Goal: Information Seeking & Learning: Learn about a topic

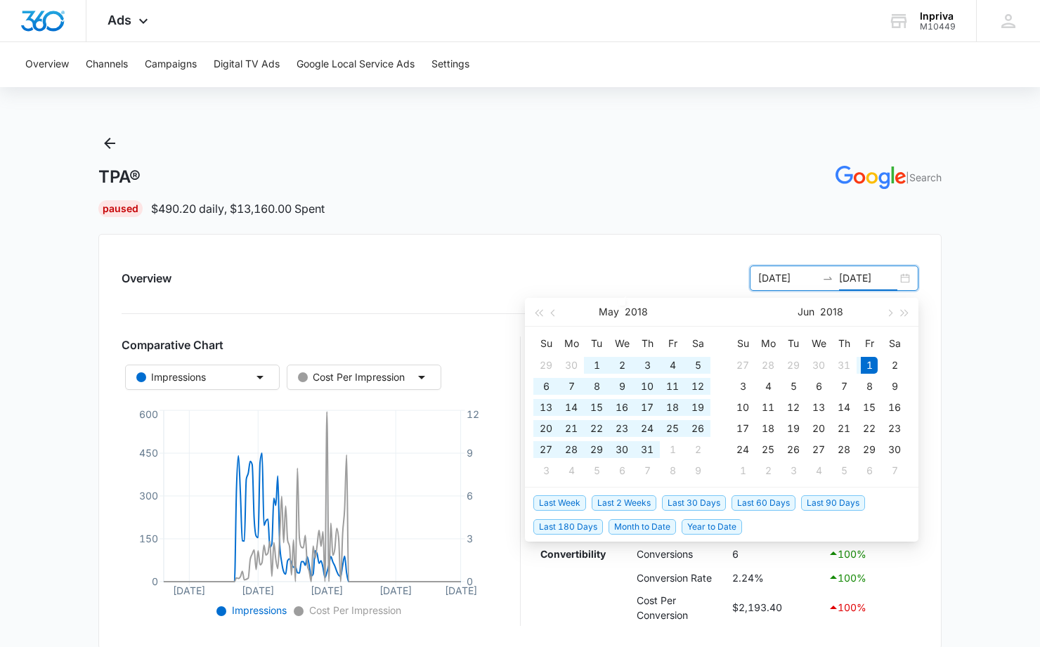
drag, startPoint x: 892, startPoint y: 277, endPoint x: 880, endPoint y: 277, distance: 11.9
click at [880, 277] on input "[DATE]" at bounding box center [868, 278] width 58 height 15
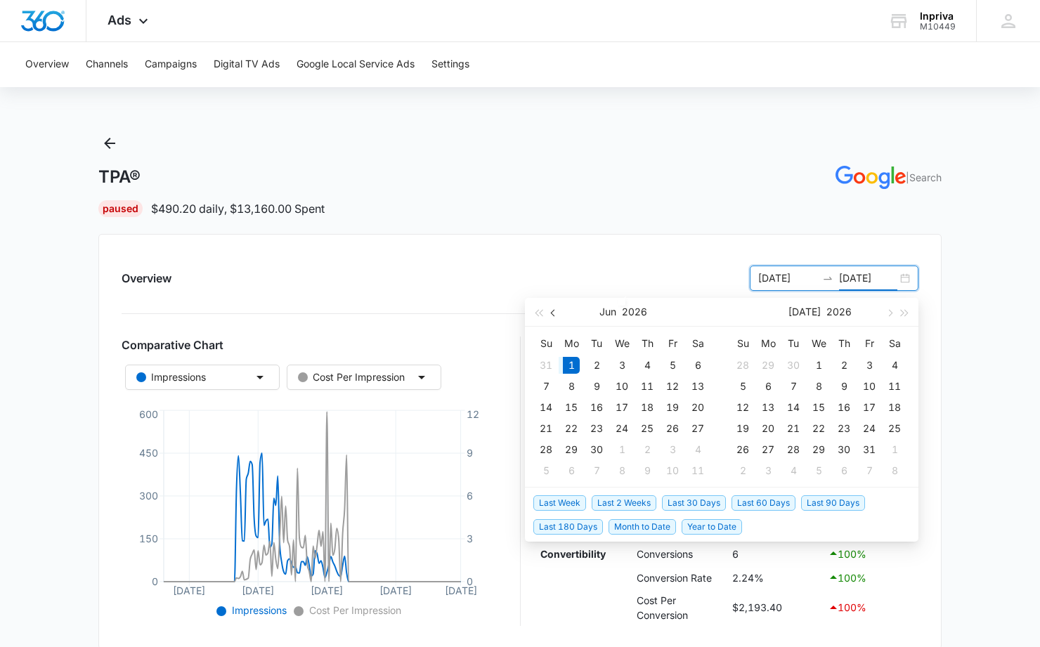
click at [553, 311] on span "button" at bounding box center [554, 312] width 7 height 7
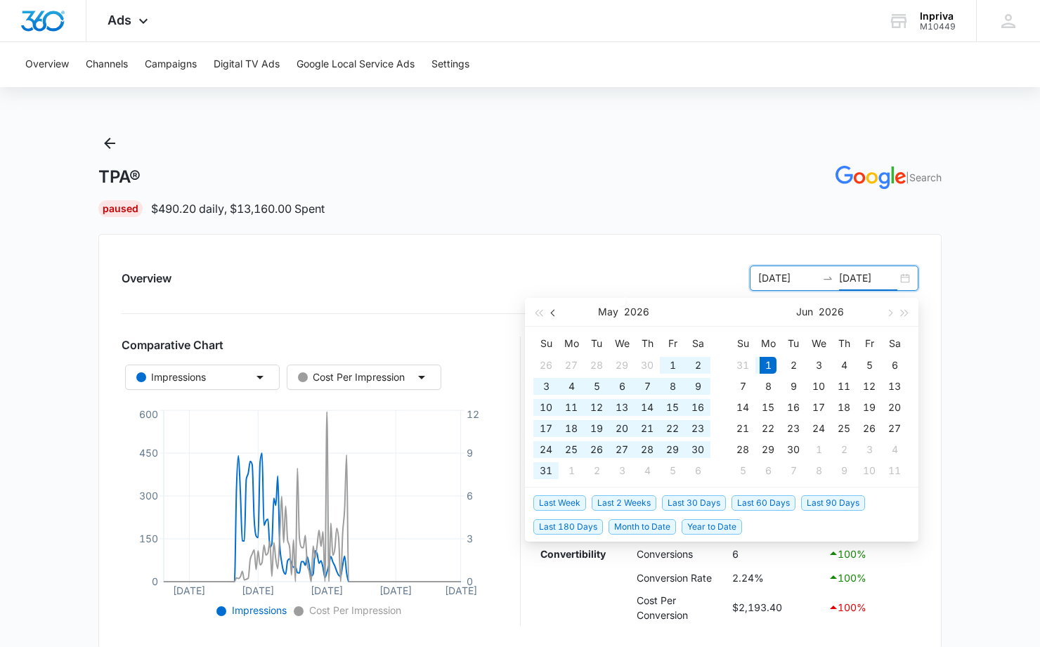
click at [553, 311] on span "button" at bounding box center [554, 312] width 7 height 7
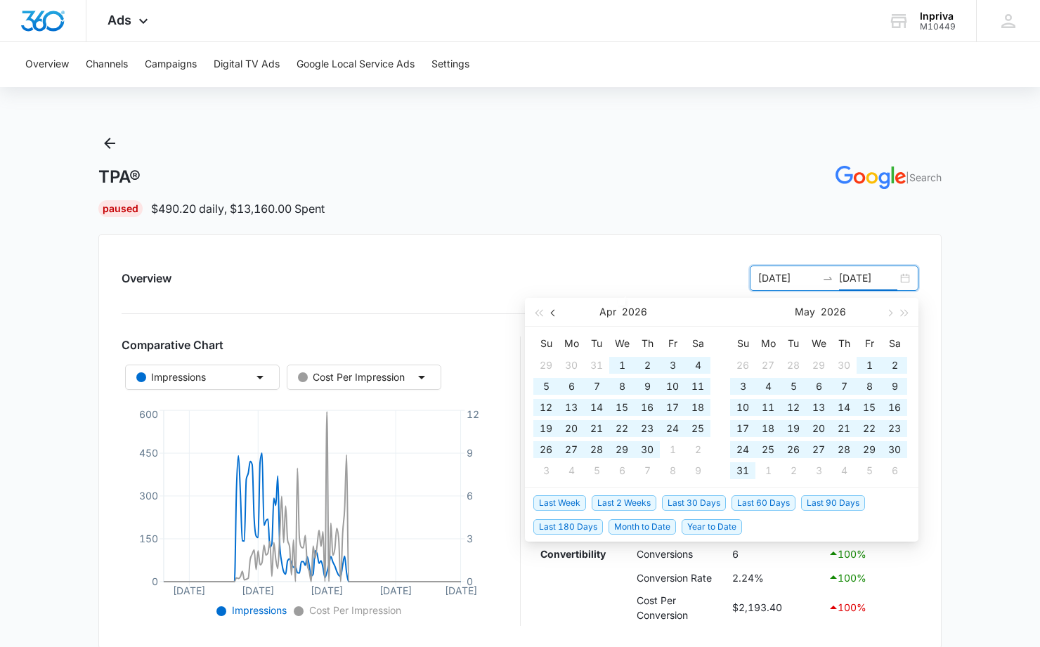
click at [553, 311] on span "button" at bounding box center [554, 312] width 7 height 7
click at [554, 311] on span "button" at bounding box center [554, 312] width 7 height 7
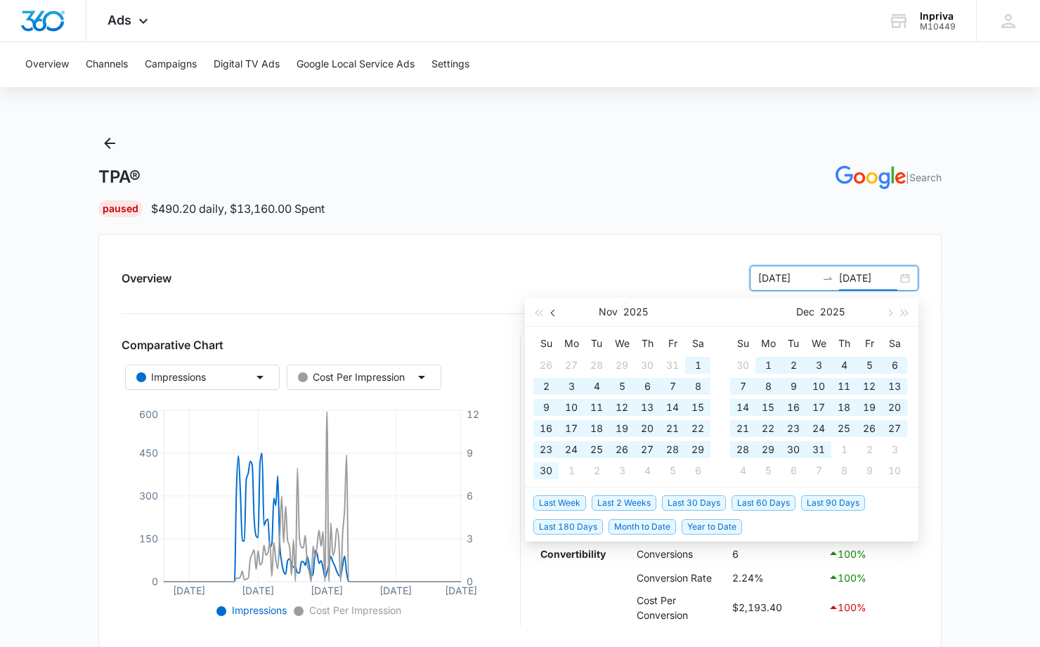
click at [554, 311] on span "button" at bounding box center [554, 312] width 7 height 7
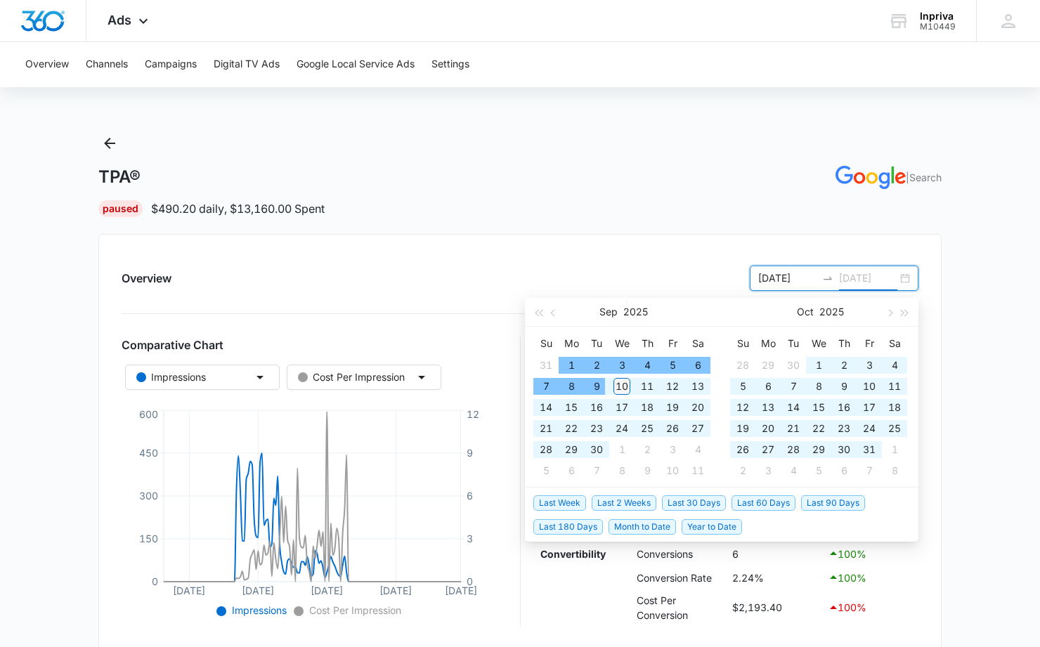
type input "09/10/2025"
click at [622, 387] on div "10" at bounding box center [621, 386] width 17 height 17
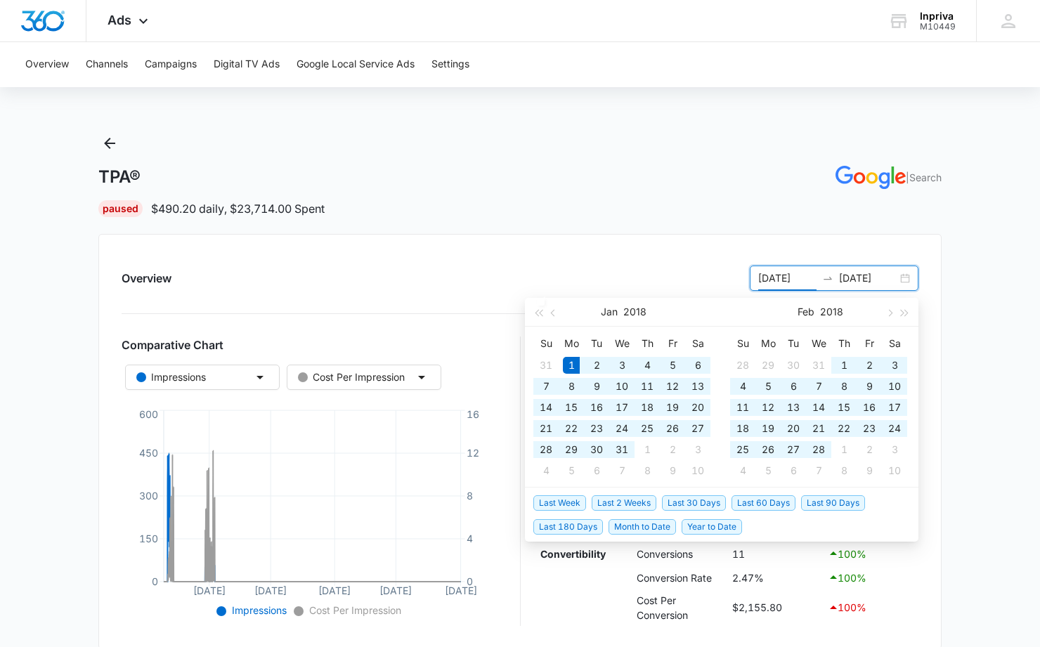
click at [766, 274] on input "[DATE]" at bounding box center [787, 278] width 58 height 15
click at [682, 219] on div "TPA® | Search Paused $490.20 daily , $23,714.00 Spent Overview 01/01/2018 09/10…" at bounding box center [519, 634] width 843 height 1004
click at [766, 274] on input "[DATE]" at bounding box center [787, 278] width 58 height 15
type input "[DATE]"
click at [814, 272] on input "[DATE]" at bounding box center [787, 278] width 58 height 15
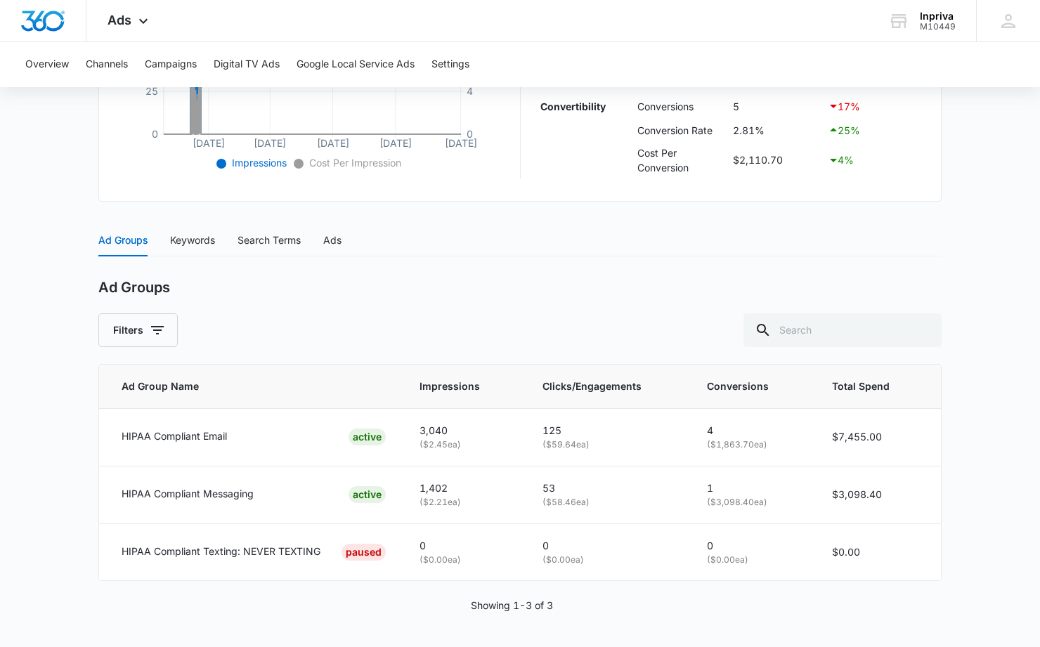
scroll to position [459, 0]
click at [588, 230] on div "Ad Groups Keywords Search Terms Ads" at bounding box center [519, 240] width 843 height 32
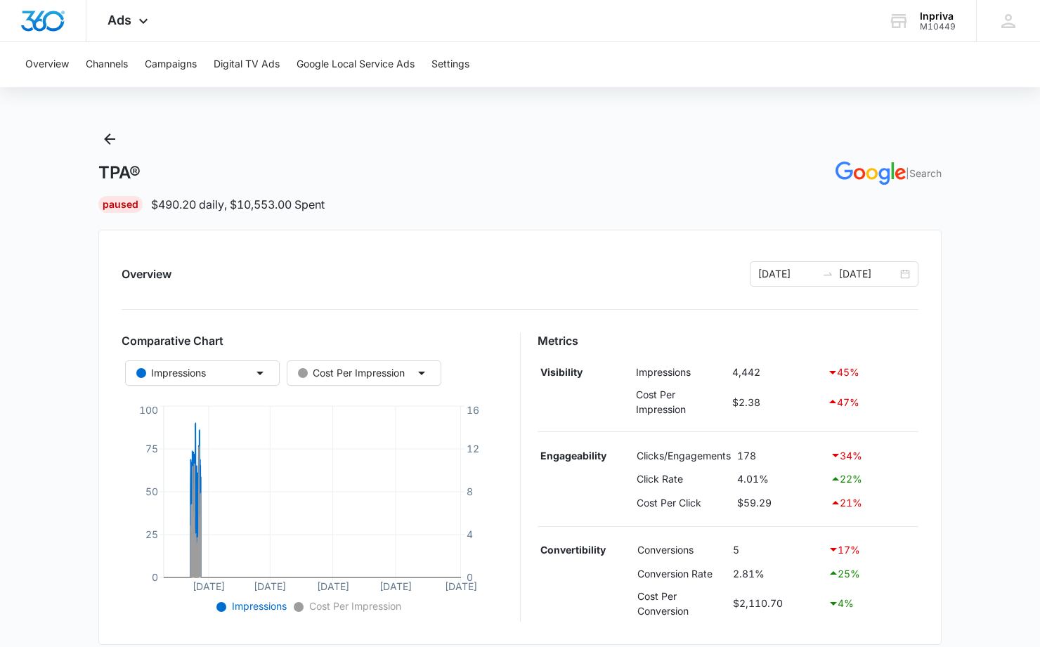
scroll to position [0, 0]
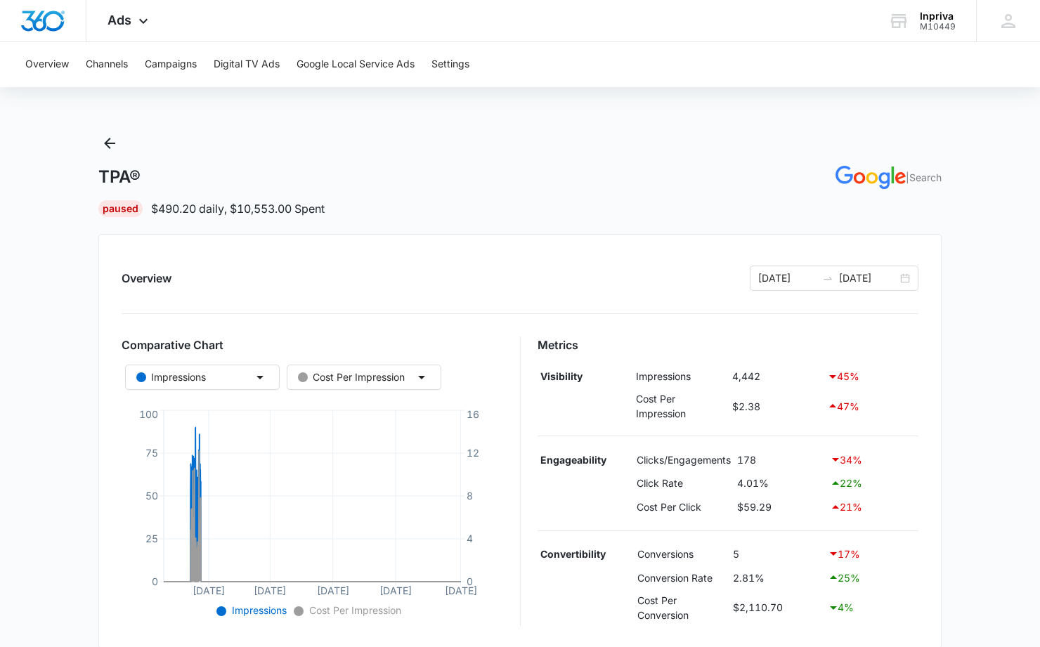
click at [505, 228] on div "TPA® | Search Paused $490.20 daily , $10,553.00 Spent Overview 06/01/2018 09/10…" at bounding box center [519, 605] width 843 height 946
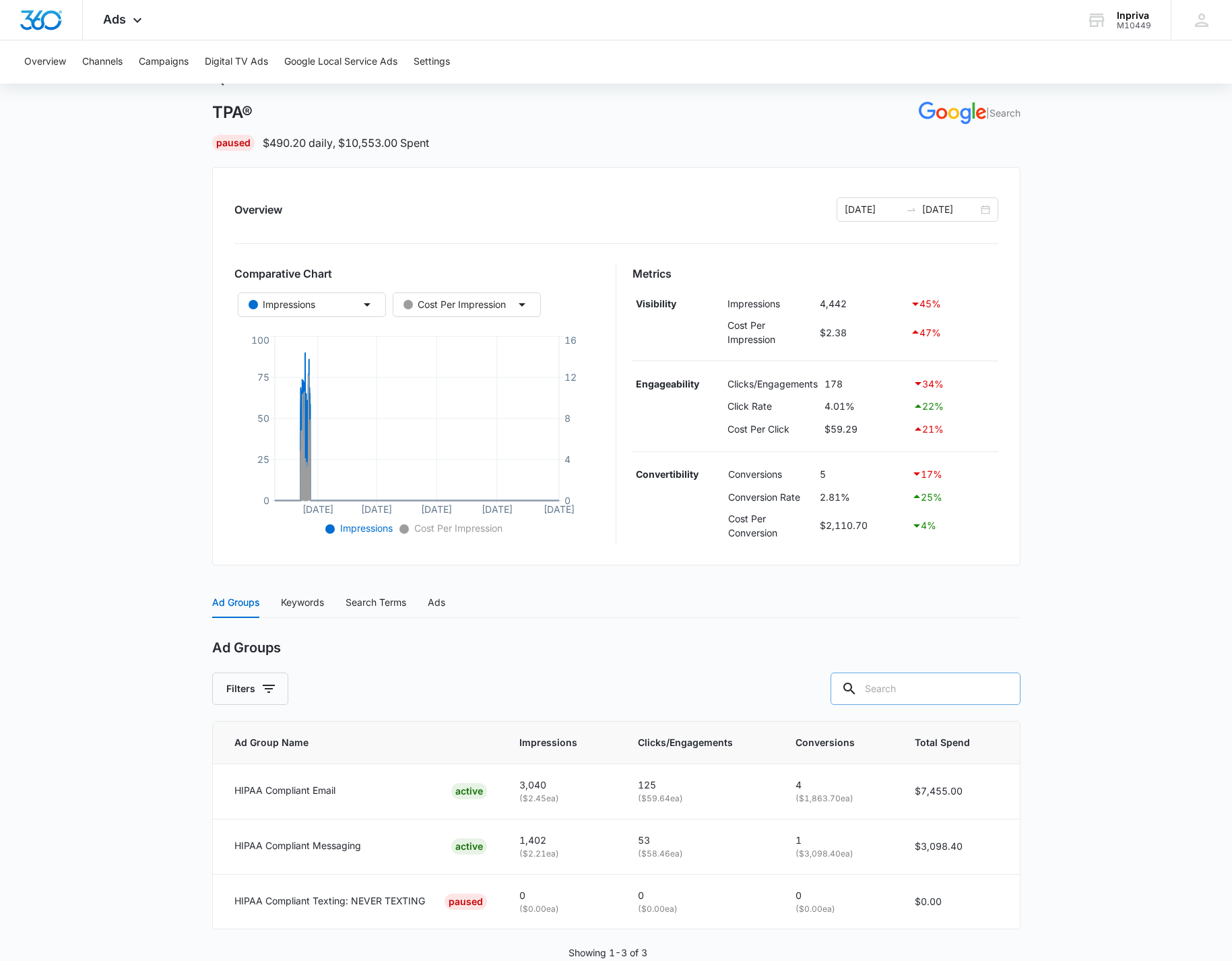
scroll to position [102, 0]
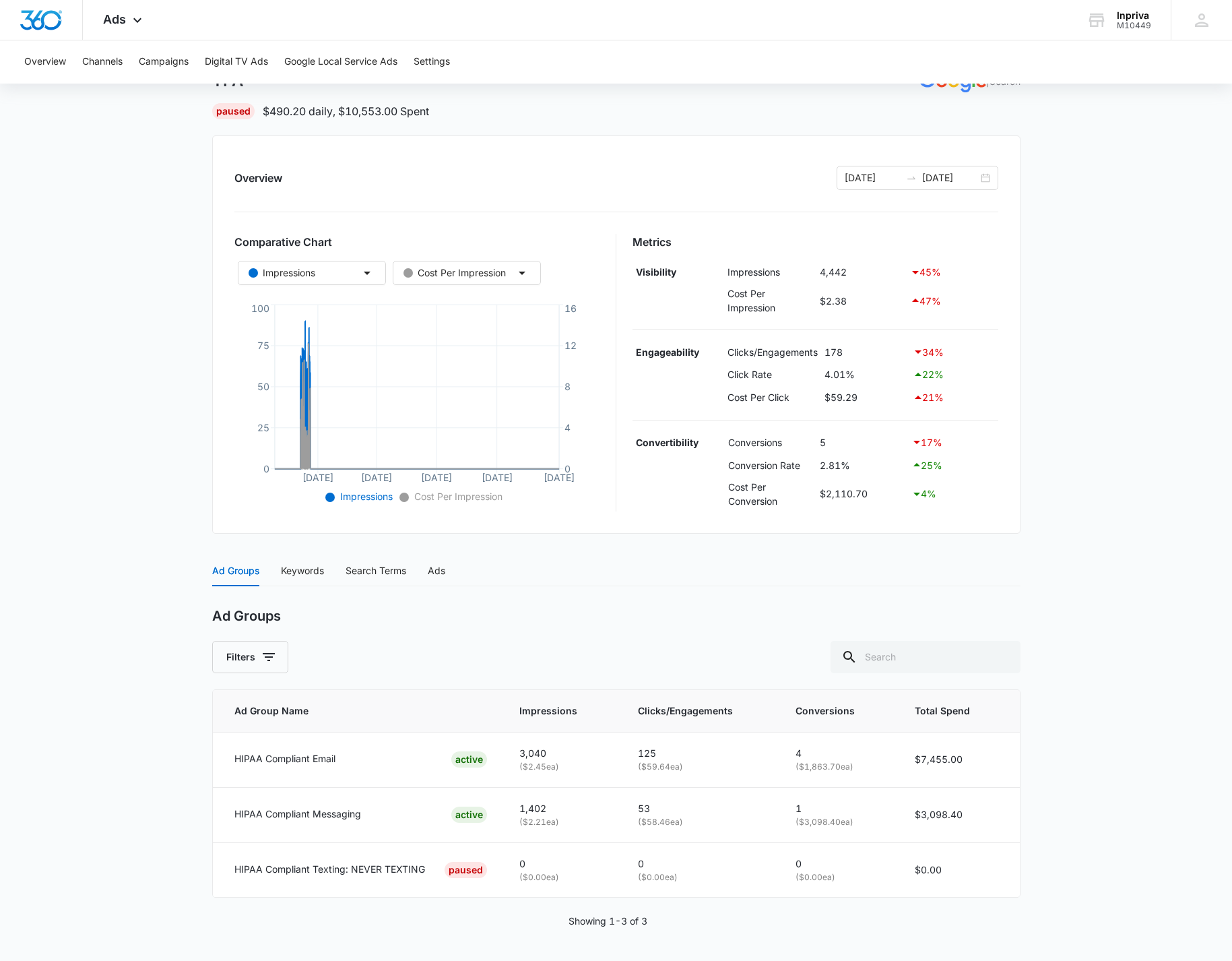
click at [996, 575] on main "TPA® | Search Paused $490.20 daily , $10,553.00 Spent Overview 06/01/2018 09/10…" at bounding box center [616, 499] width 1232 height 924
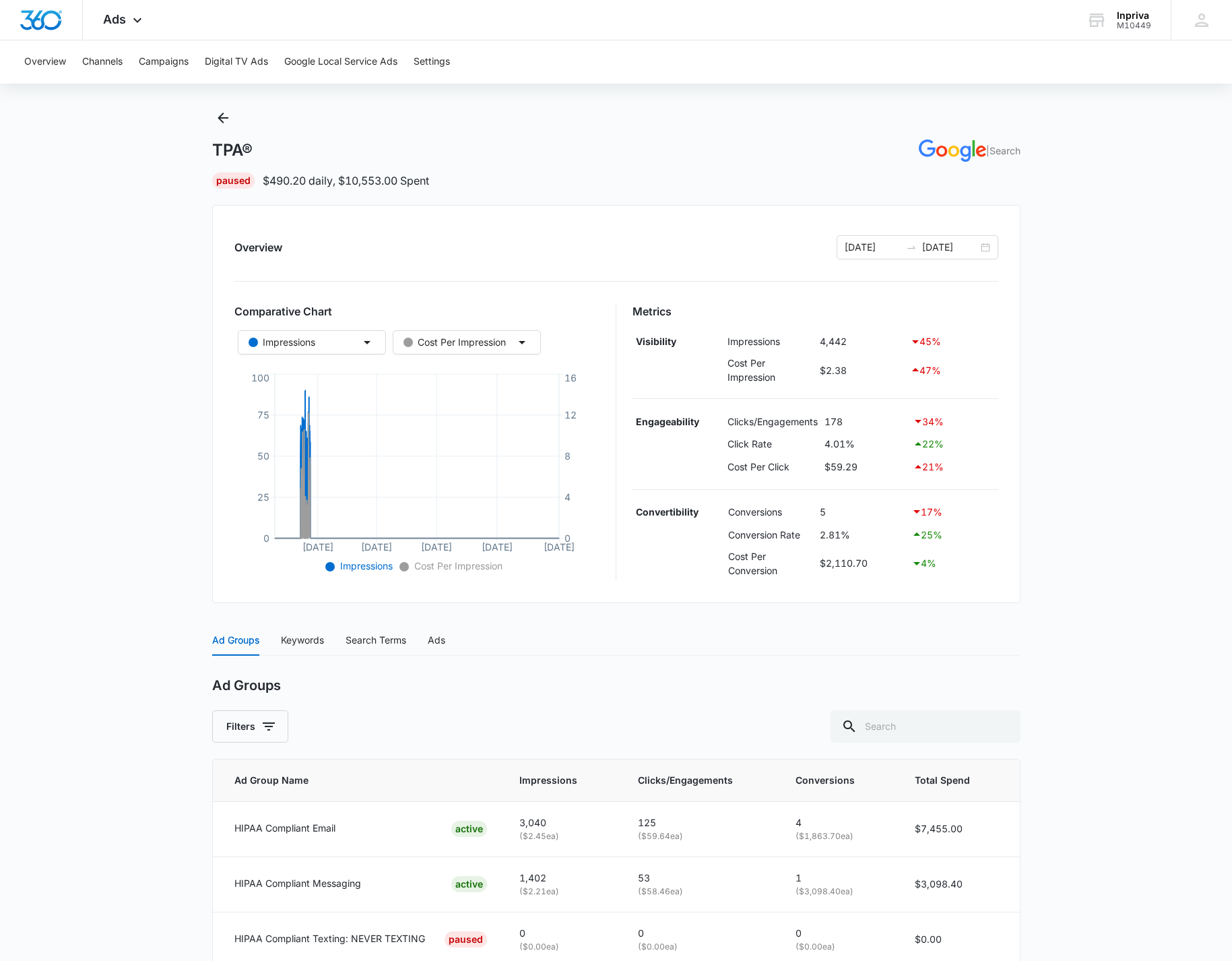
scroll to position [0, 0]
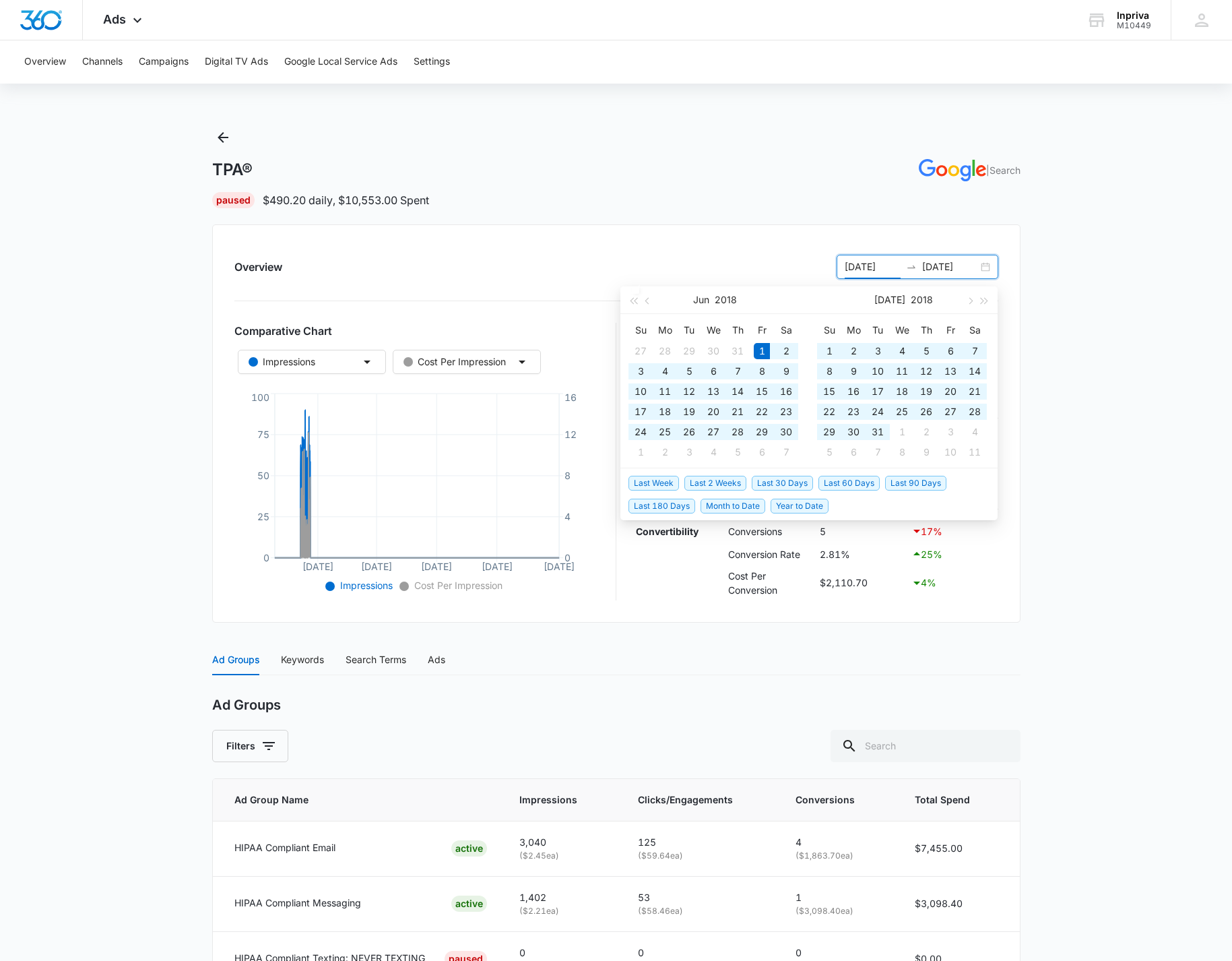
click at [850, 267] on input "[DATE]" at bounding box center [872, 267] width 56 height 14
click at [853, 268] on input "[DATE]" at bounding box center [872, 267] width 56 height 14
drag, startPoint x: 856, startPoint y: 266, endPoint x: 842, endPoint y: 266, distance: 14.0
click at [845, 266] on input "[DATE]" at bounding box center [872, 267] width 56 height 14
click at [895, 265] on input "12/01/2018" at bounding box center [872, 267] width 56 height 14
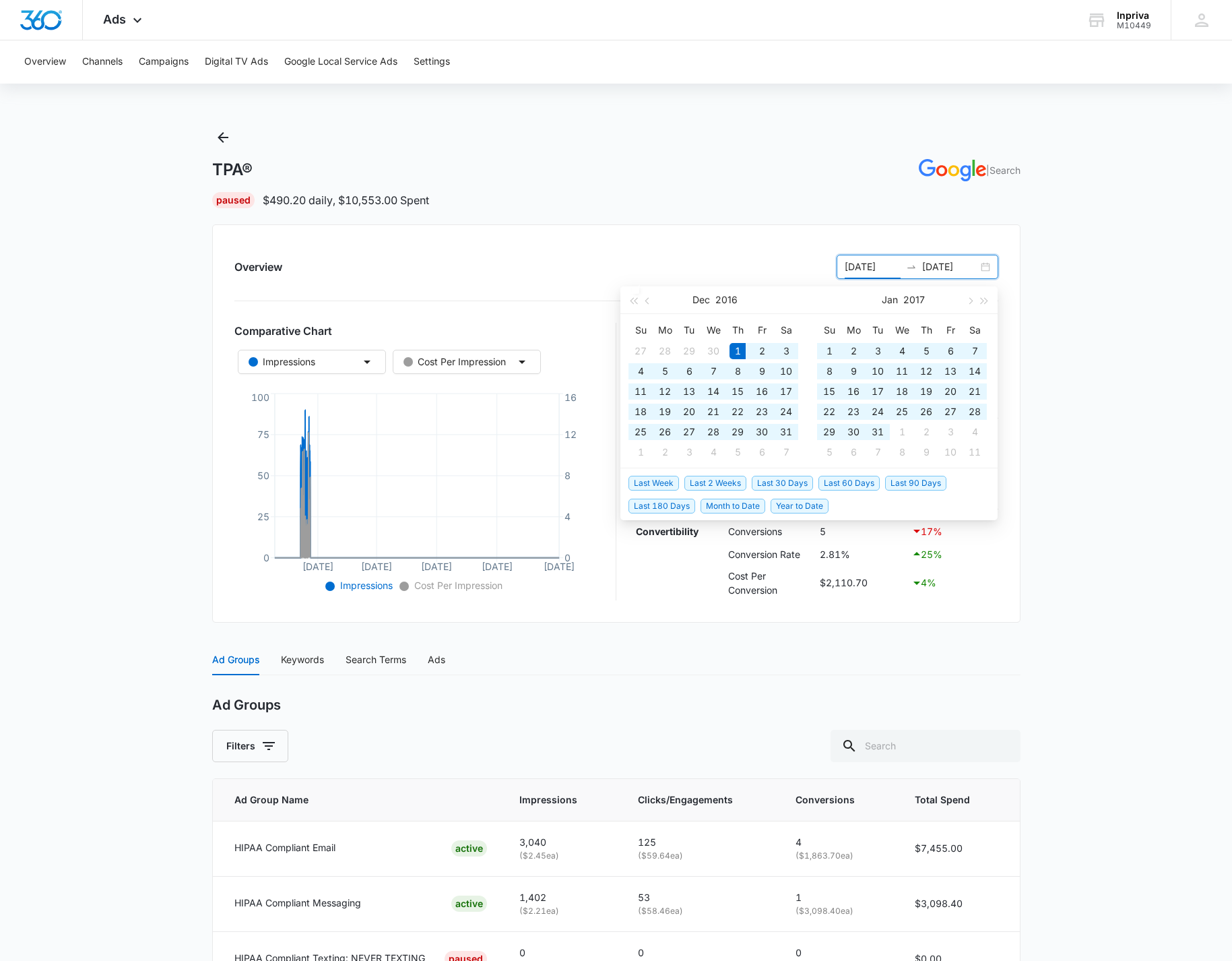
type input "12/01/2016"
click at [929, 265] on input "09/10/2025" at bounding box center [950, 267] width 56 height 14
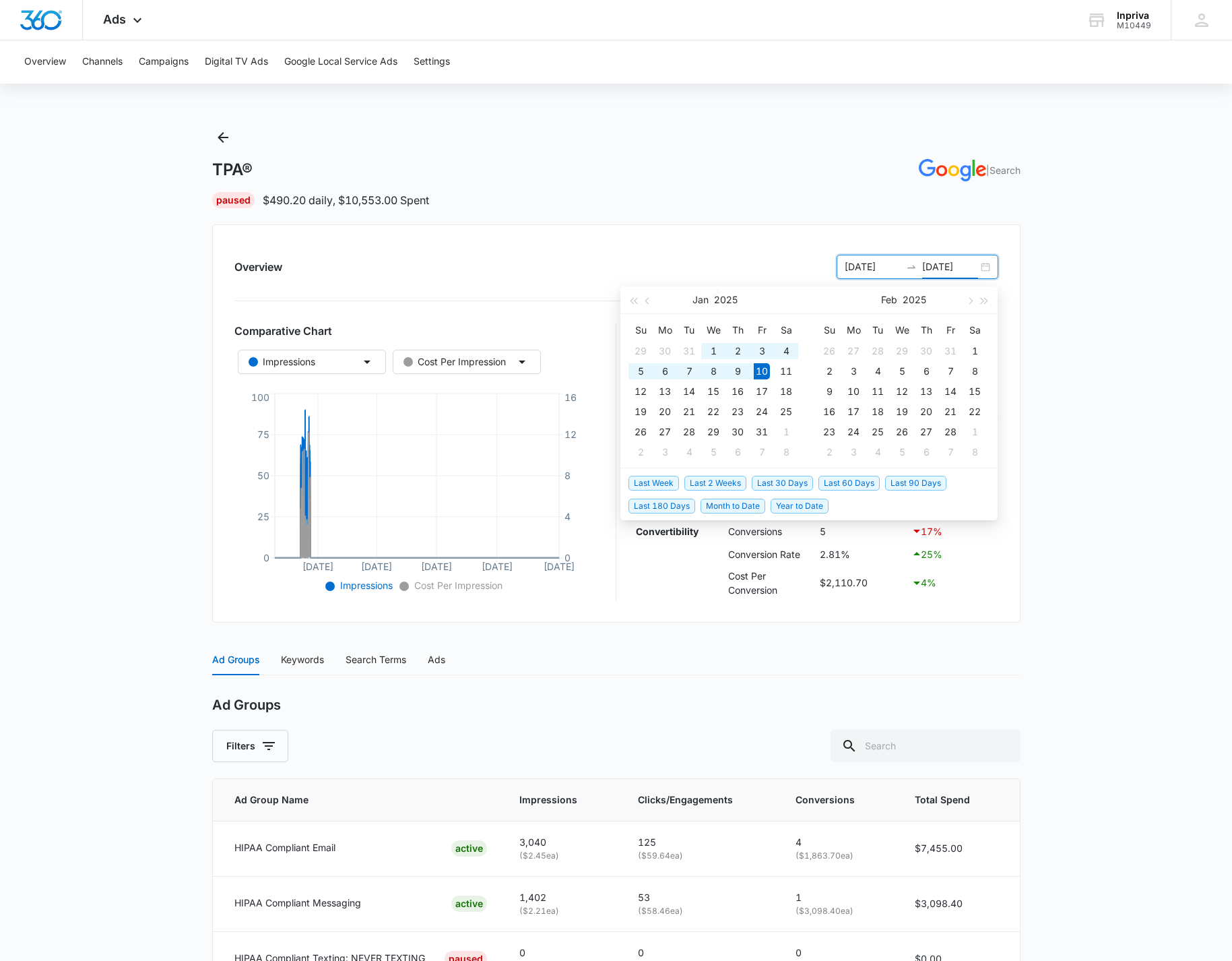
click at [939, 267] on input "01/10/2025" at bounding box center [950, 267] width 56 height 14
drag, startPoint x: 969, startPoint y: 267, endPoint x: 958, endPoint y: 268, distance: 11.0
click at [958, 268] on input "01/01/2025" at bounding box center [950, 267] width 56 height 14
type input "[DATE]"
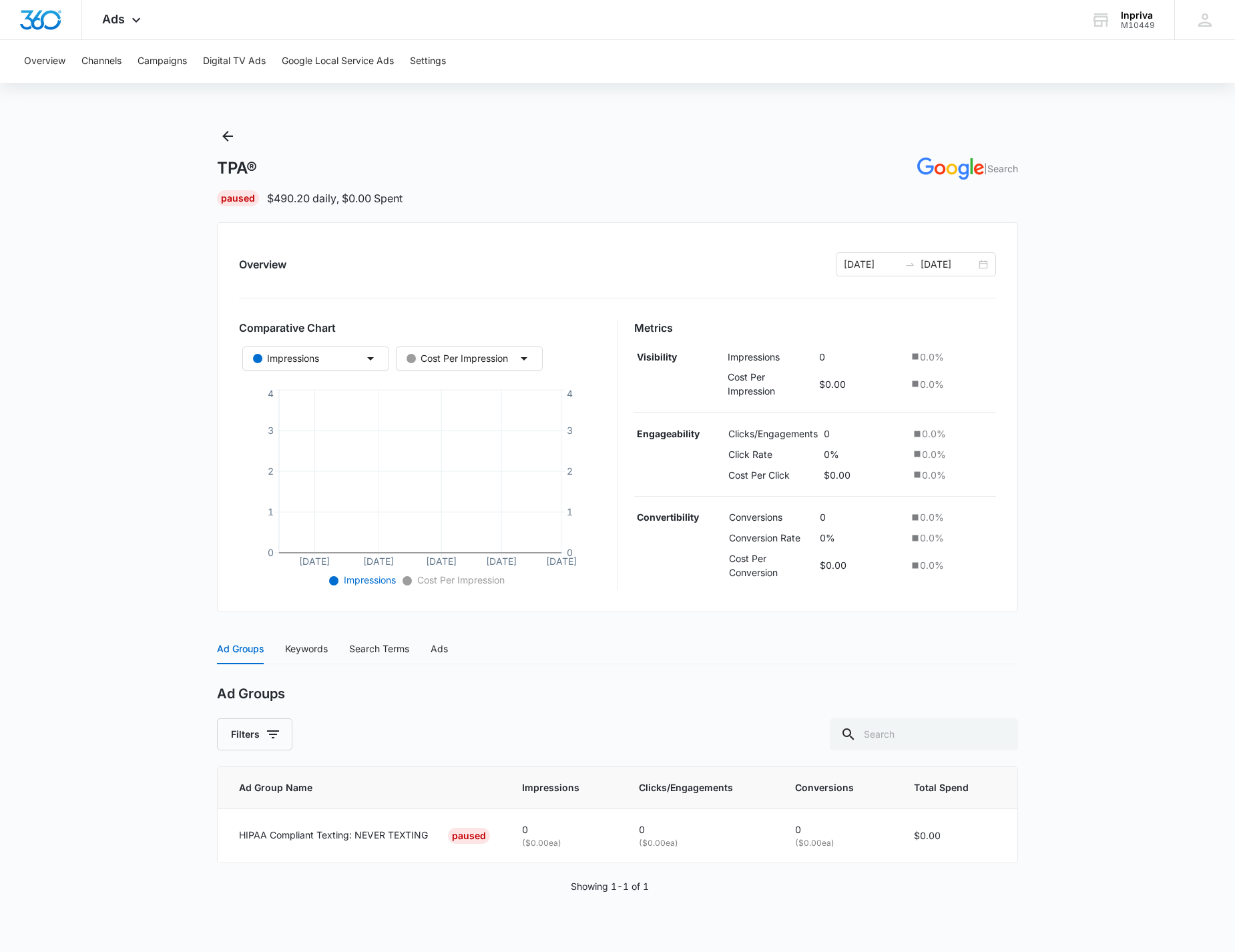
click at [142, 394] on main "TPA® | Search Paused $490.20 daily , $0.00 Spent Overview 12/01/2016 01/01/2018…" at bounding box center [618, 525] width 1235 height 801
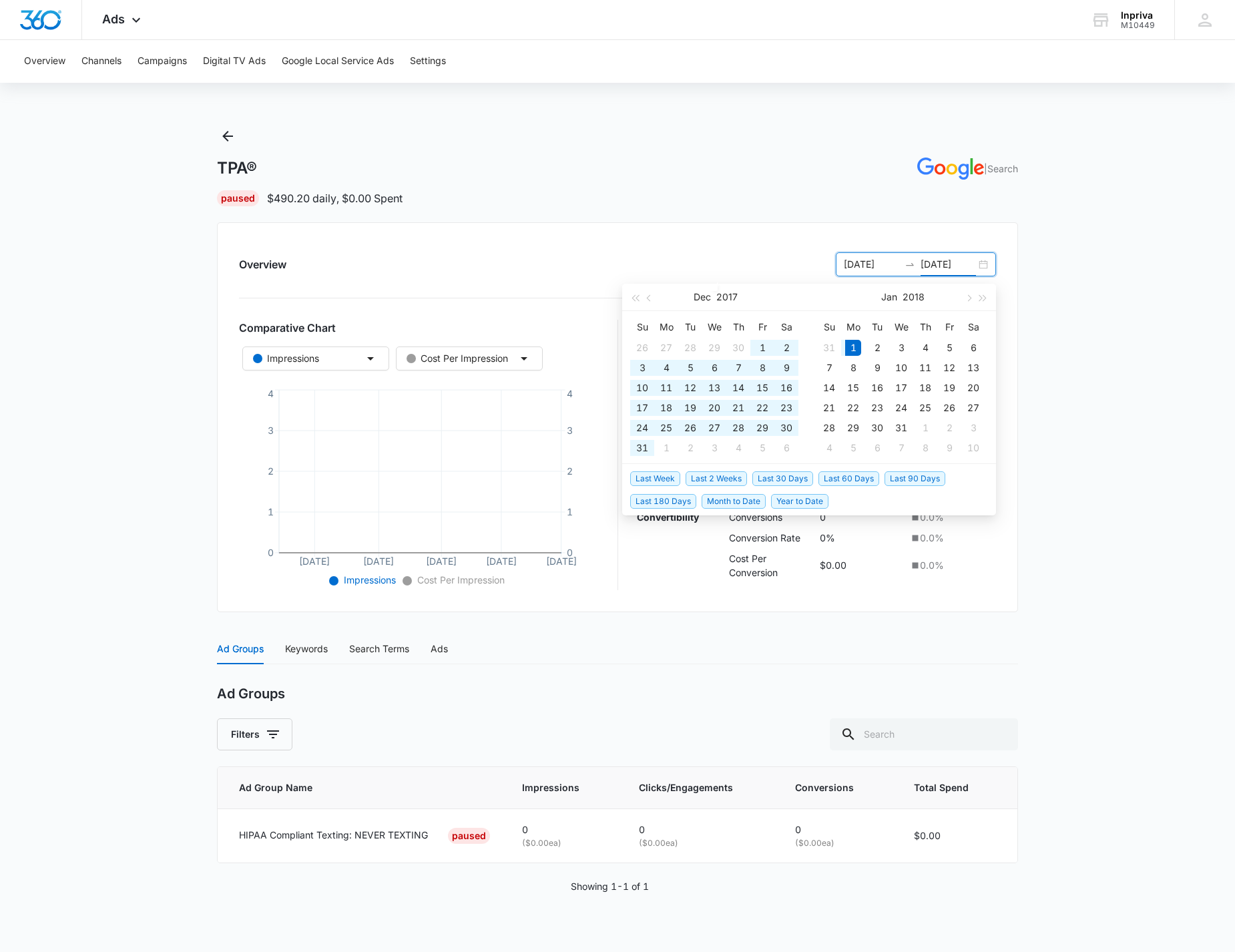
click at [969, 264] on input "[DATE]" at bounding box center [948, 264] width 55 height 14
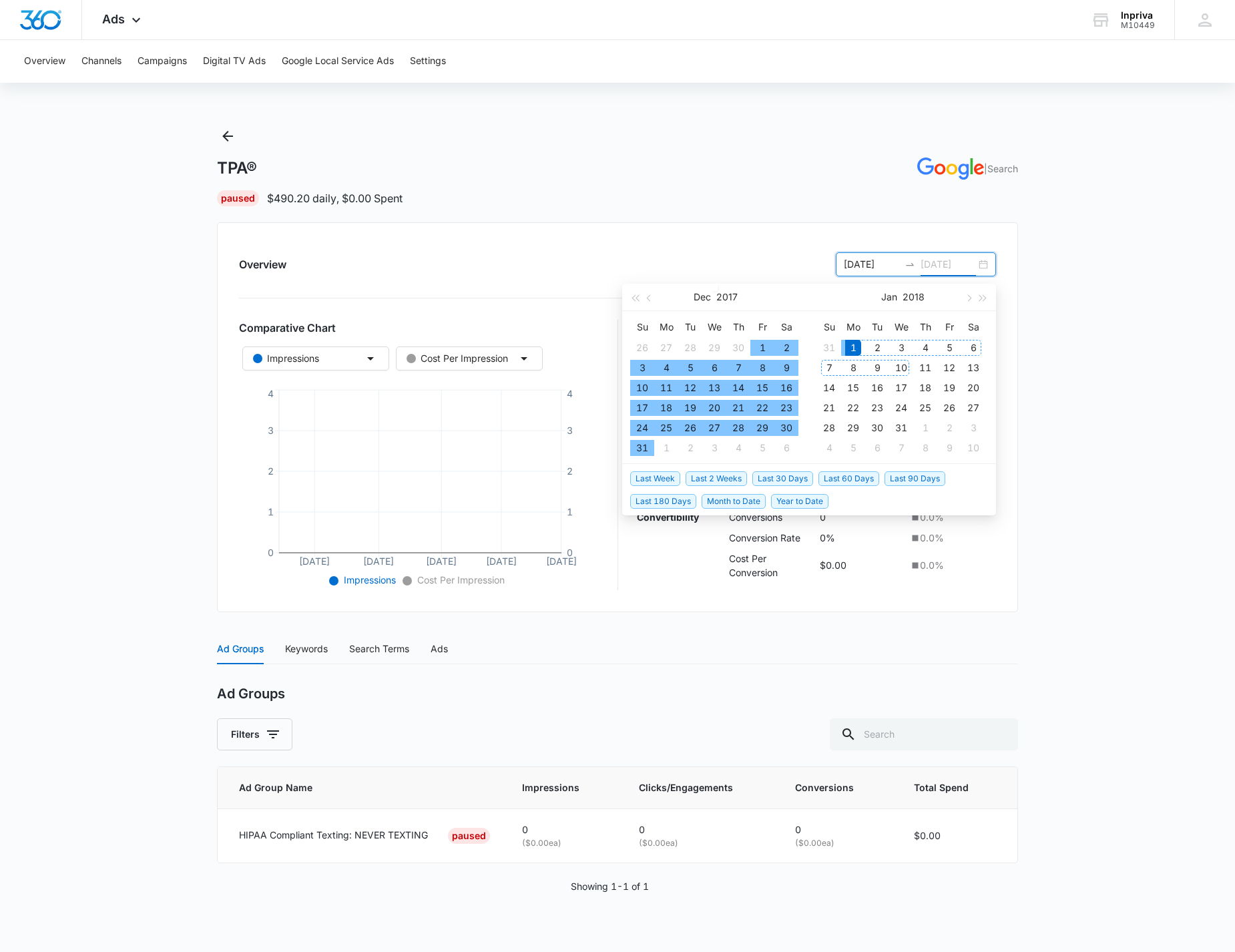
type input "[DATE]"
click at [854, 346] on div "1" at bounding box center [853, 348] width 16 height 16
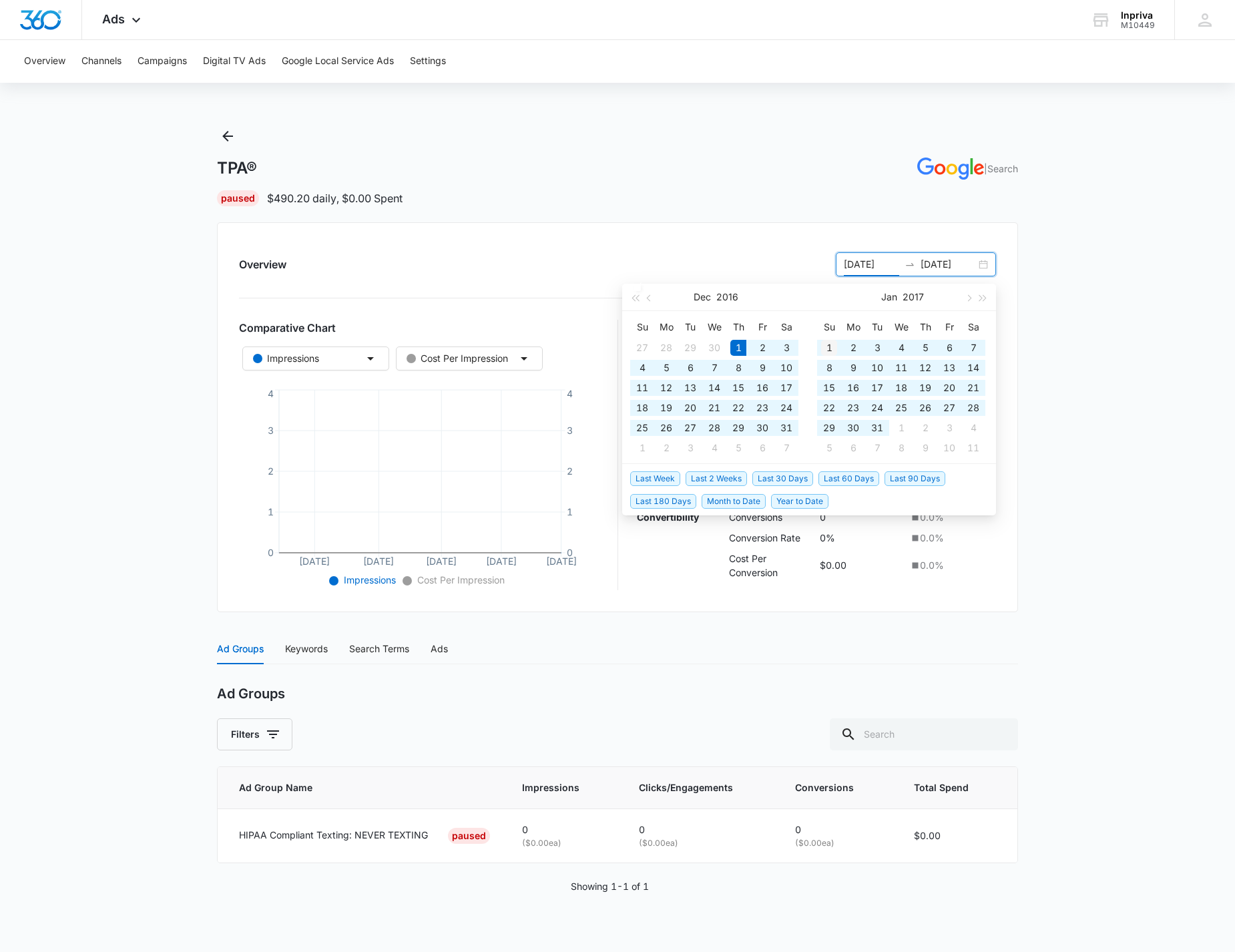
type input "01/01/2017"
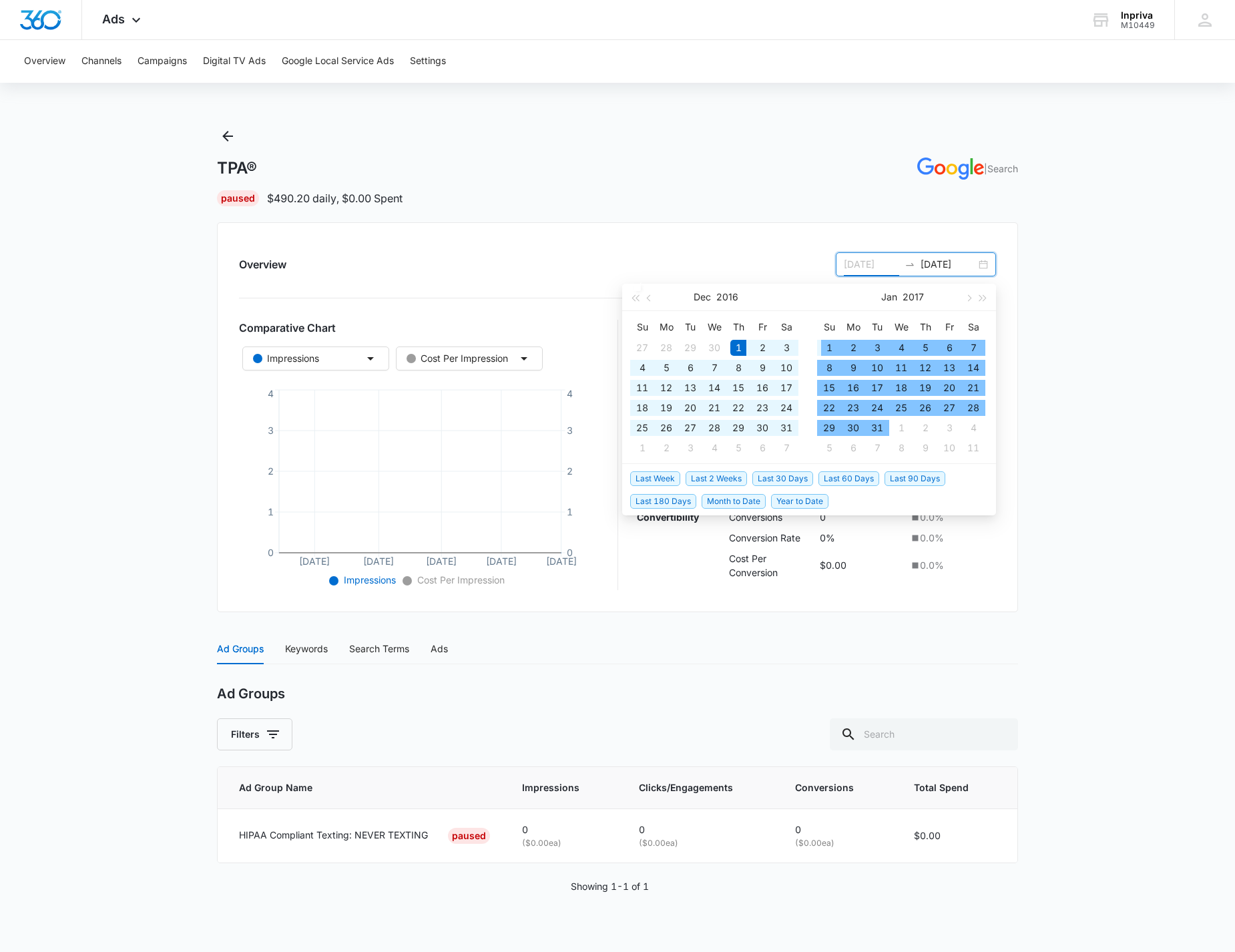
click at [828, 346] on div "1" at bounding box center [828, 348] width 16 height 16
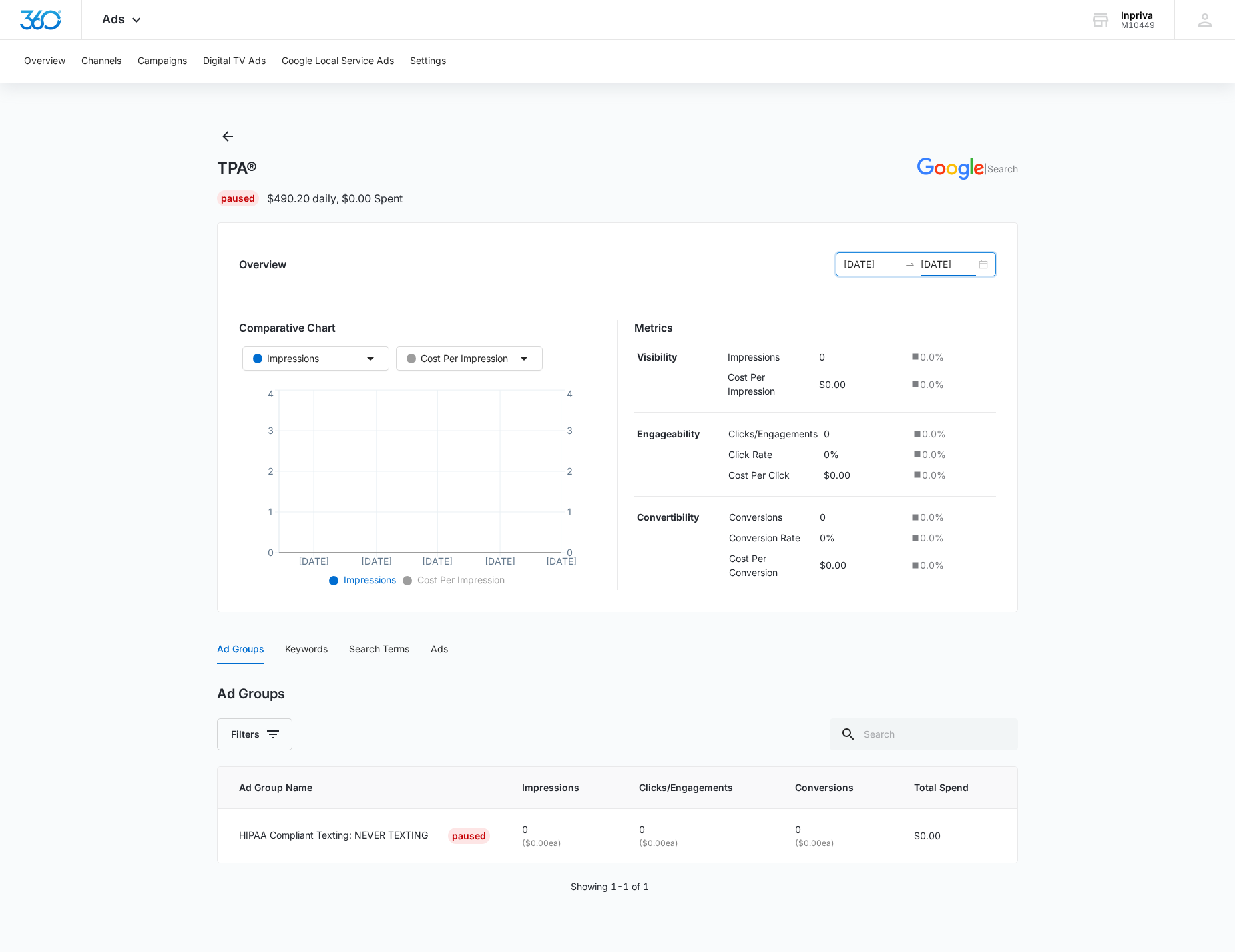
click at [974, 263] on input "[DATE]" at bounding box center [948, 264] width 55 height 14
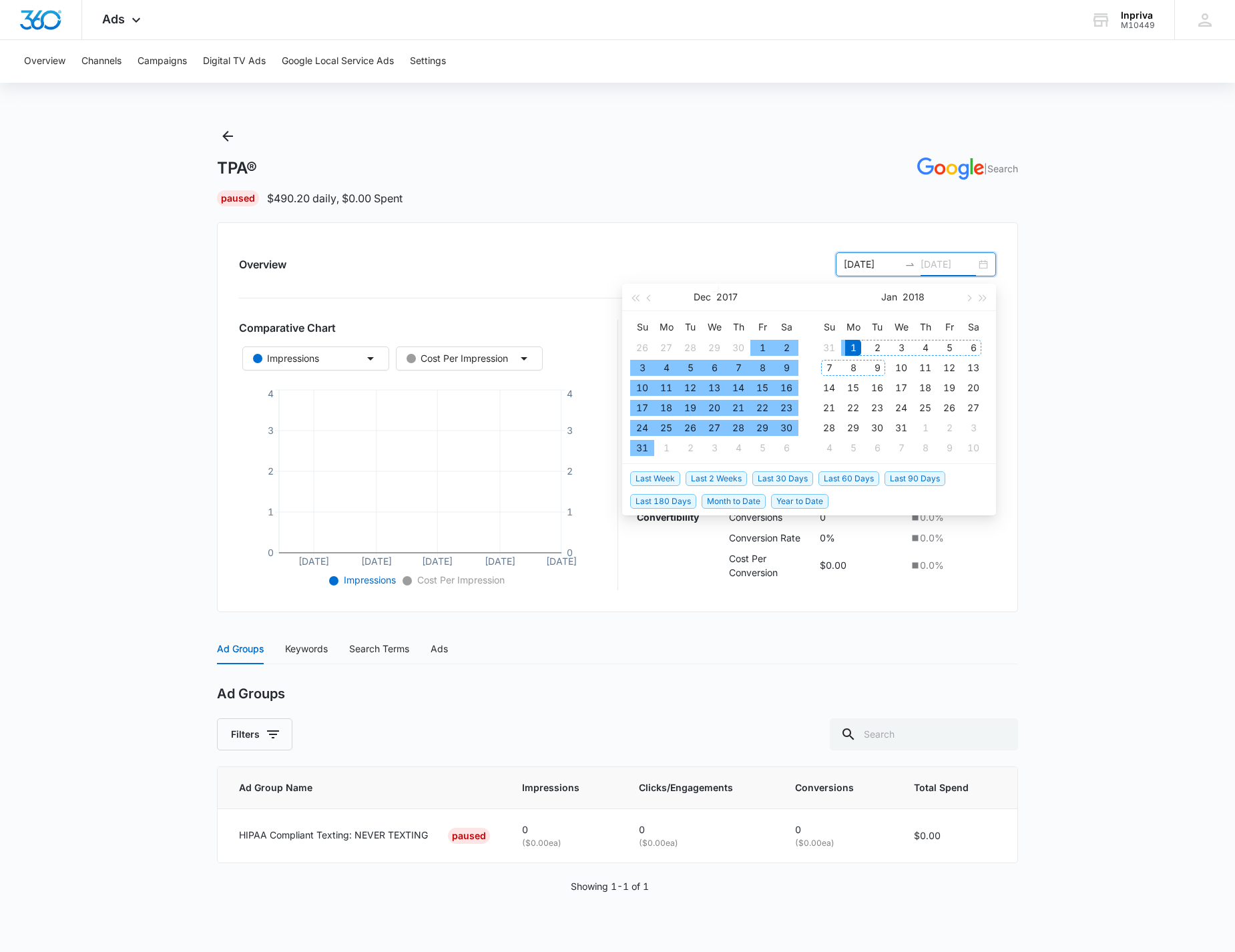
type input "[DATE]"
click at [852, 346] on div "1" at bounding box center [853, 348] width 16 height 16
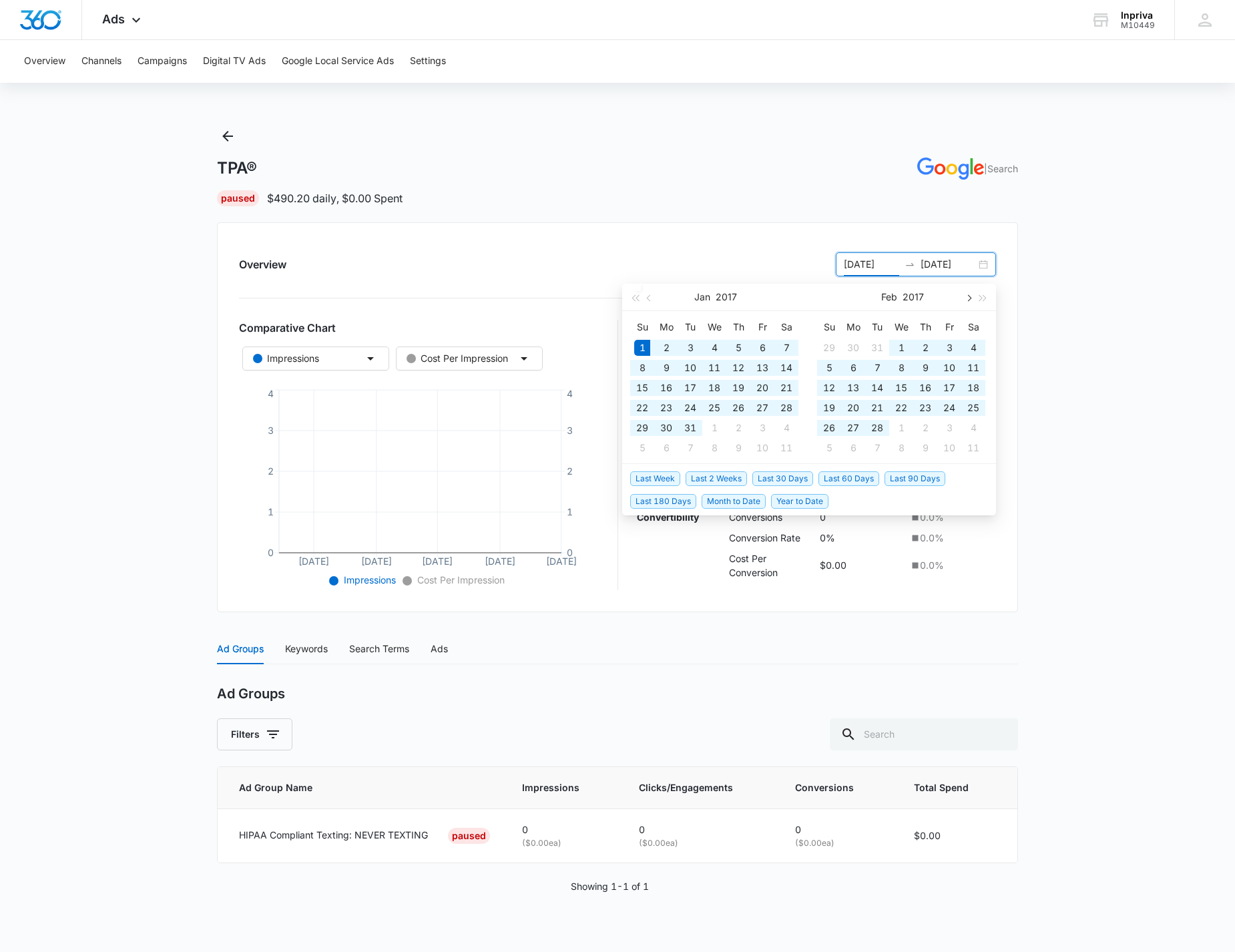
click at [971, 298] on span "button" at bounding box center [967, 297] width 7 height 7
type input "05/01/2017"
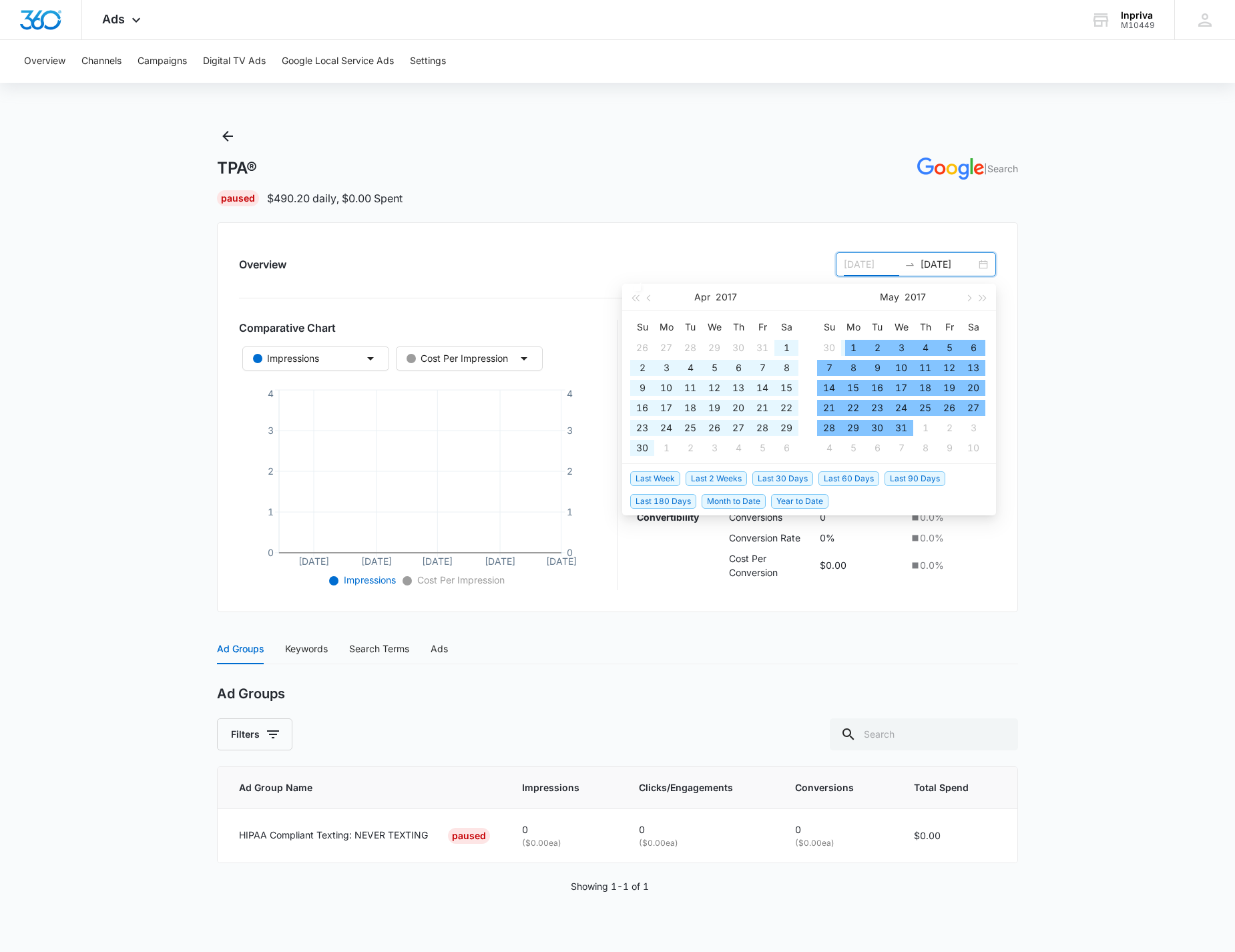
click at [848, 349] on div "1" at bounding box center [853, 348] width 16 height 16
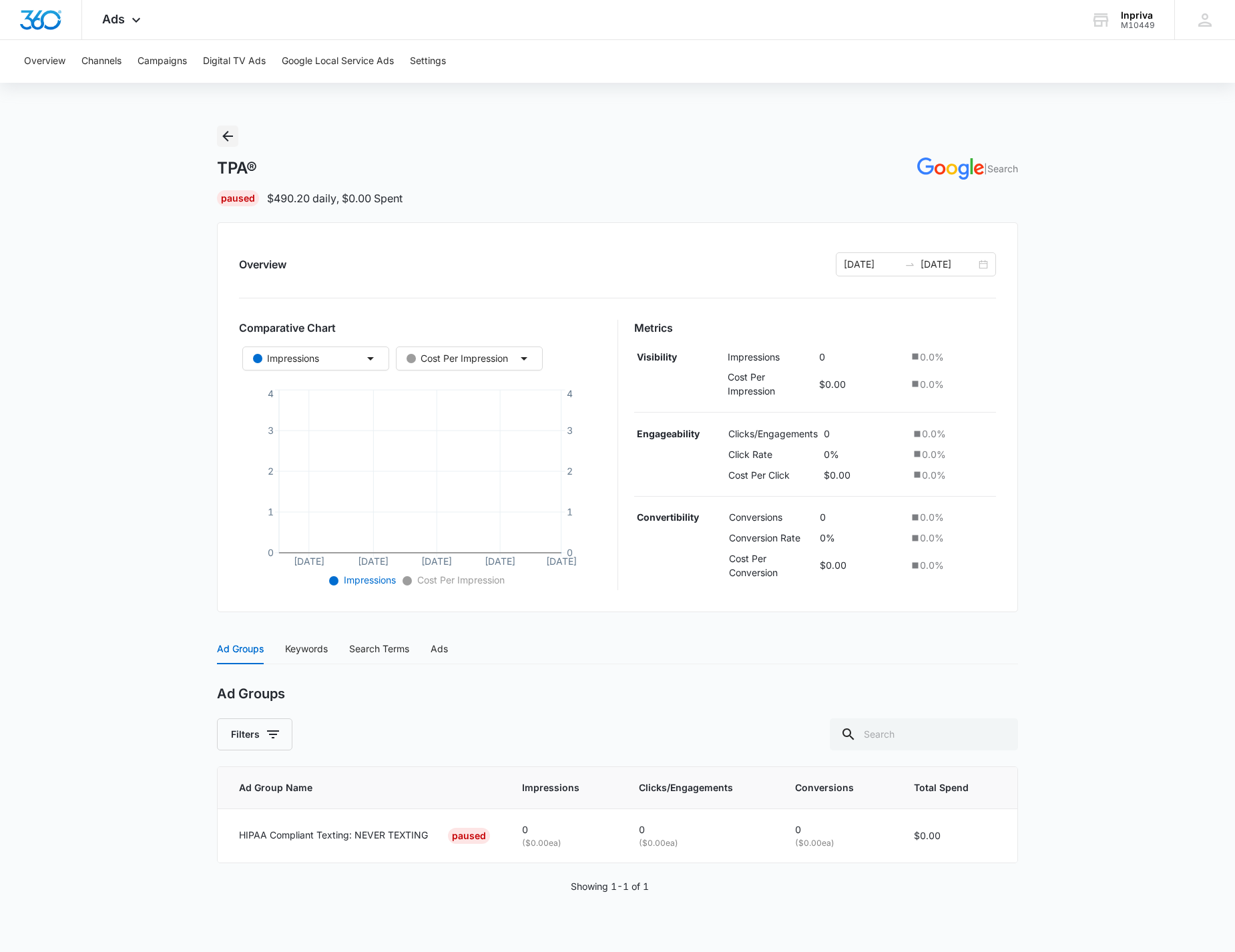
click at [229, 135] on icon "Back" at bounding box center [227, 136] width 16 height 16
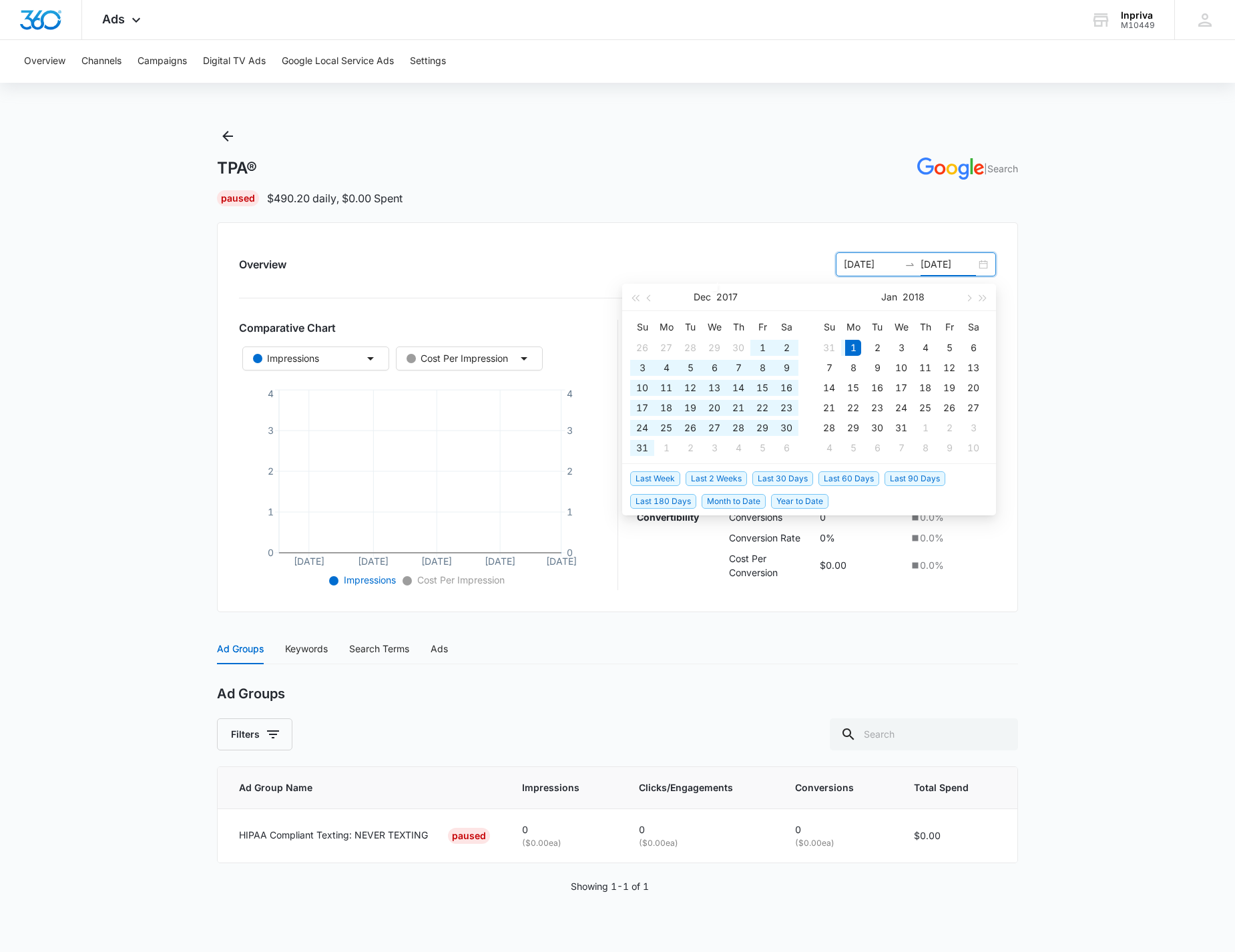
click at [931, 261] on input "[DATE]" at bounding box center [948, 264] width 55 height 14
click at [927, 261] on input "[DATE]" at bounding box center [948, 264] width 55 height 14
type input "[DATE]"
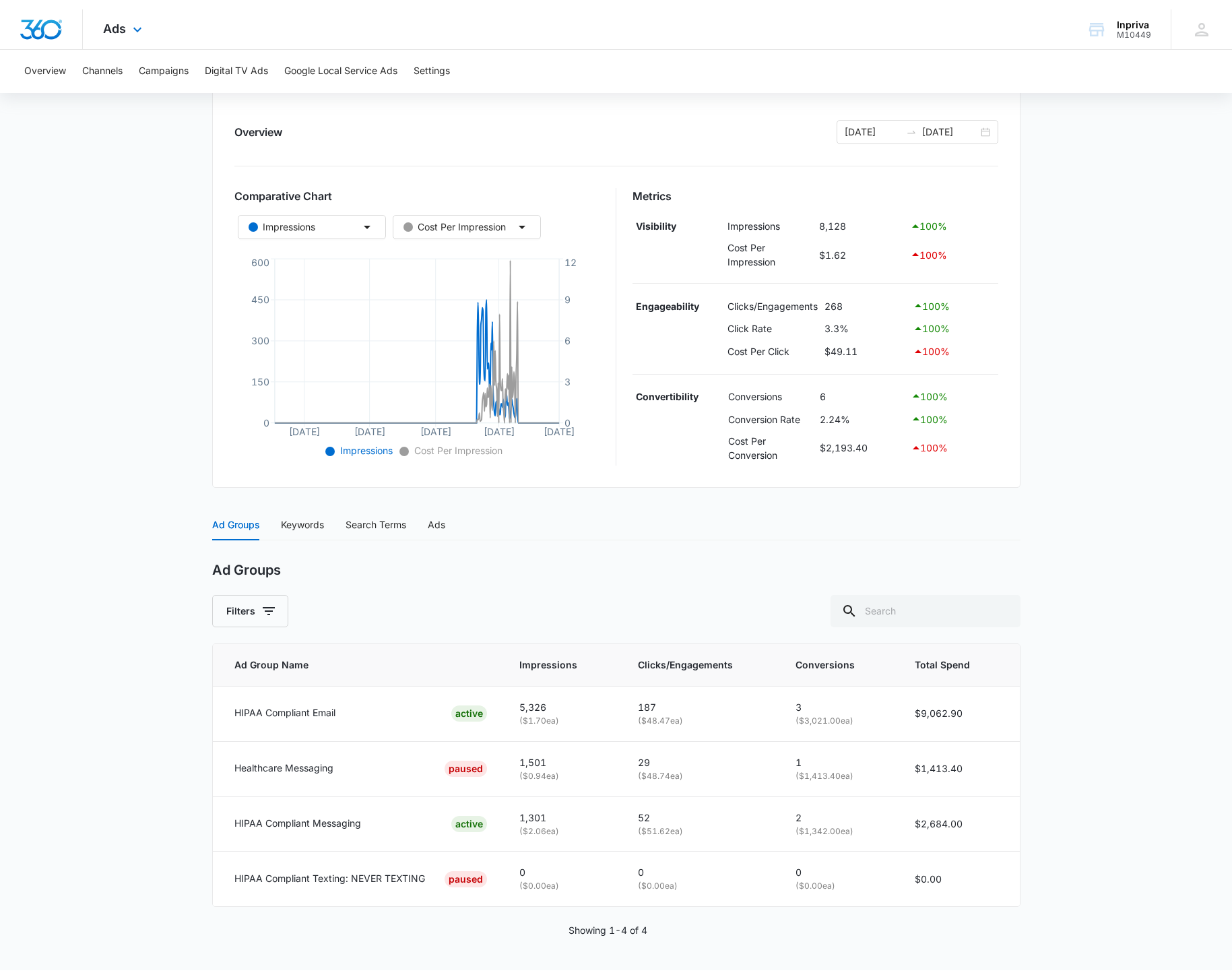
scroll to position [138, 0]
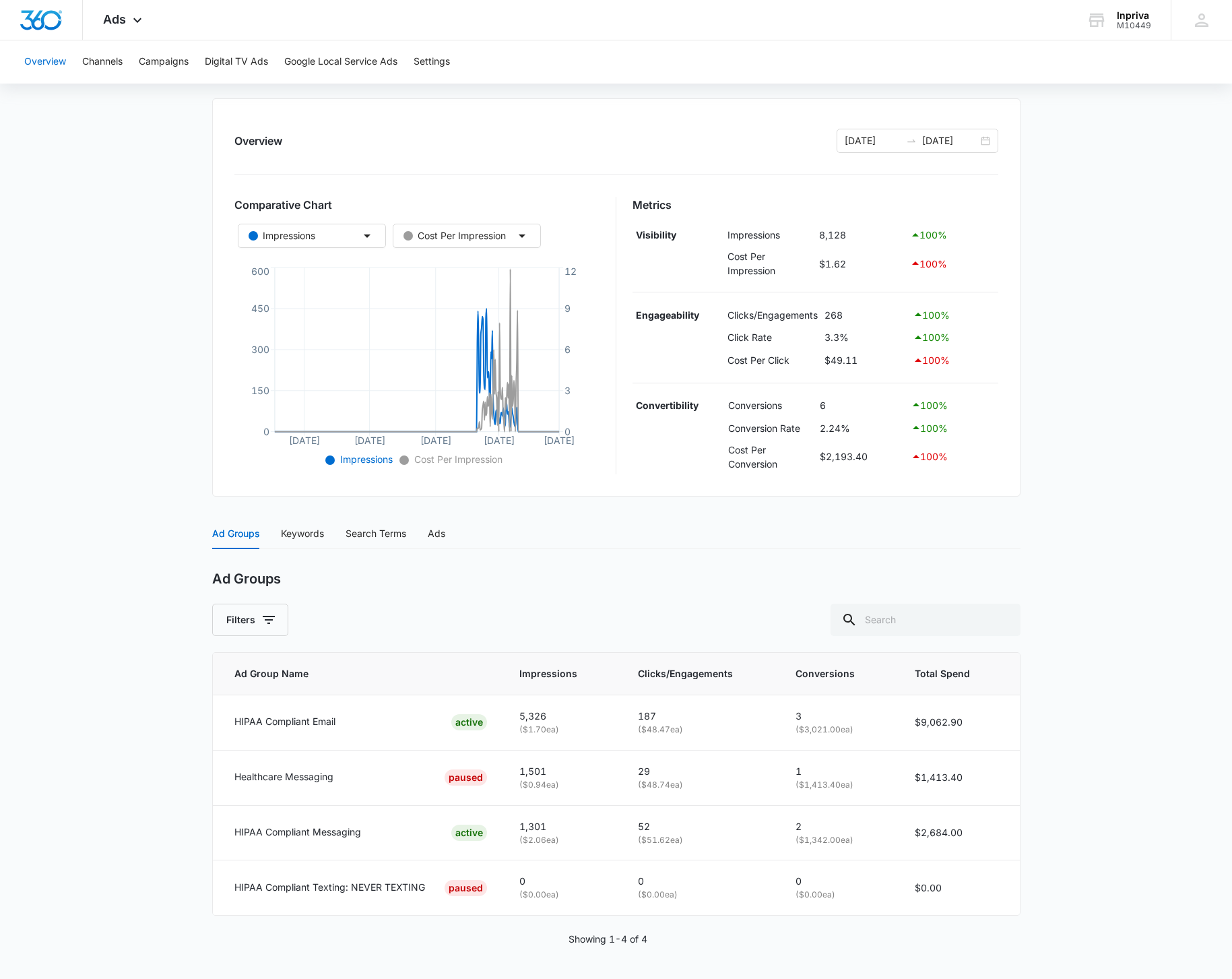
click at [56, 65] on button "Overview" at bounding box center [45, 61] width 42 height 43
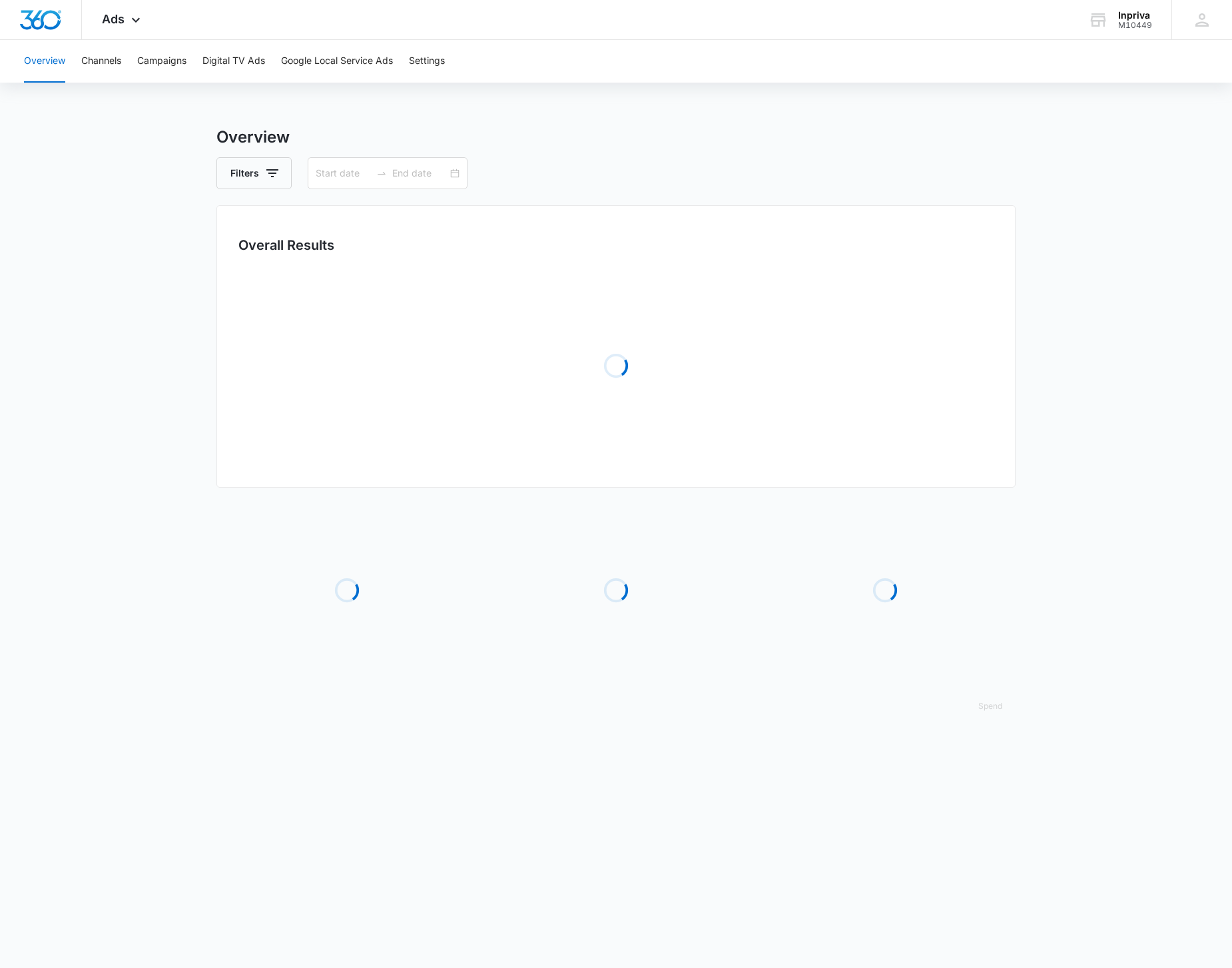
type input "12/01/2016"
type input "09/10/2025"
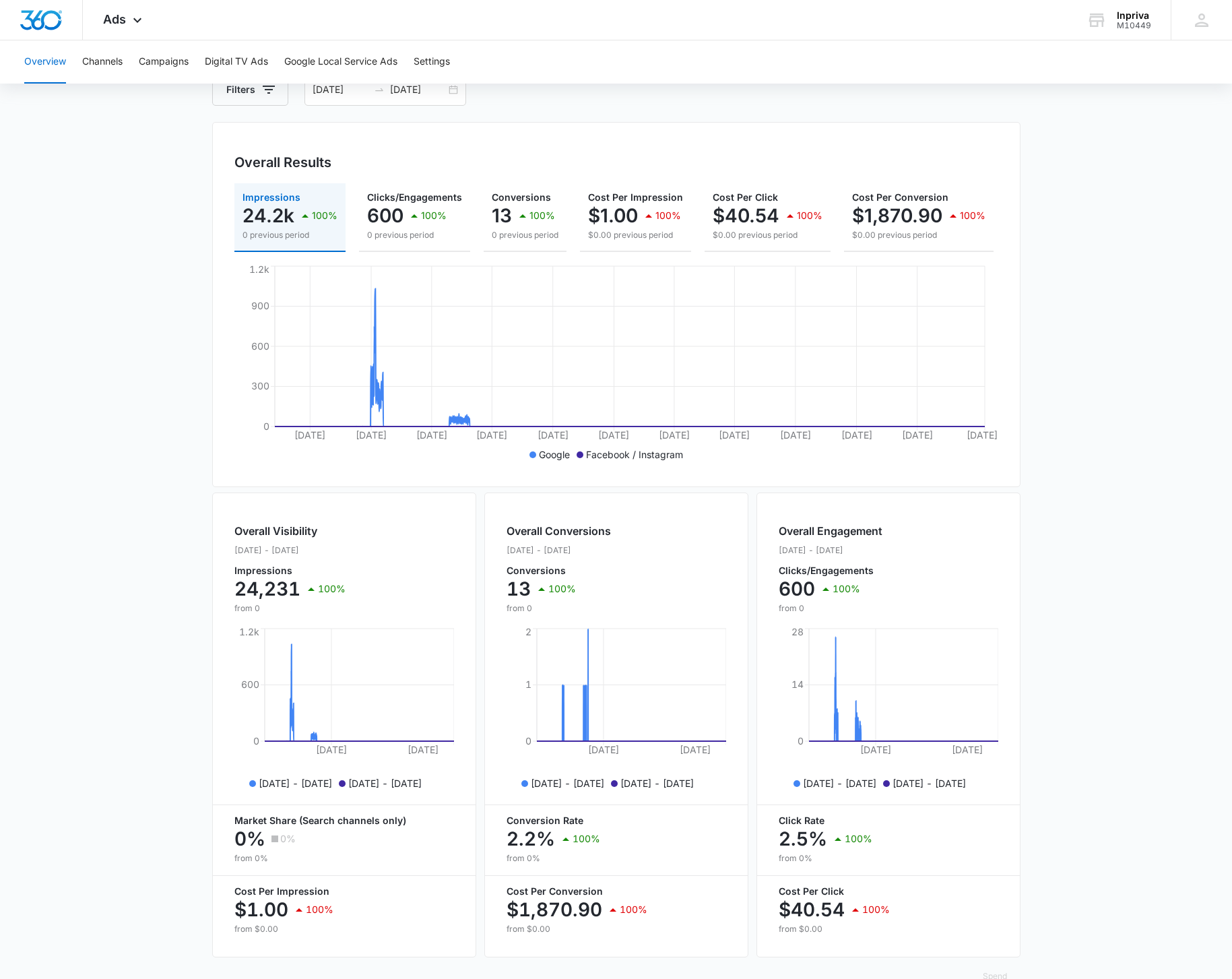
scroll to position [129, 0]
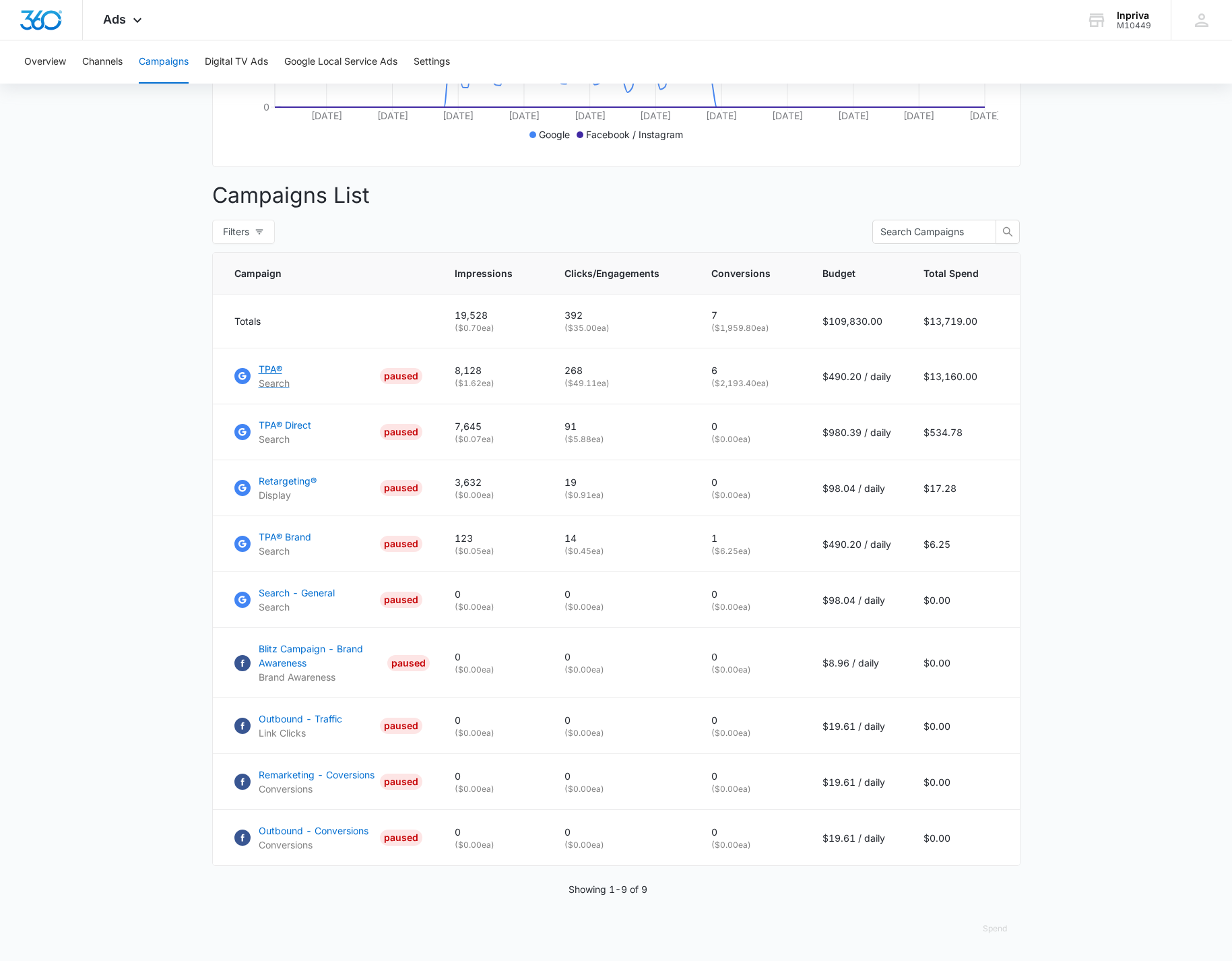
scroll to position [420, 0]
click at [293, 480] on p "Retargeting®" at bounding box center [288, 480] width 58 height 14
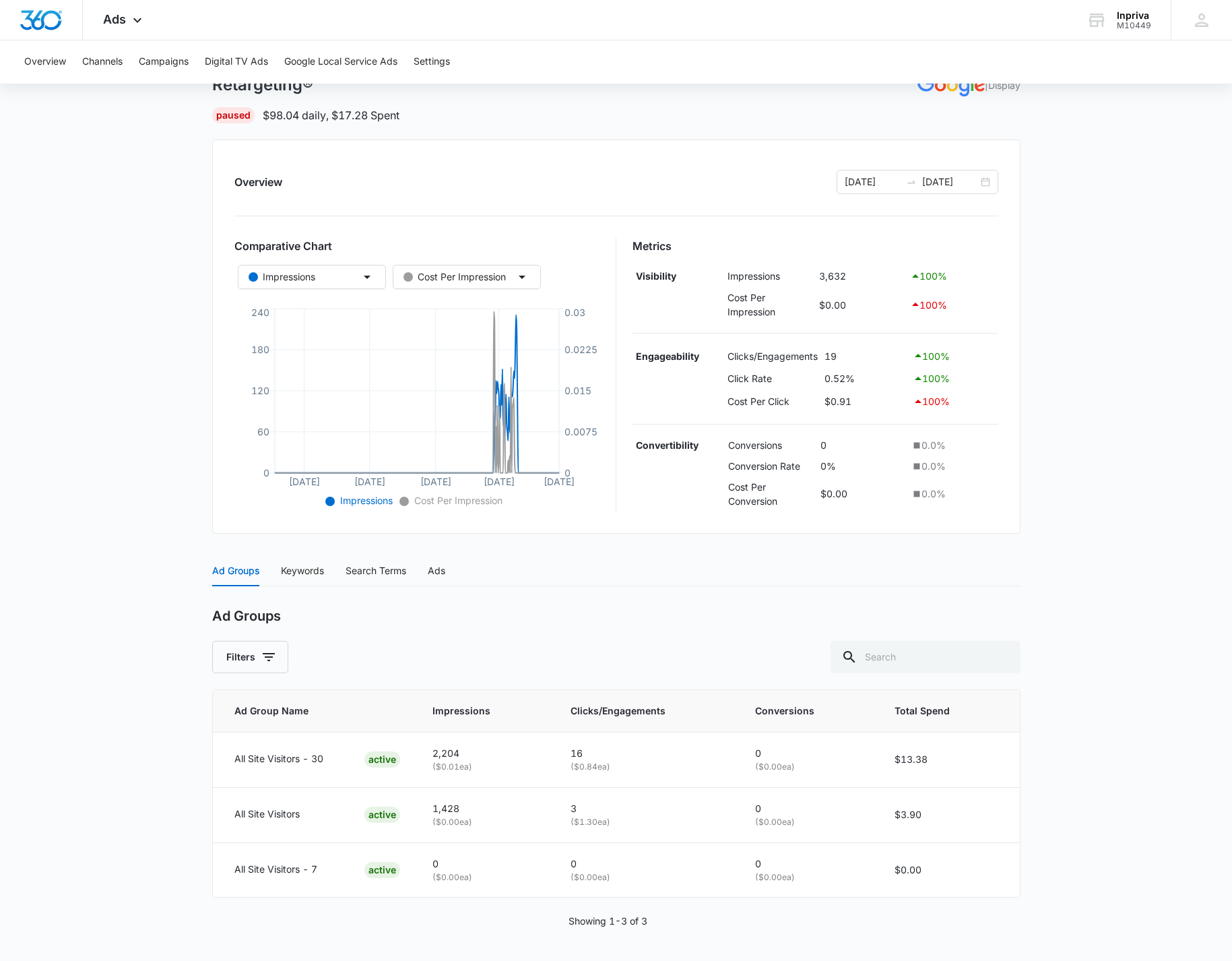
scroll to position [98, 0]
click at [862, 175] on input "[DATE]" at bounding box center [872, 181] width 56 height 14
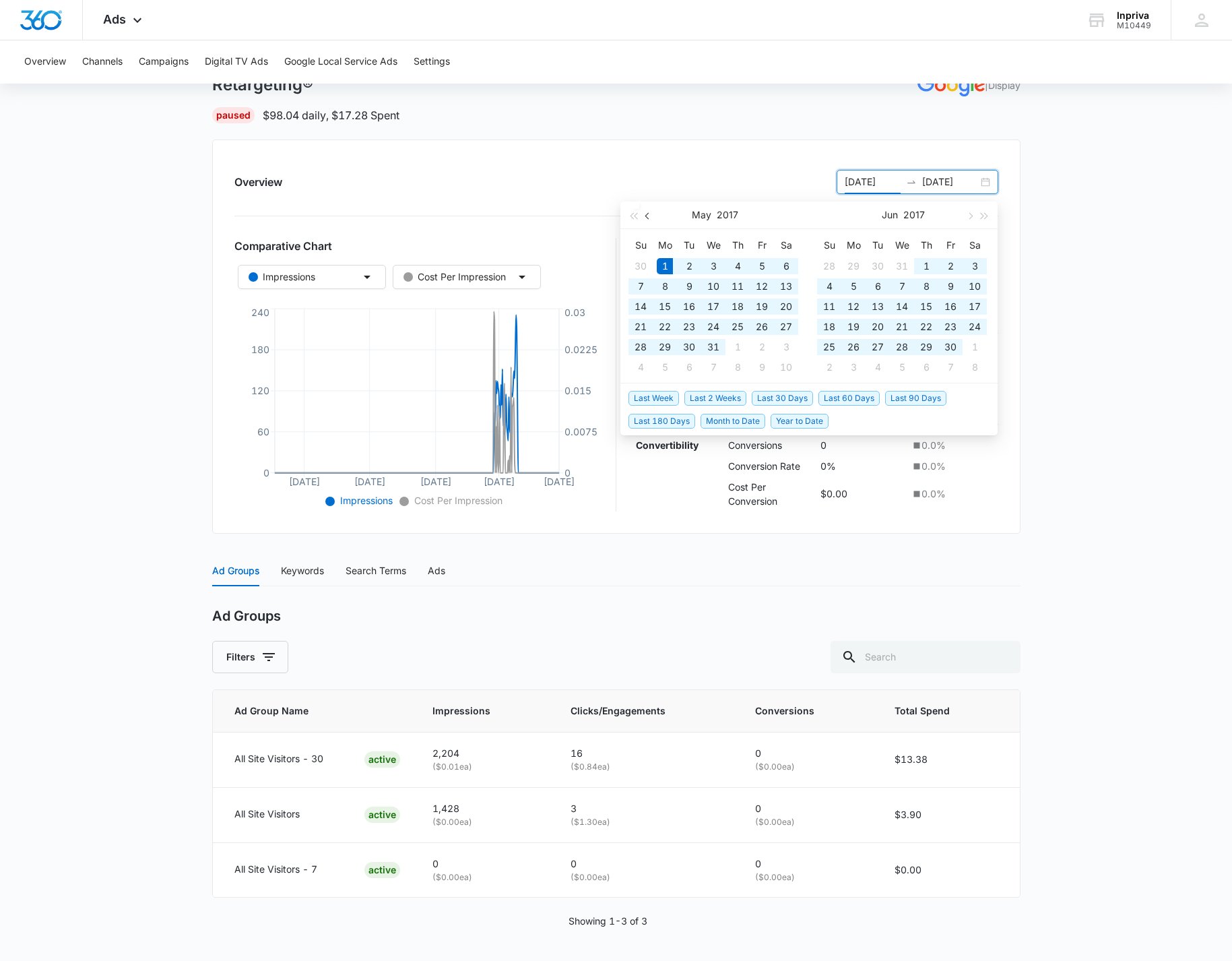
click at [648, 212] on span "button" at bounding box center [648, 215] width 7 height 7
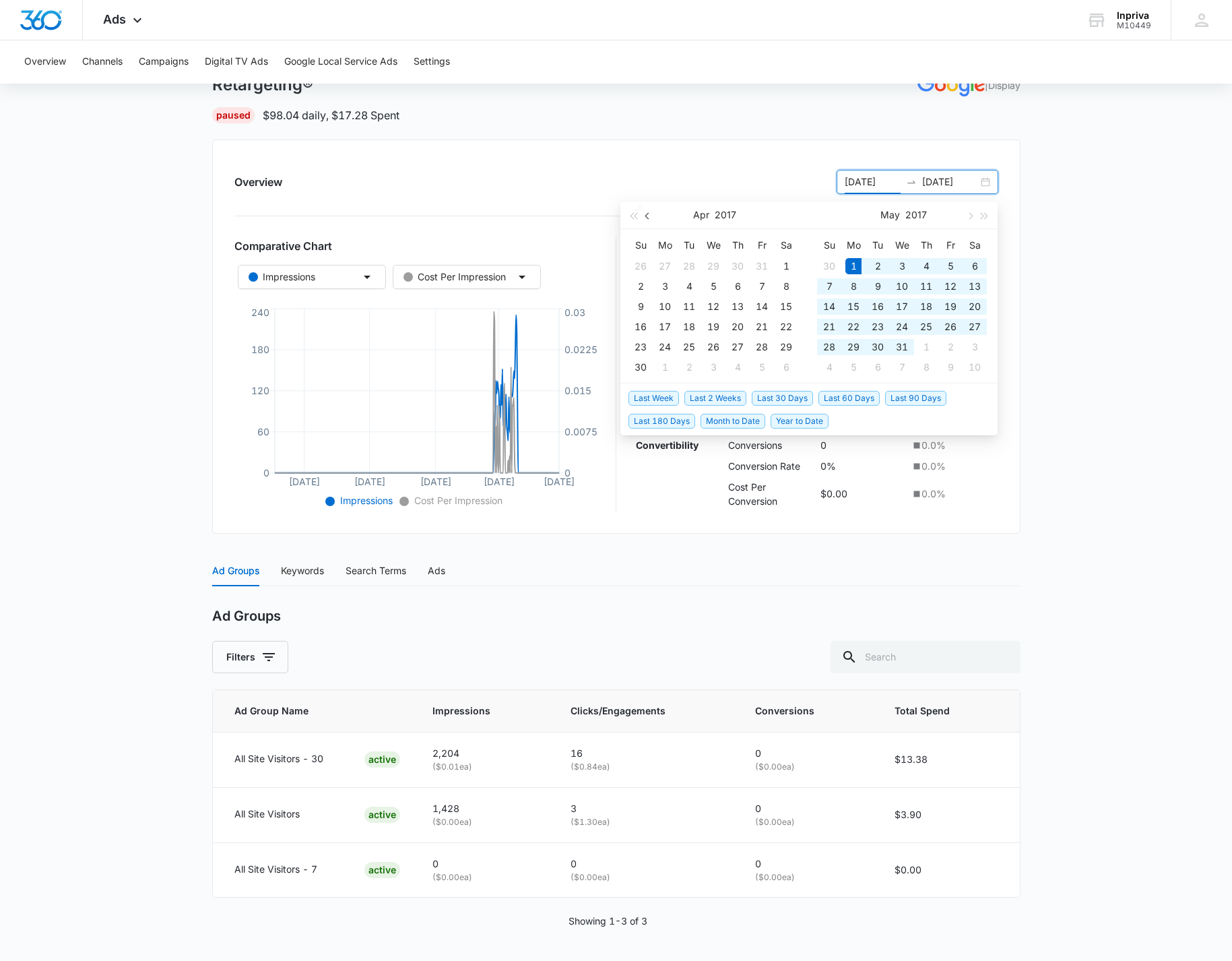
click at [648, 212] on span "button" at bounding box center [648, 215] width 7 height 7
click at [647, 212] on span "button" at bounding box center [648, 215] width 7 height 7
type input "[DATE]"
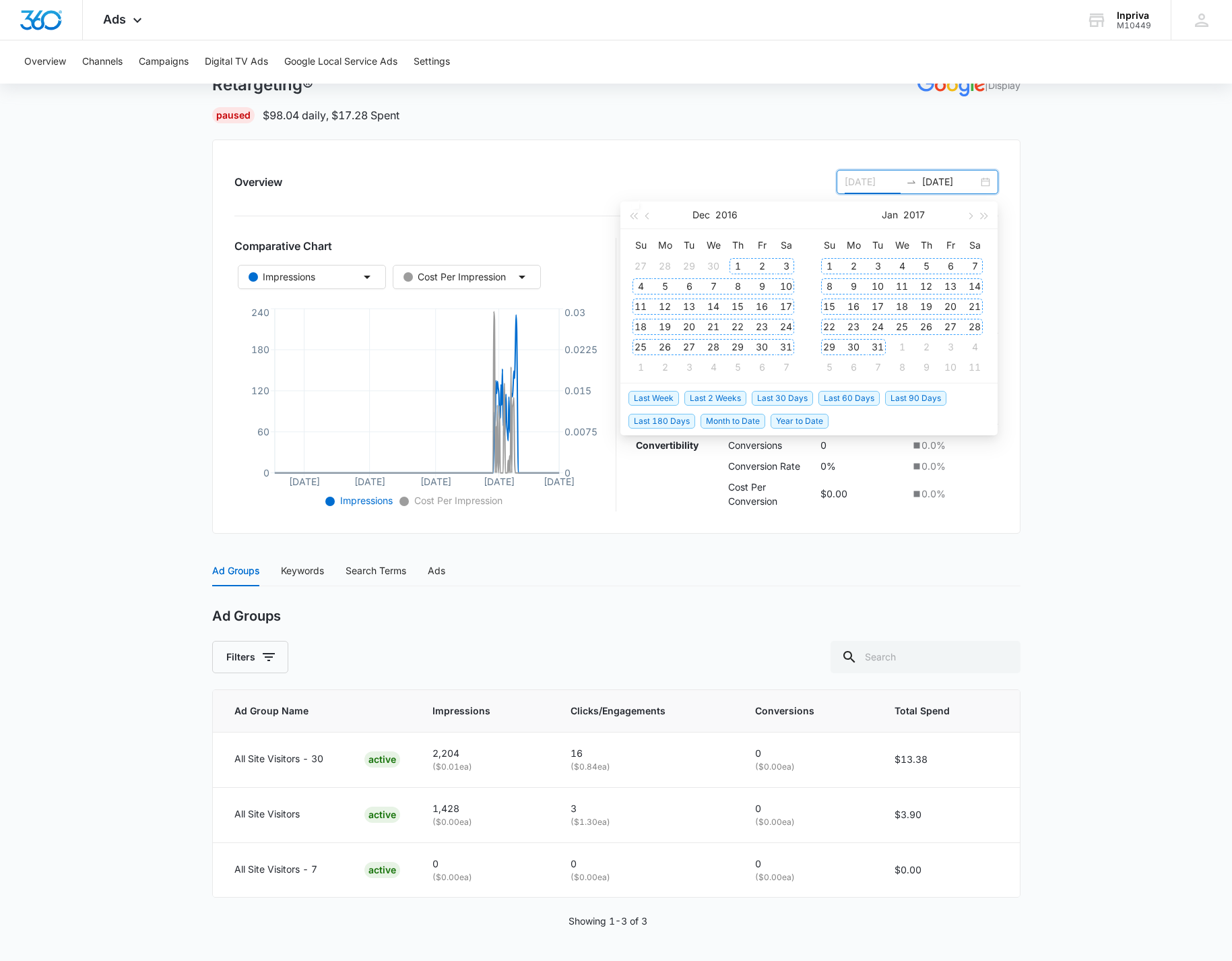
click at [738, 258] on div "1" at bounding box center [737, 266] width 16 height 16
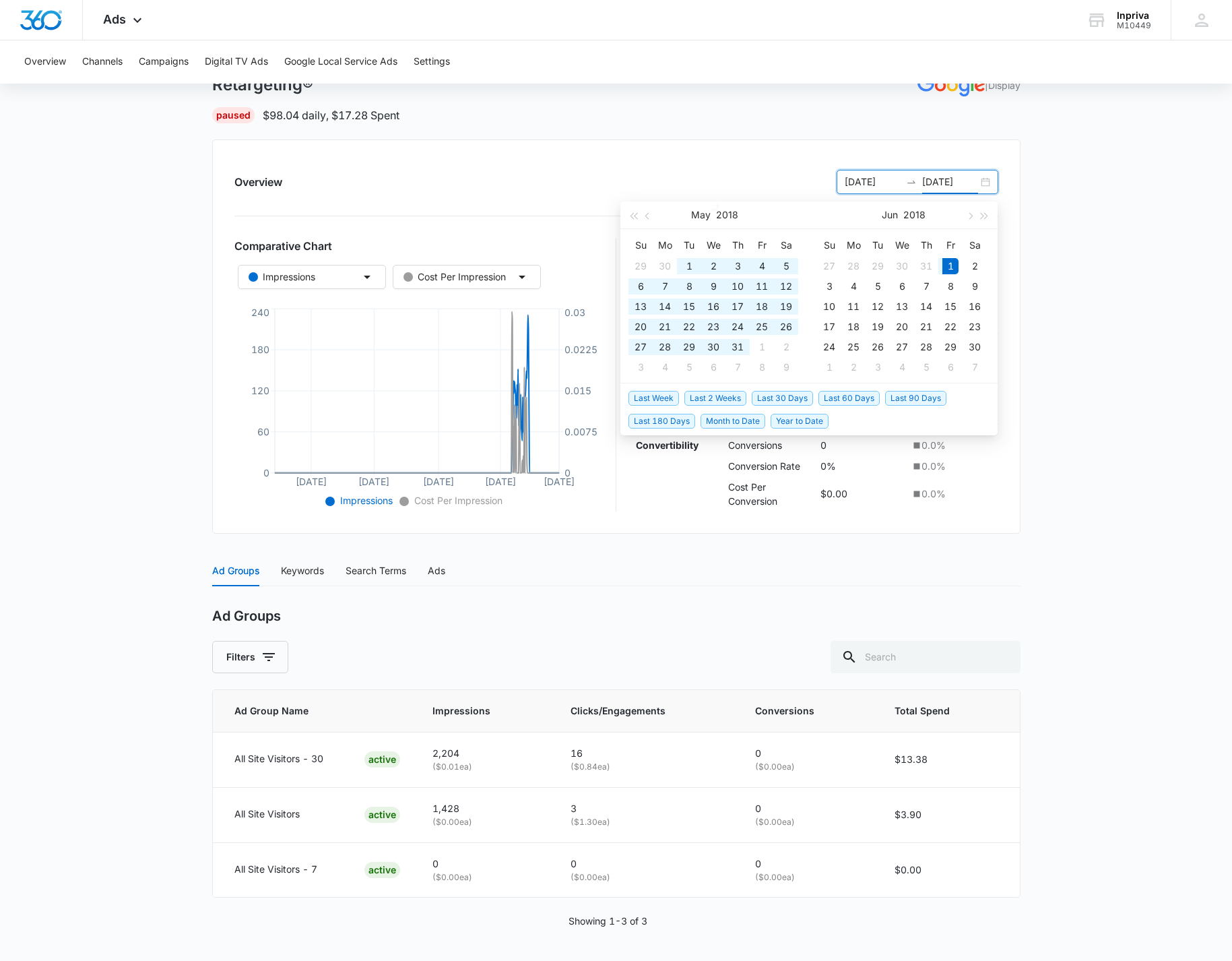
drag, startPoint x: 972, startPoint y: 168, endPoint x: 963, endPoint y: 168, distance: 9.0
click at [963, 175] on input "[DATE]" at bounding box center [950, 181] width 56 height 14
type input "06/01/2025"
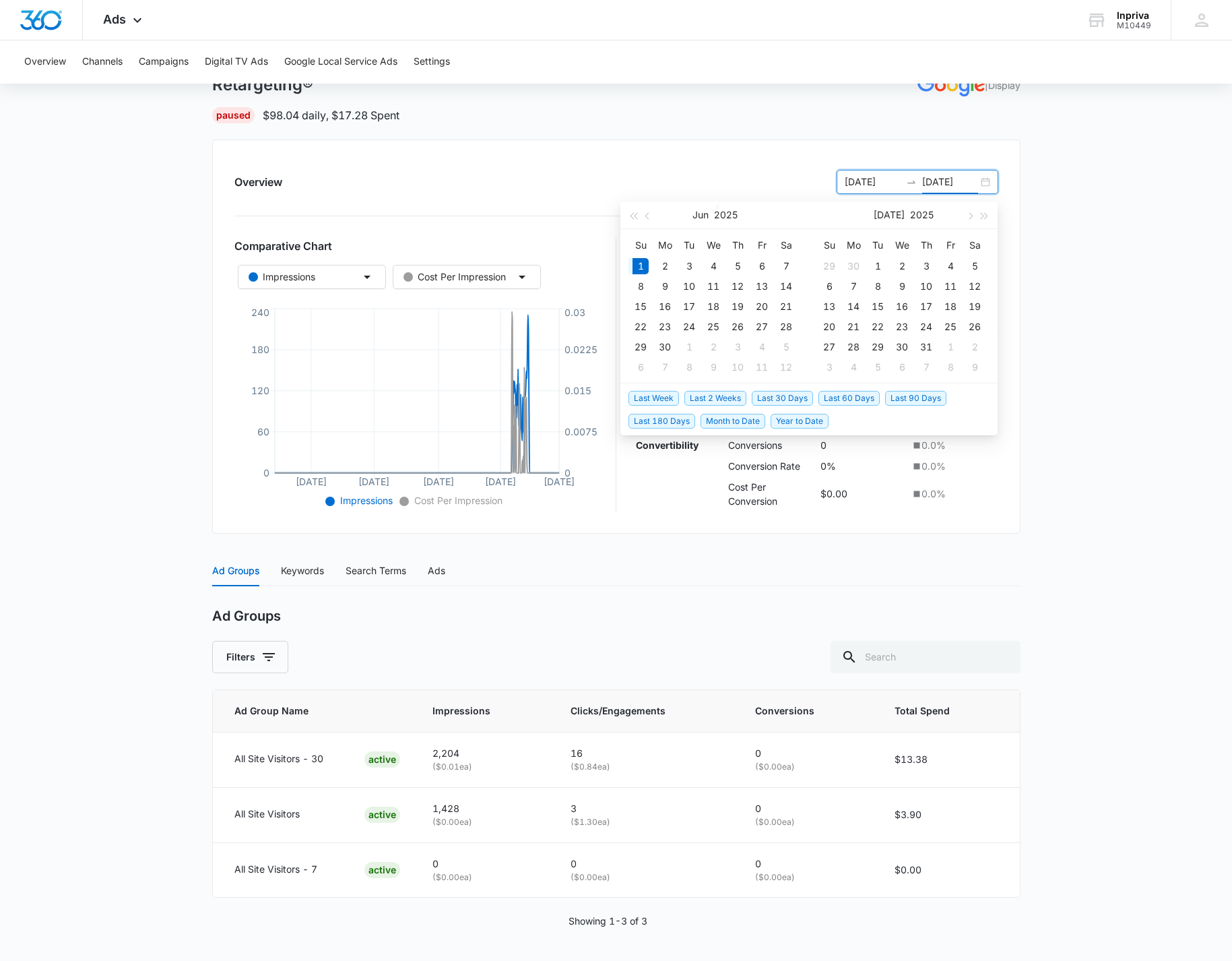
scroll to position [0, 0]
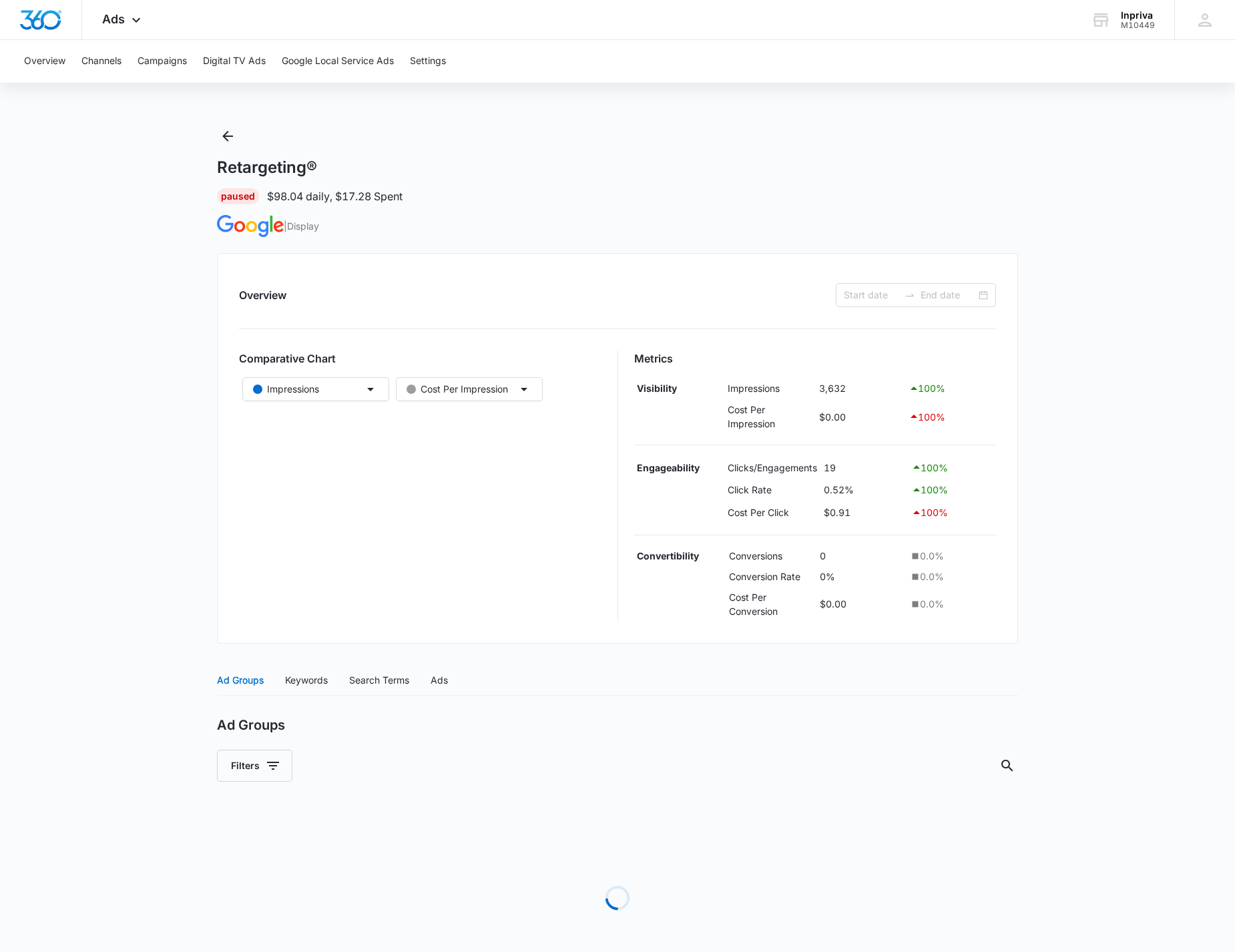
type input "12/01/2016"
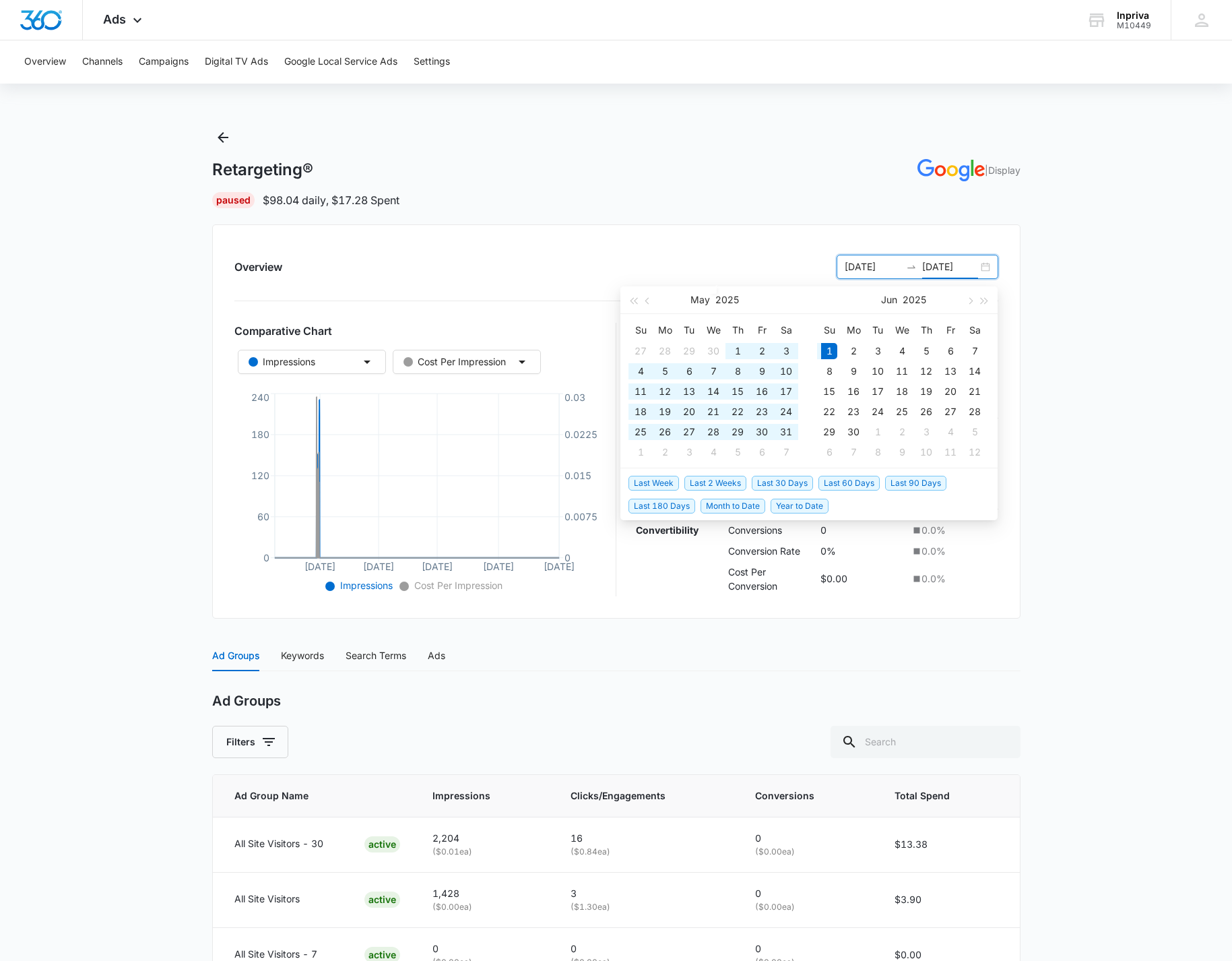
drag, startPoint x: 974, startPoint y: 263, endPoint x: 963, endPoint y: 264, distance: 11.0
click at [963, 264] on input "06/01/2025" at bounding box center [950, 267] width 56 height 14
type input "[DATE]"
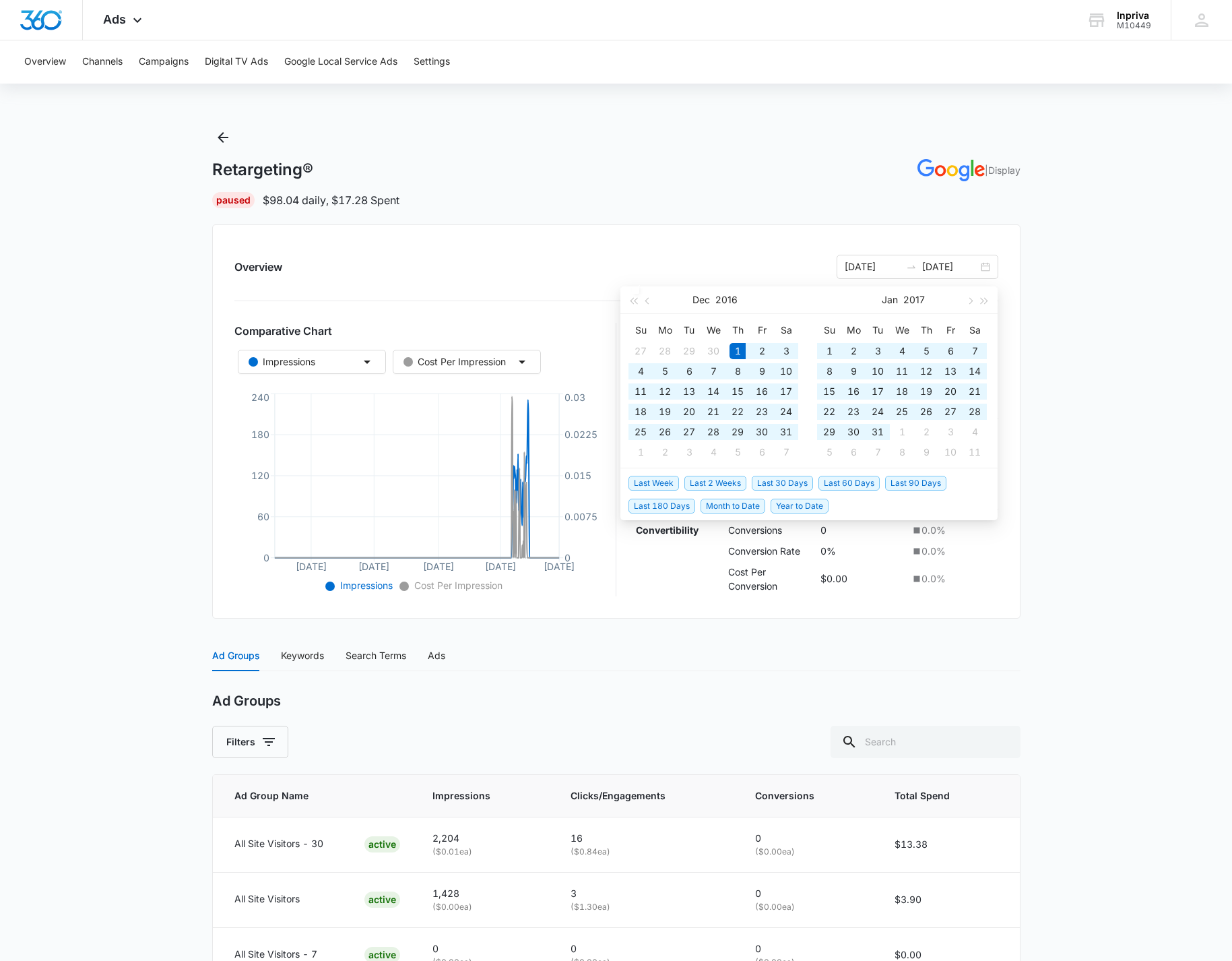
click at [1080, 413] on main "Retargeting® | Display Paused $98.04 daily , $17.28 Spent Overview 12/01/2016 0…" at bounding box center [616, 586] width 1232 height 920
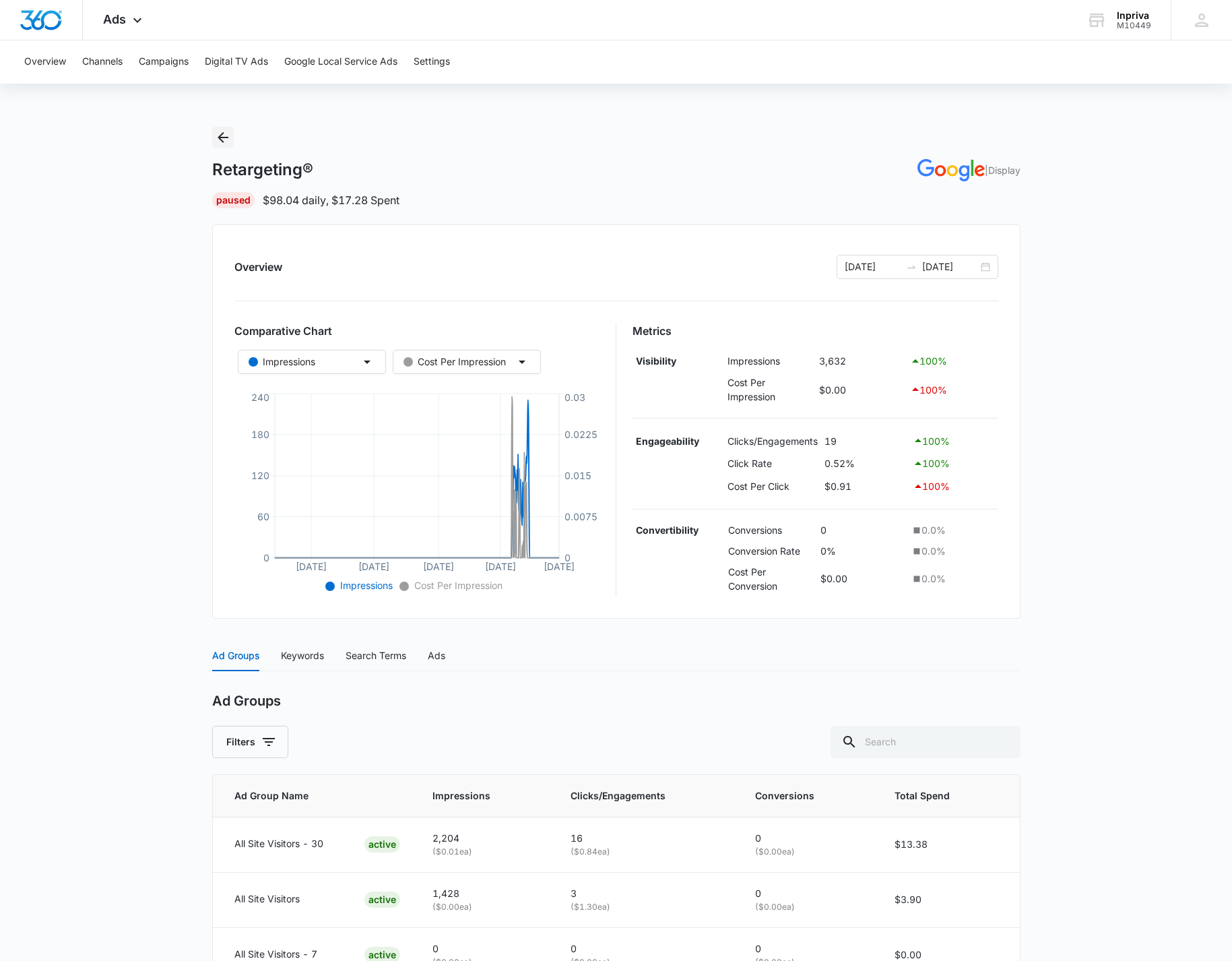
click at [221, 138] on icon "Back" at bounding box center [222, 137] width 11 height 11
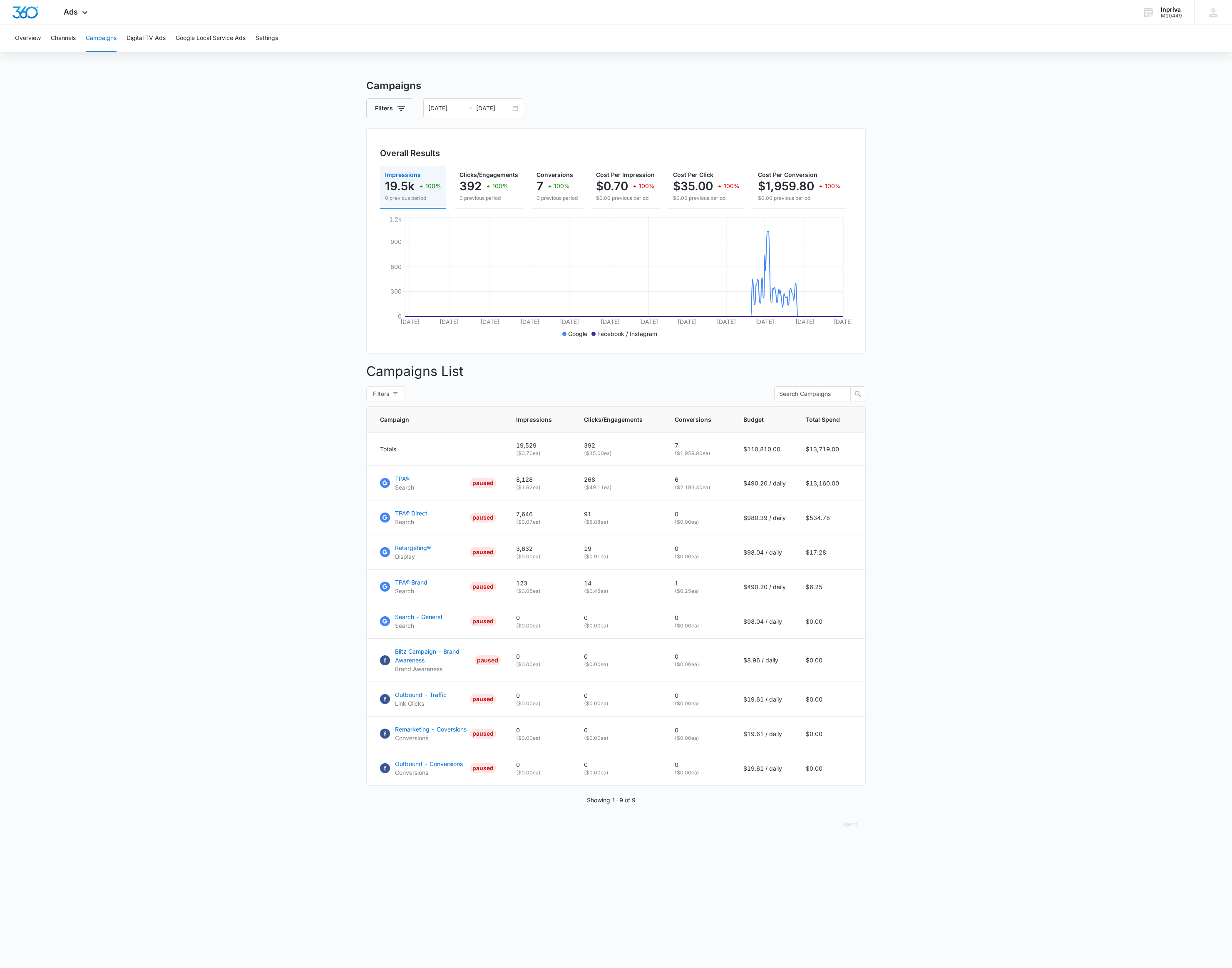
click at [331, 95] on main "Campaigns Filters 12/01/2016 06/01/2018 Overall Results Impressions 19.5k 100% …" at bounding box center [616, 461] width 1232 height 766
click at [769, 384] on main "Campaigns Filters 12/01/2016 06/01/2018 Overall Results Impressions 19.5k 100% …" at bounding box center [616, 461] width 1232 height 766
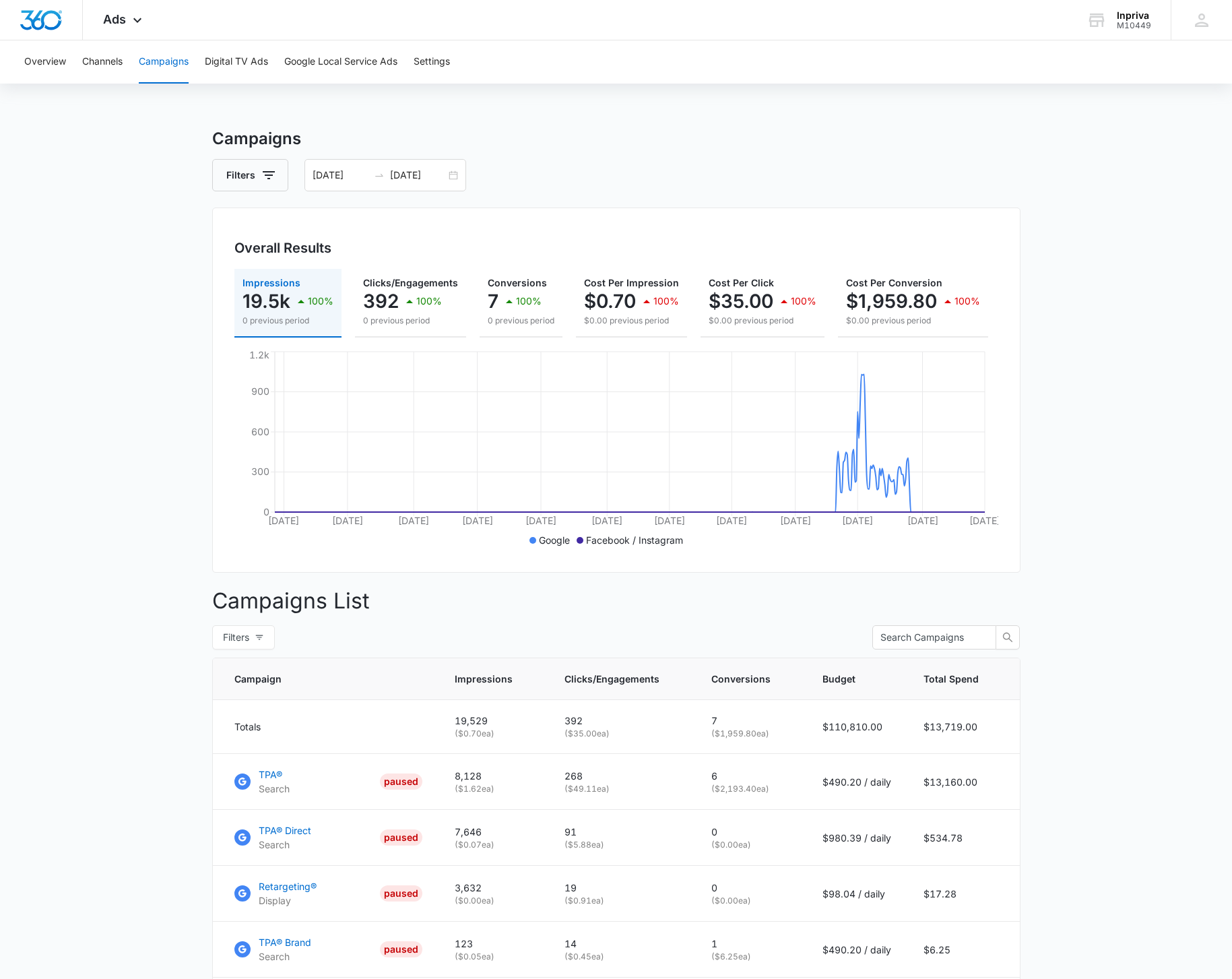
click at [165, 473] on main "Campaigns Filters 12/01/2016 06/01/2018 Overall Results Impressions 19.5k 100% …" at bounding box center [616, 746] width 1232 height 1240
click at [105, 61] on button "Channels" at bounding box center [103, 61] width 40 height 43
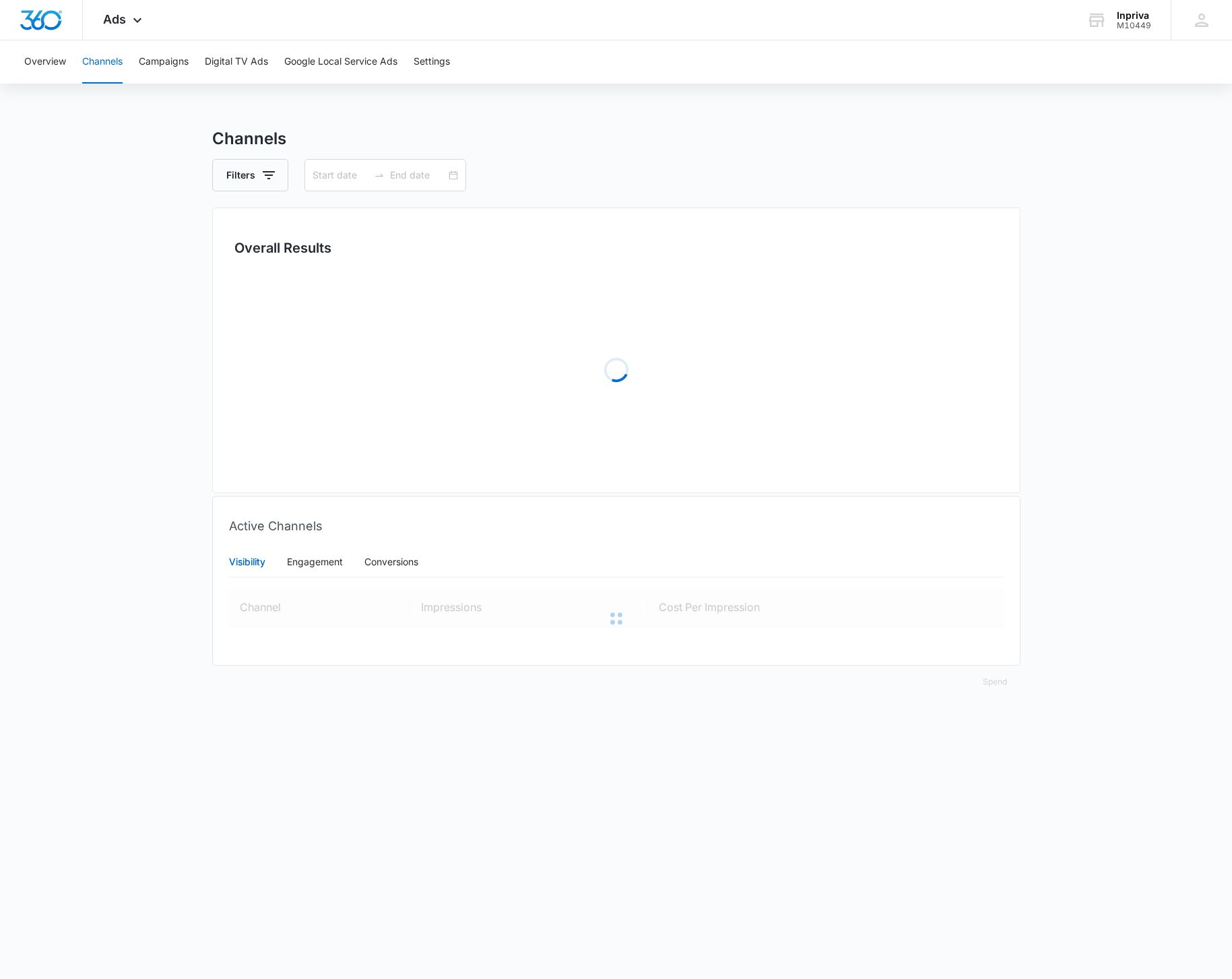
type input "[DATE]"
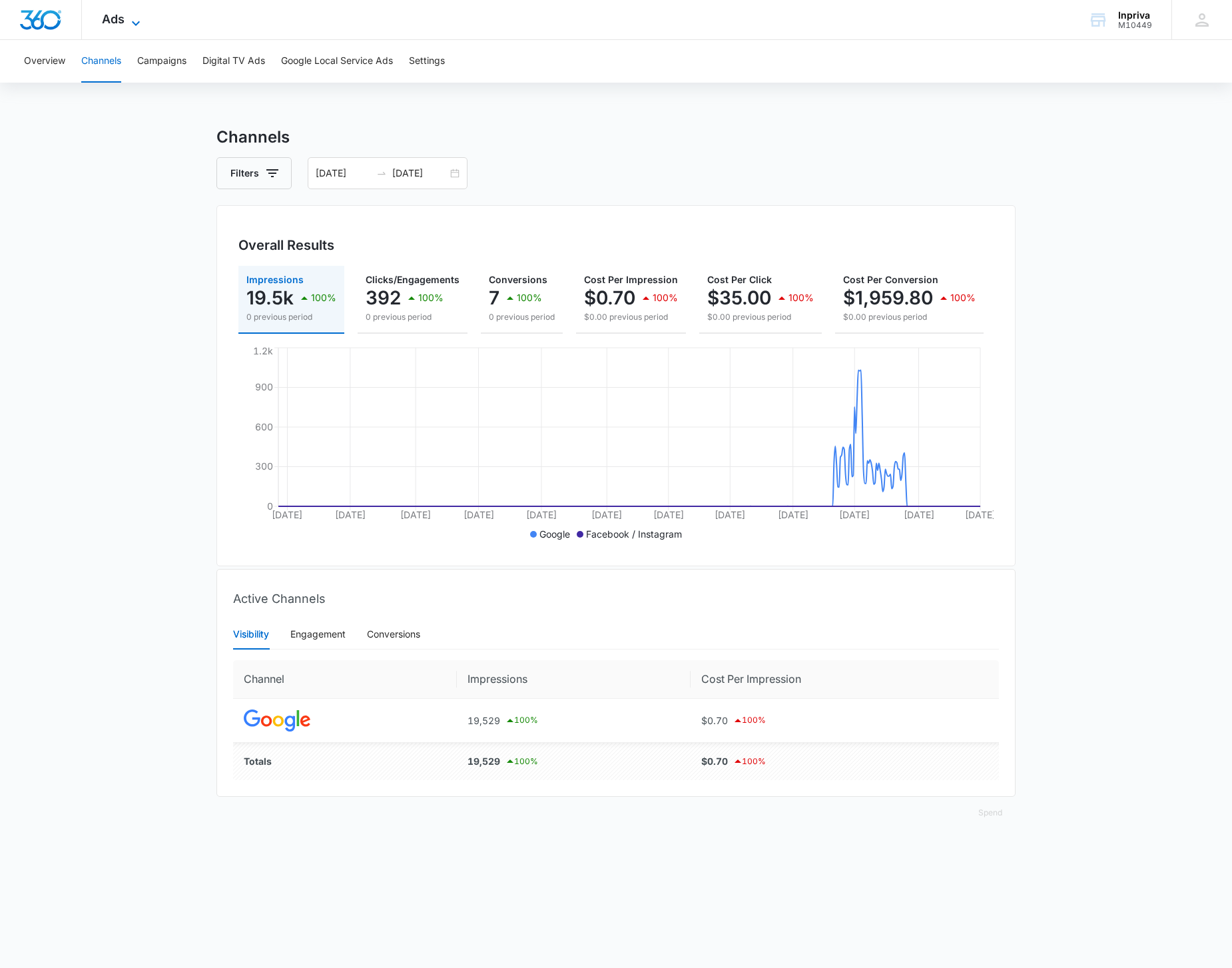
click at [135, 26] on icon at bounding box center [136, 23] width 16 height 16
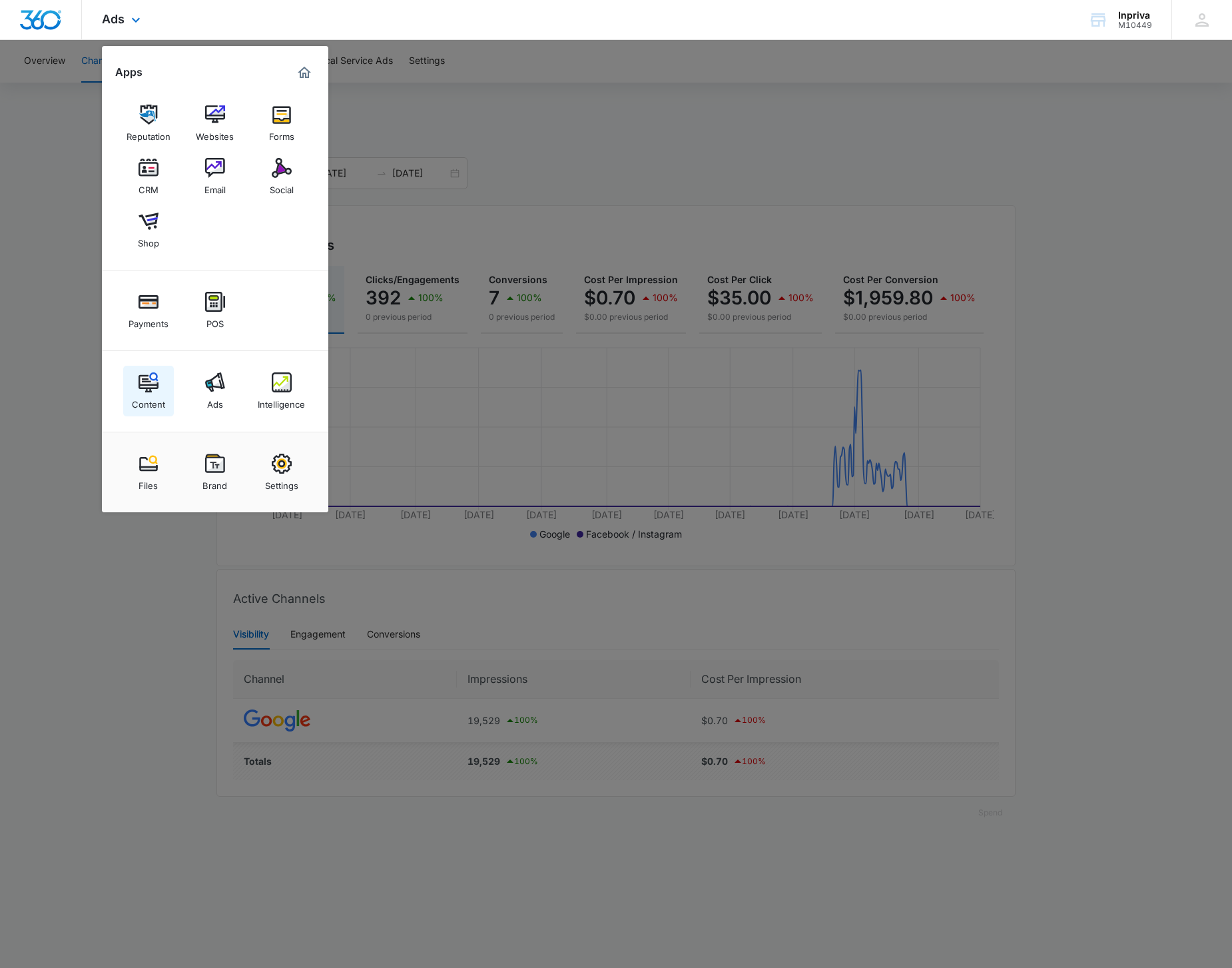
click at [149, 385] on img at bounding box center [148, 382] width 20 height 20
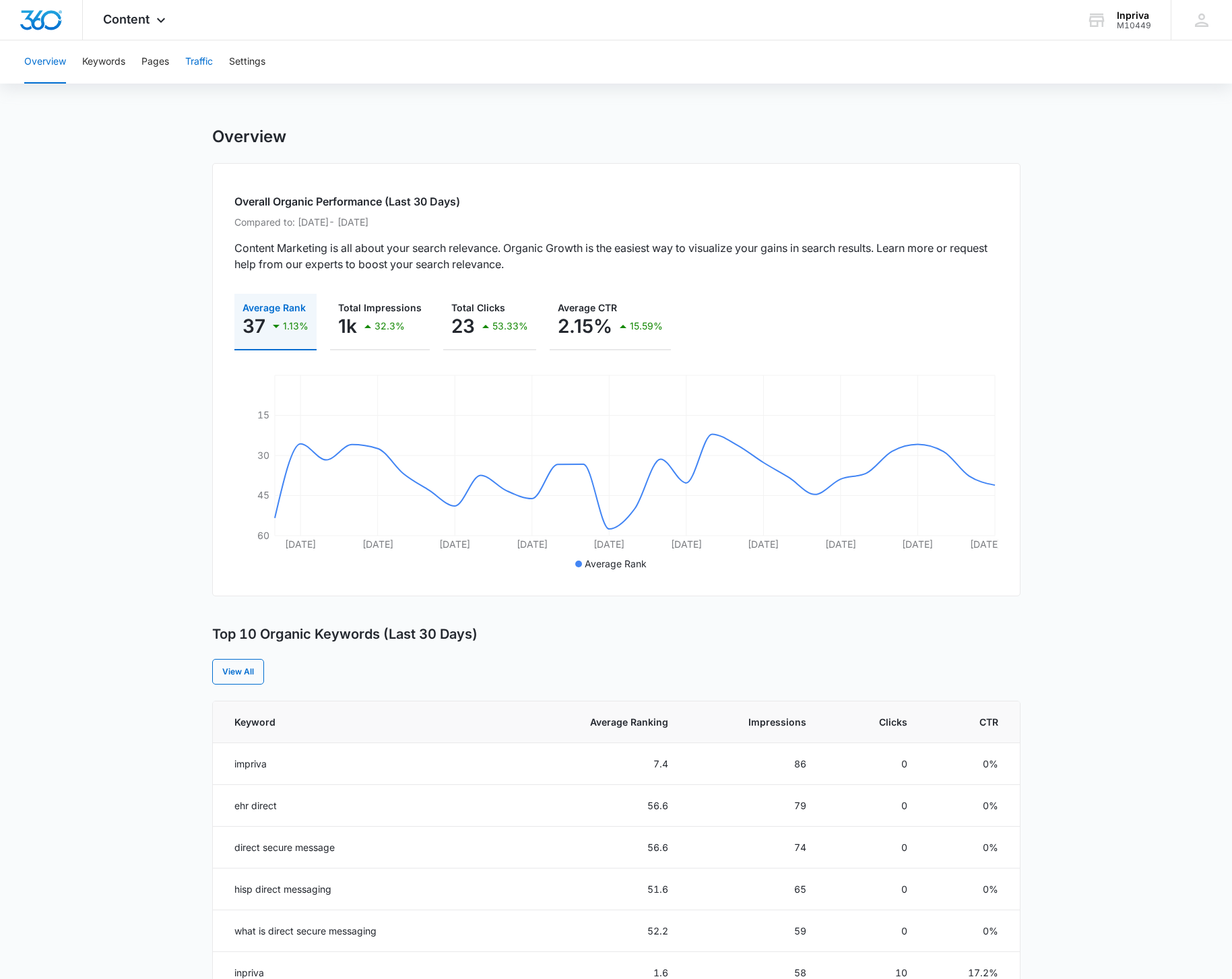
click at [203, 61] on button "Traffic" at bounding box center [198, 61] width 28 height 43
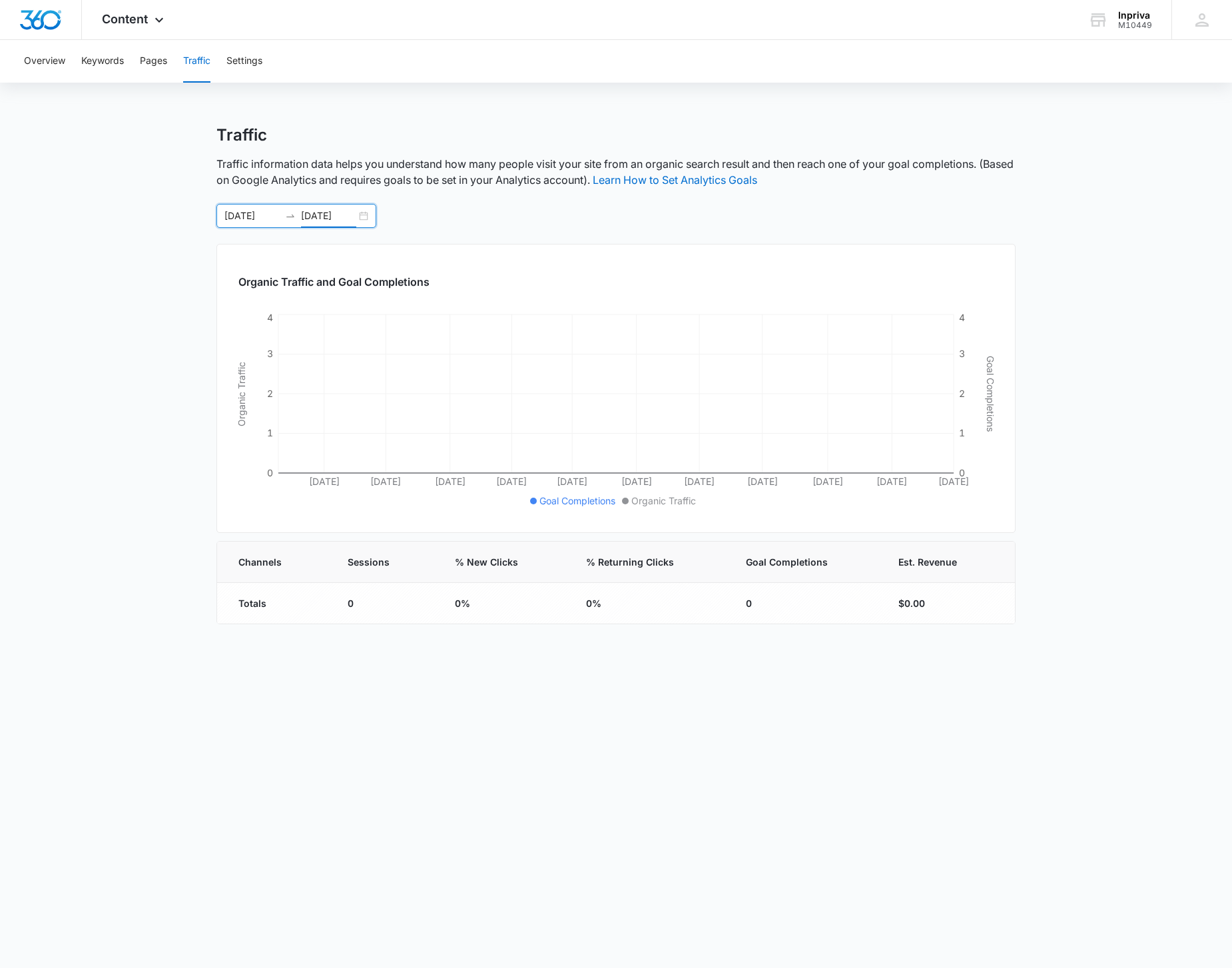
click at [351, 216] on input "[DATE]" at bounding box center [329, 215] width 55 height 14
click at [146, 169] on main "Traffic Traffic information data helps you understand how many people visit you…" at bounding box center [616, 382] width 1232 height 515
click at [152, 62] on button "Pages" at bounding box center [154, 61] width 27 height 43
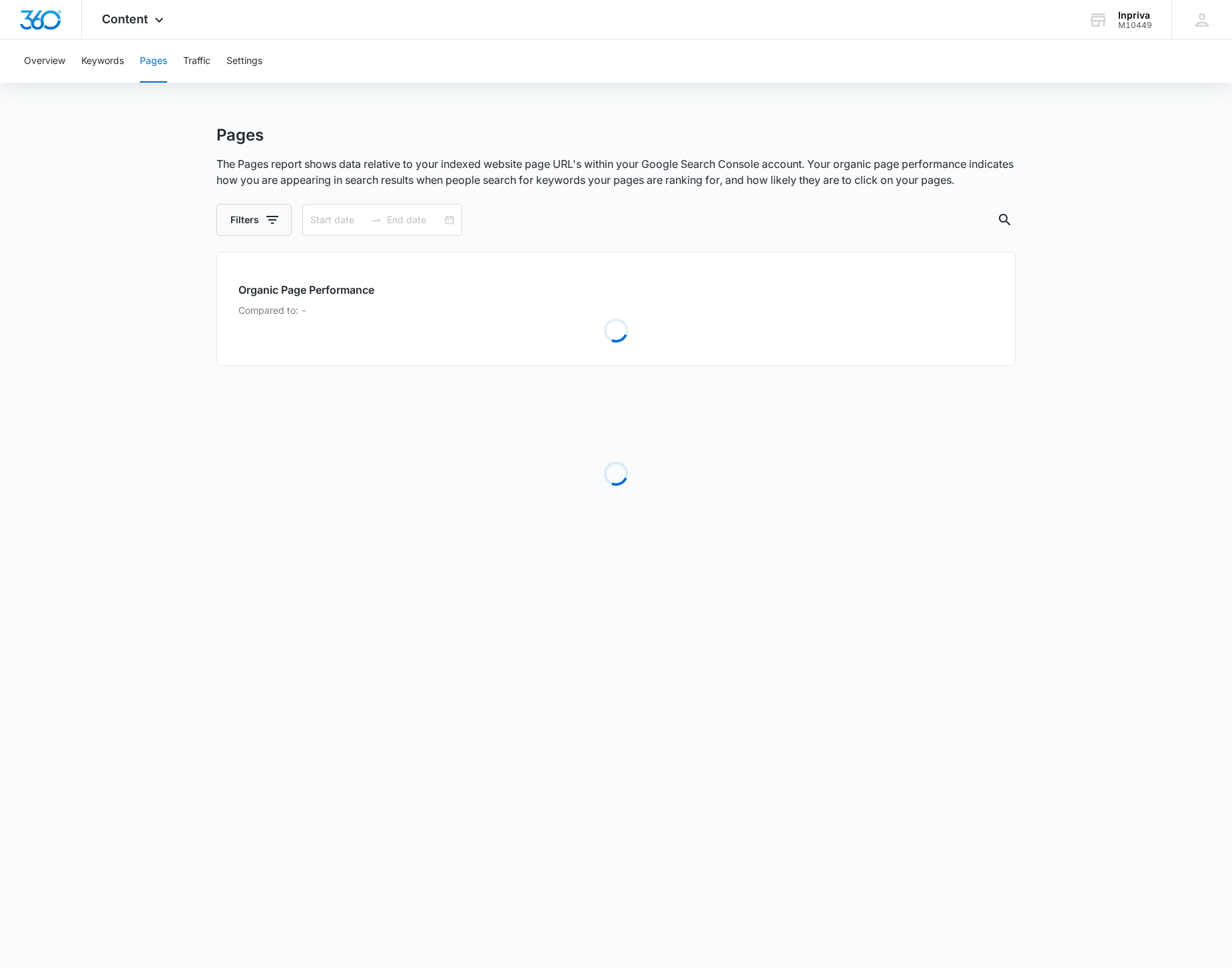
type input "12/01/2016"
type input "[DATE]"
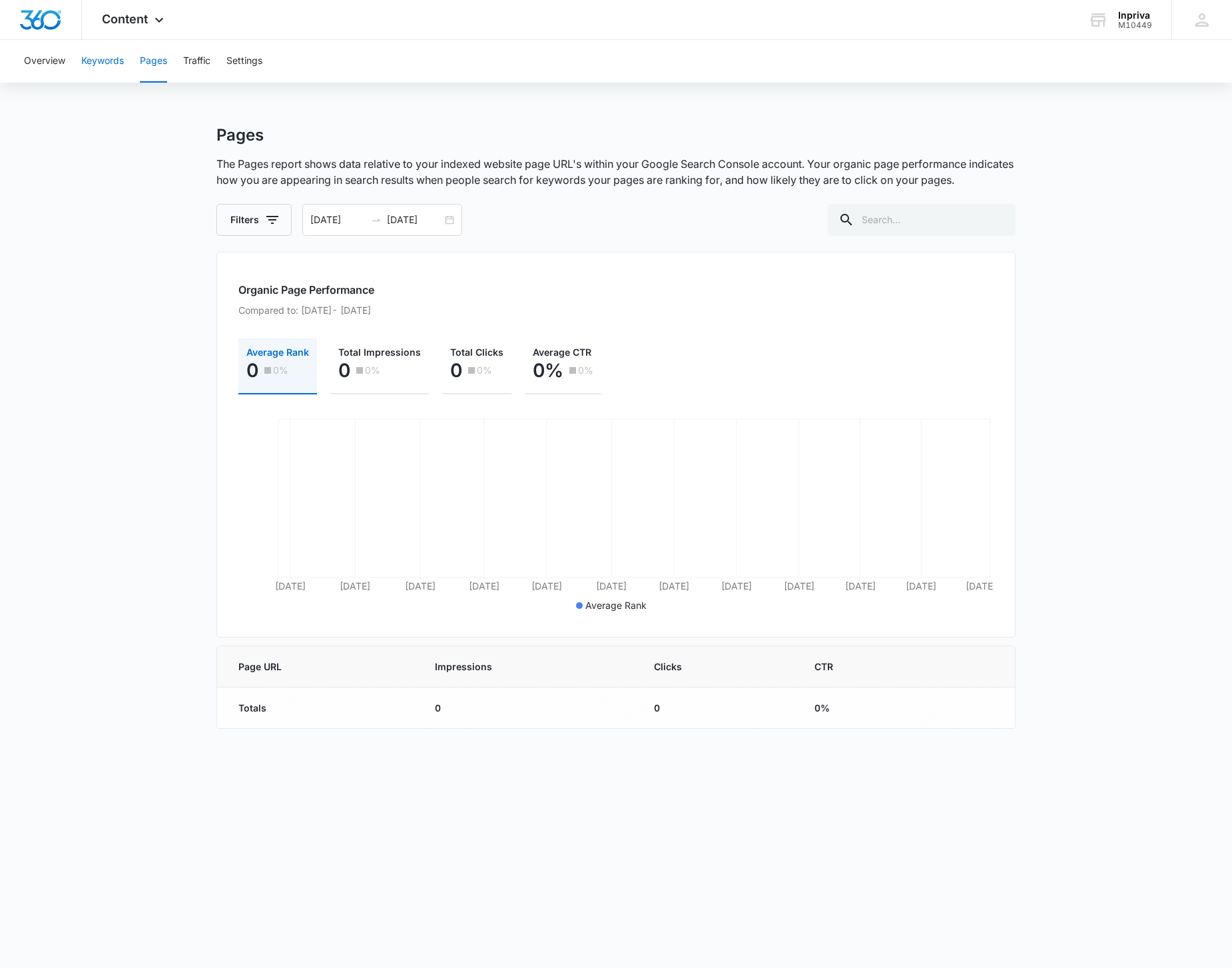
click at [105, 61] on button "Keywords" at bounding box center [102, 61] width 43 height 43
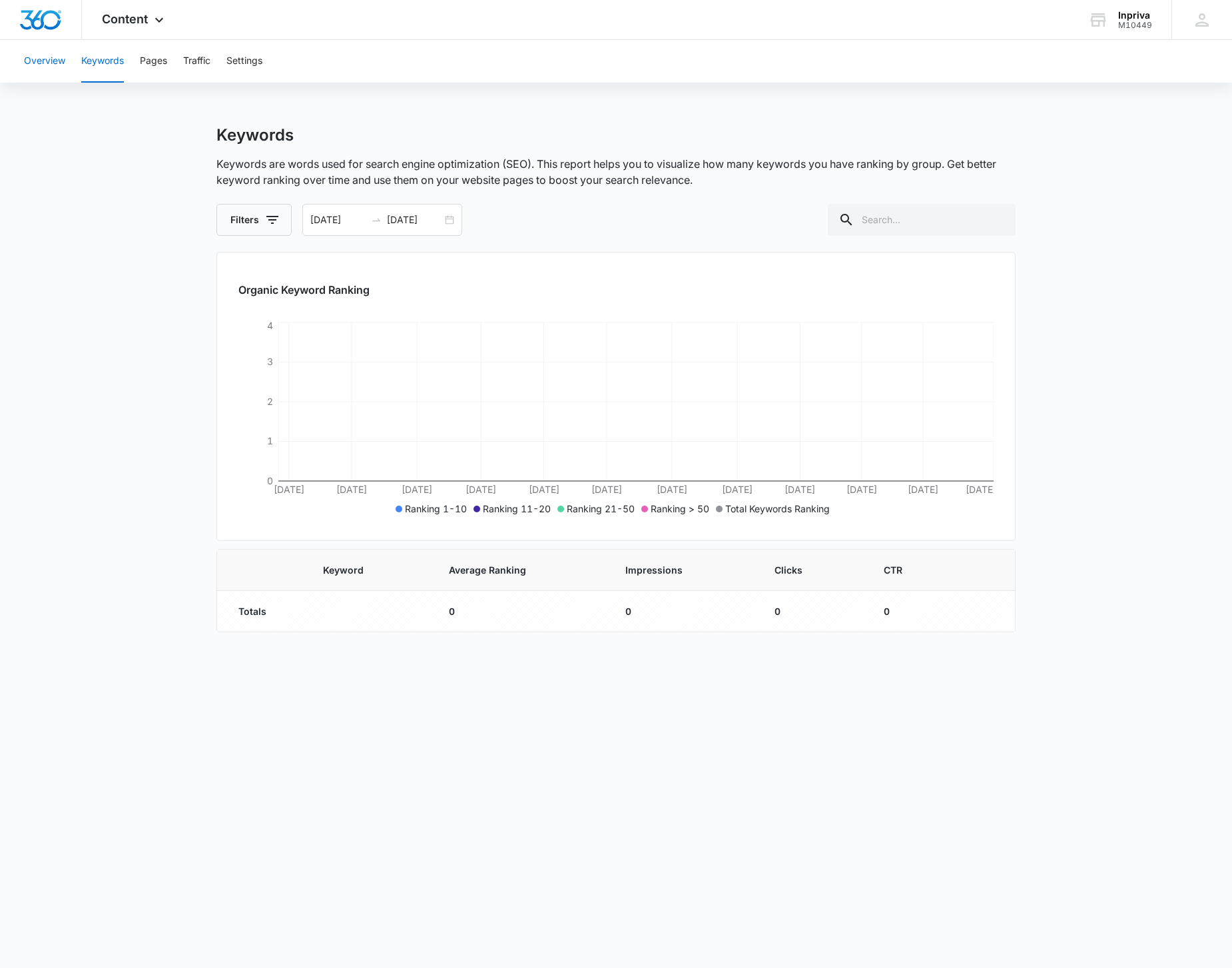
click at [41, 62] on button "Overview" at bounding box center [45, 61] width 42 height 43
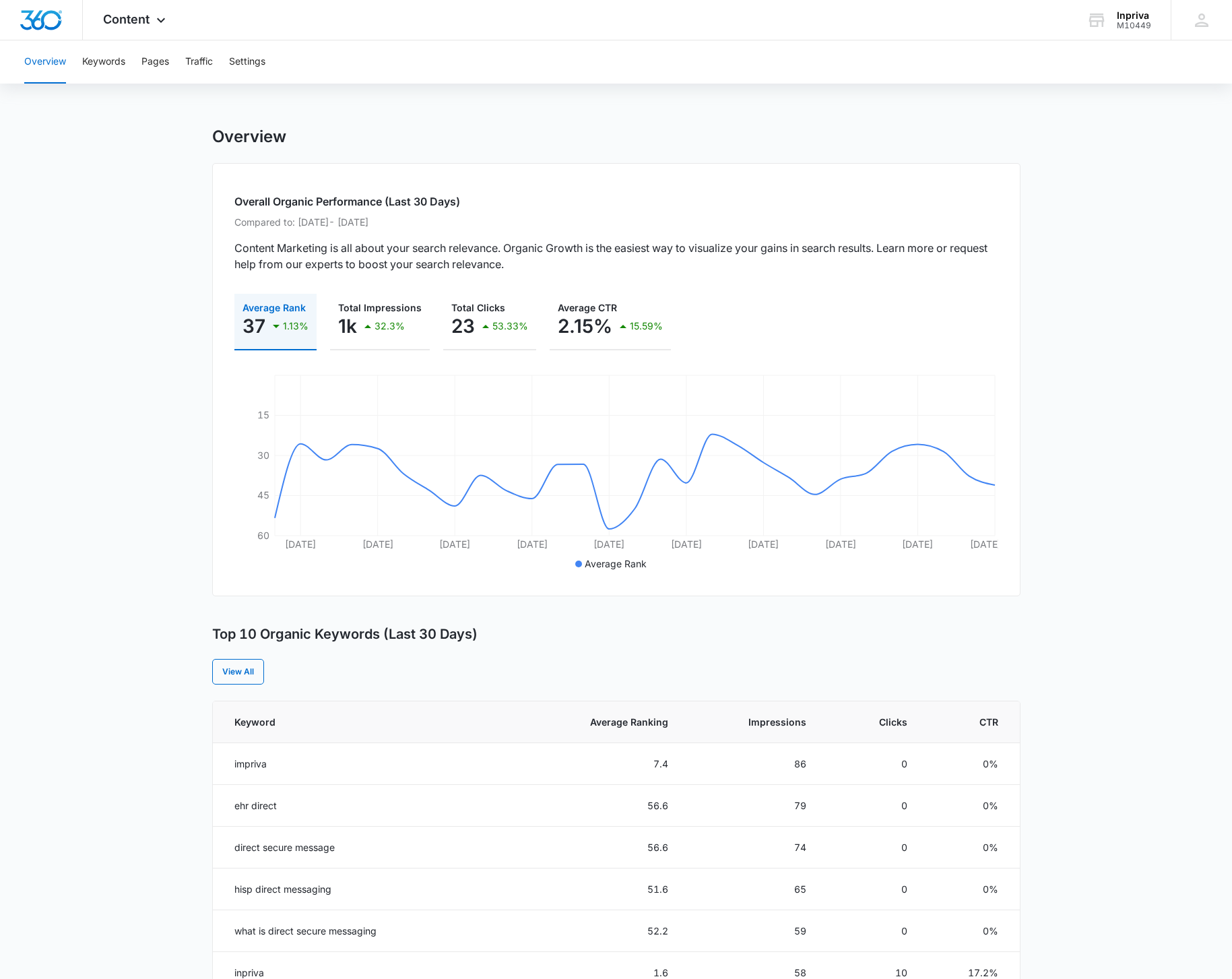
drag, startPoint x: 355, startPoint y: 221, endPoint x: 307, endPoint y: 221, distance: 48.0
click at [307, 221] on p "Compared to: Jul 12, 2025 - Aug 9, 2025" at bounding box center [616, 221] width 764 height 14
click at [163, 229] on main "Overview Overall Organic Performance (Last 30 Days) Compared to: Jul 12, 2025 -…" at bounding box center [616, 780] width 1232 height 1306
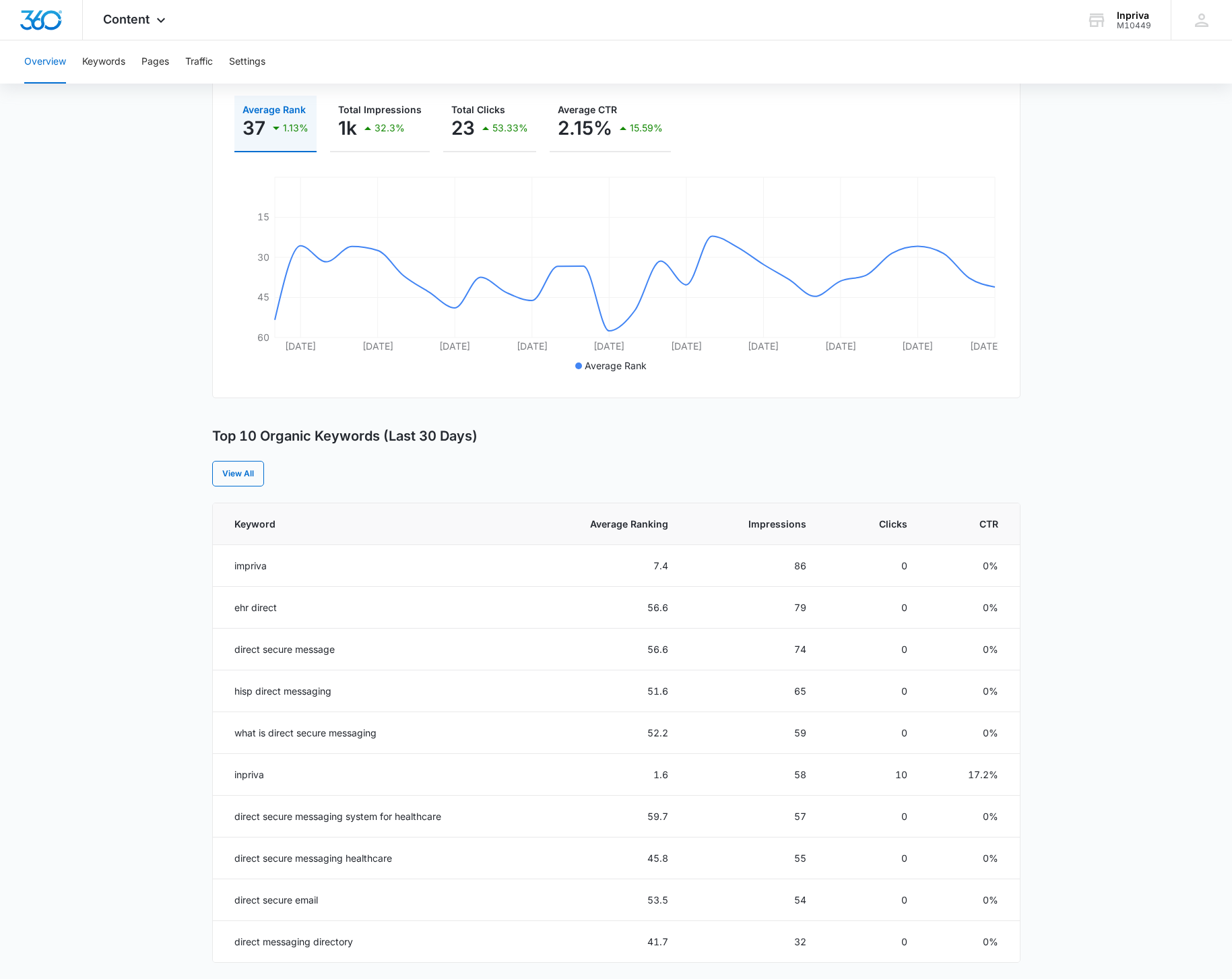
scroll to position [206, 0]
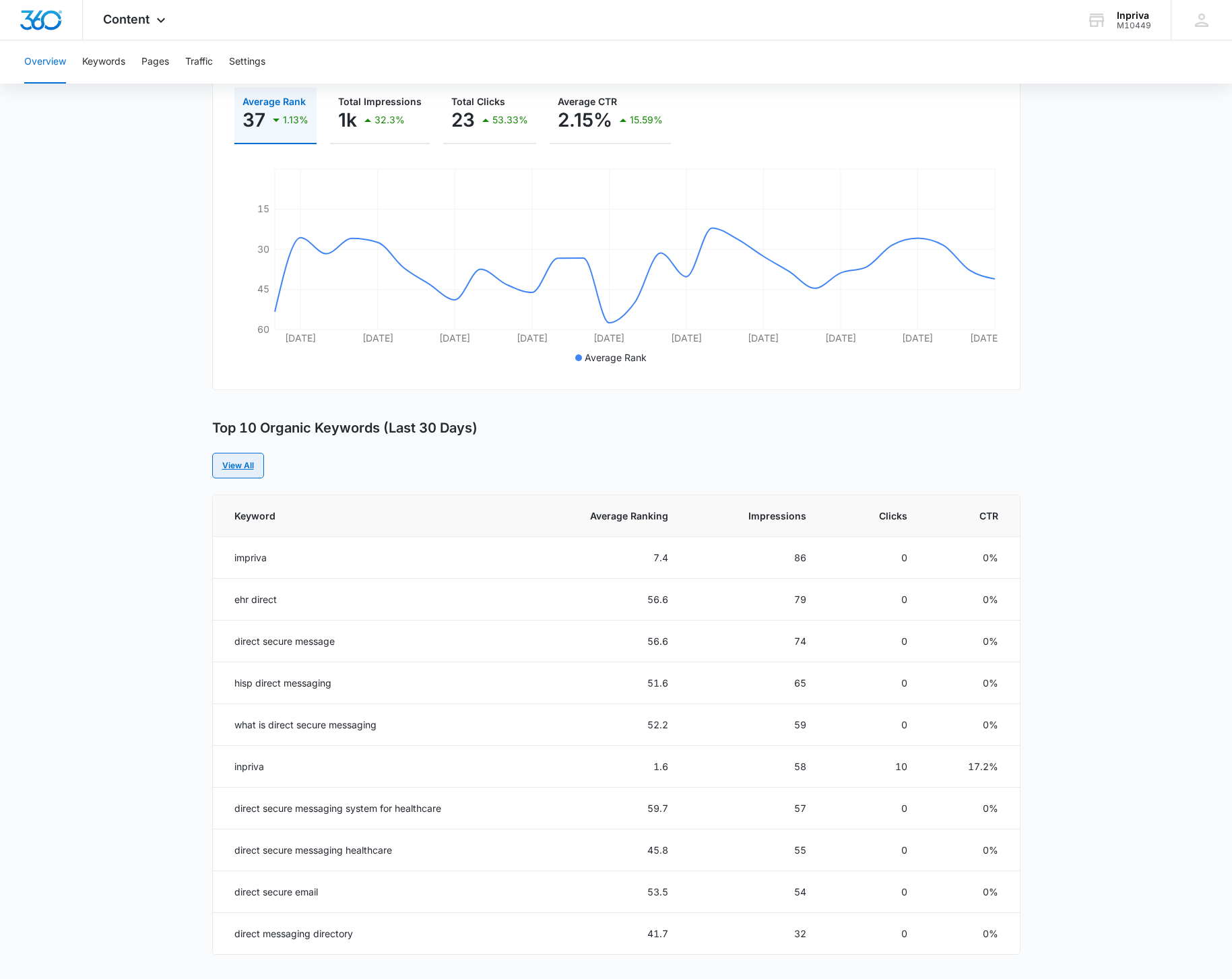
click at [255, 468] on link "View All" at bounding box center [238, 465] width 52 height 26
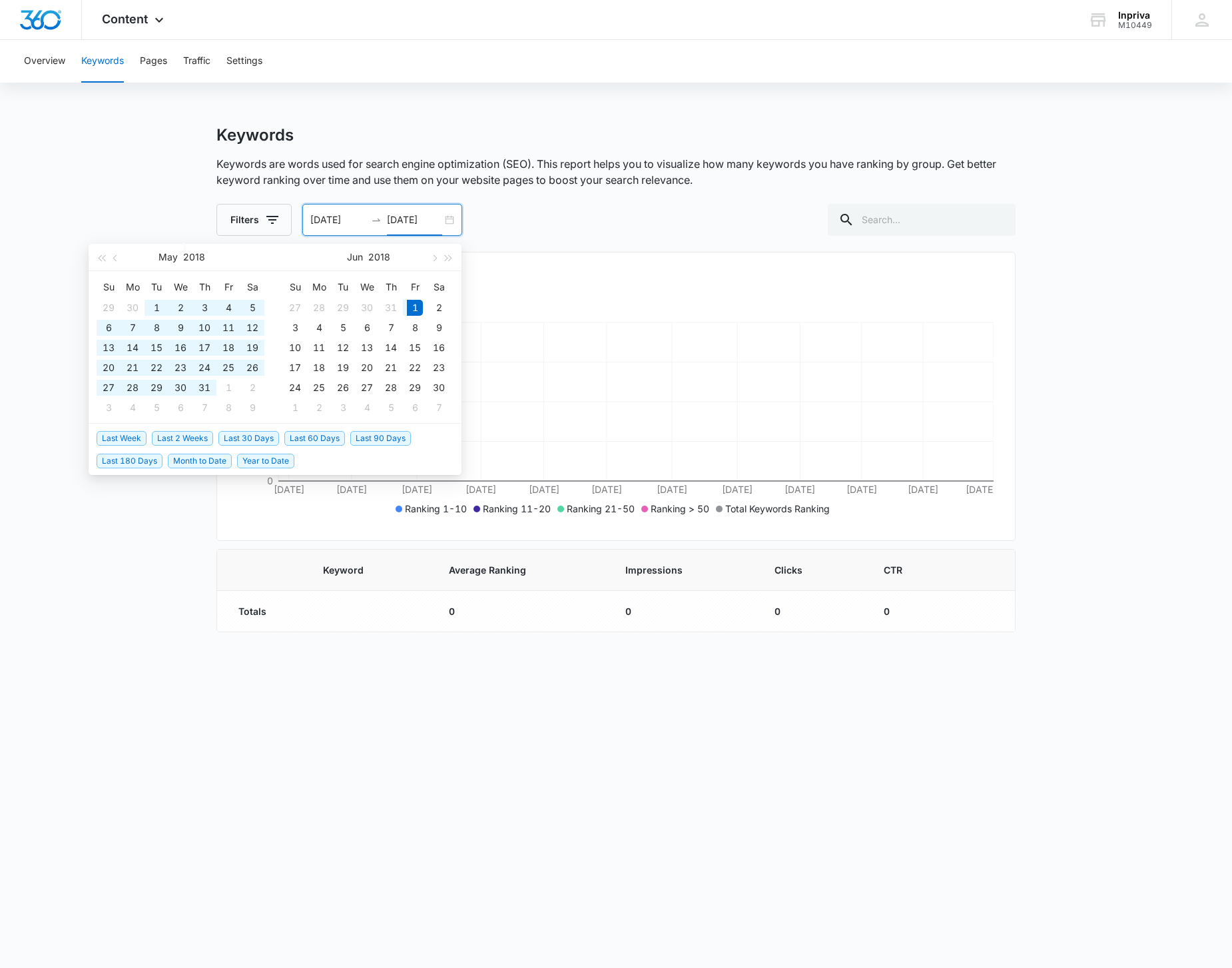
drag, startPoint x: 436, startPoint y: 220, endPoint x: 426, endPoint y: 219, distance: 10.0
click at [426, 219] on input "[DATE]" at bounding box center [414, 219] width 55 height 14
click at [446, 259] on span "button" at bounding box center [448, 257] width 7 height 7
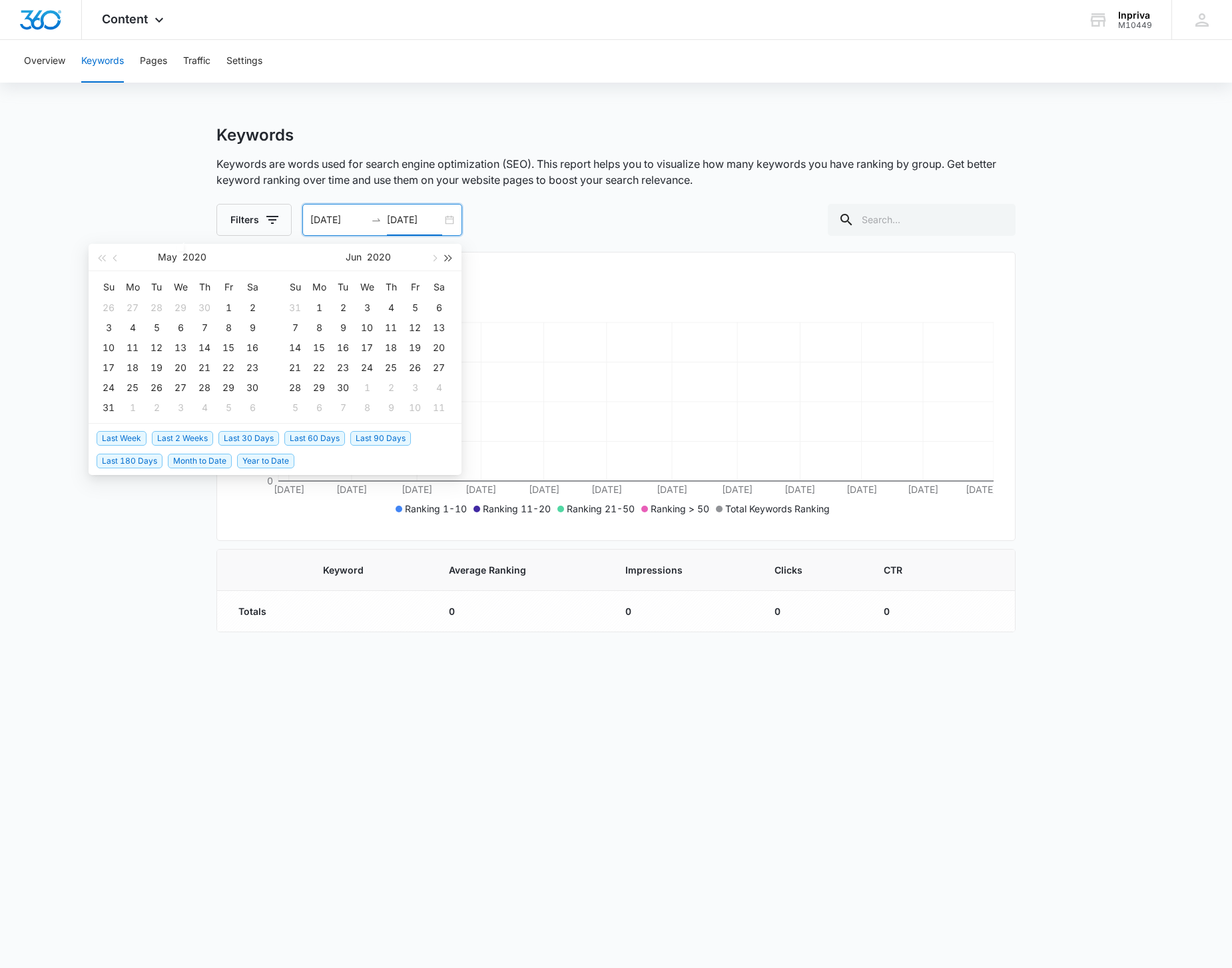
click at [446, 259] on span "button" at bounding box center [448, 257] width 7 height 7
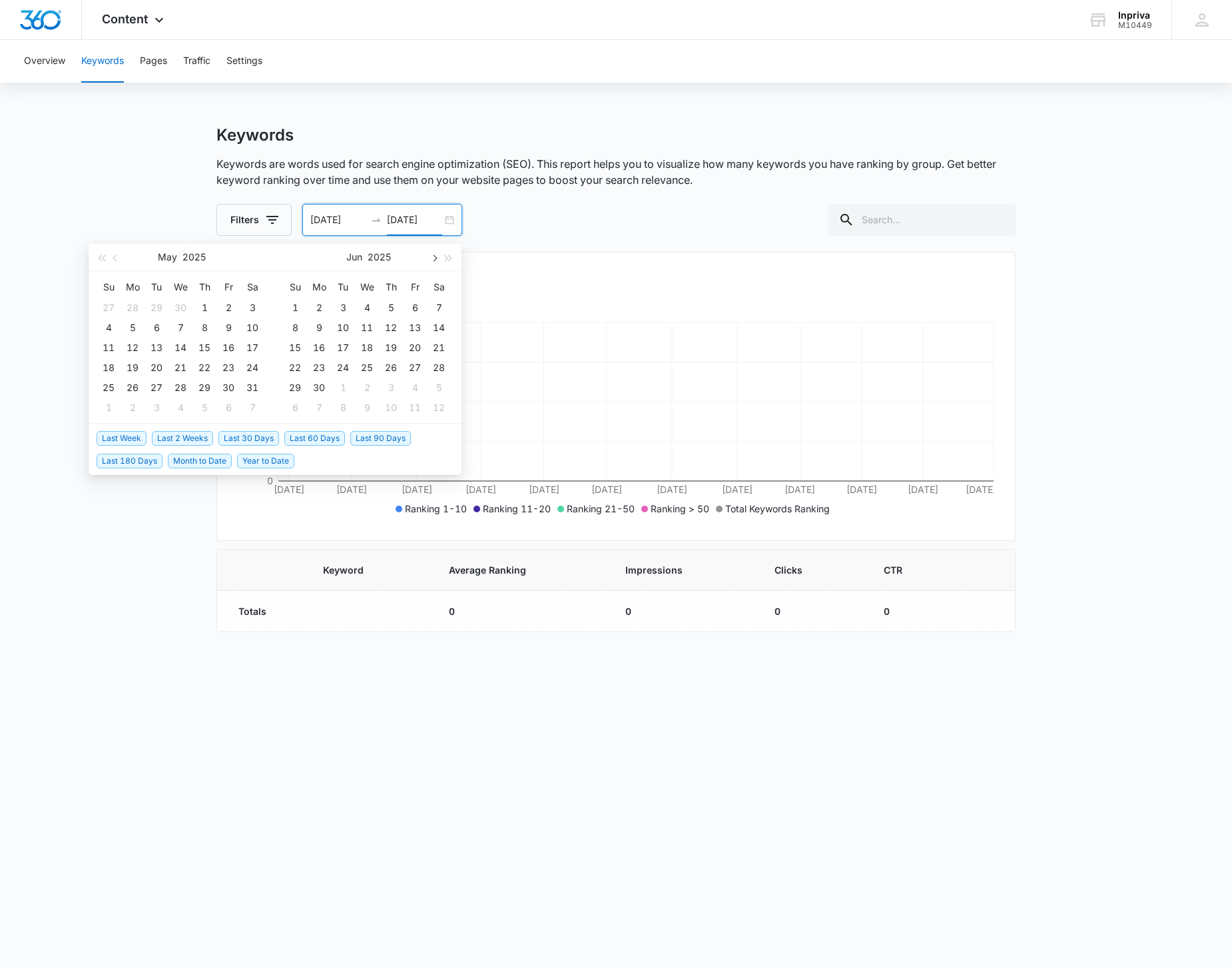
click at [433, 257] on span "button" at bounding box center [433, 257] width 7 height 7
type input "09/10/2025"
click at [367, 324] on div "10" at bounding box center [367, 327] width 16 height 16
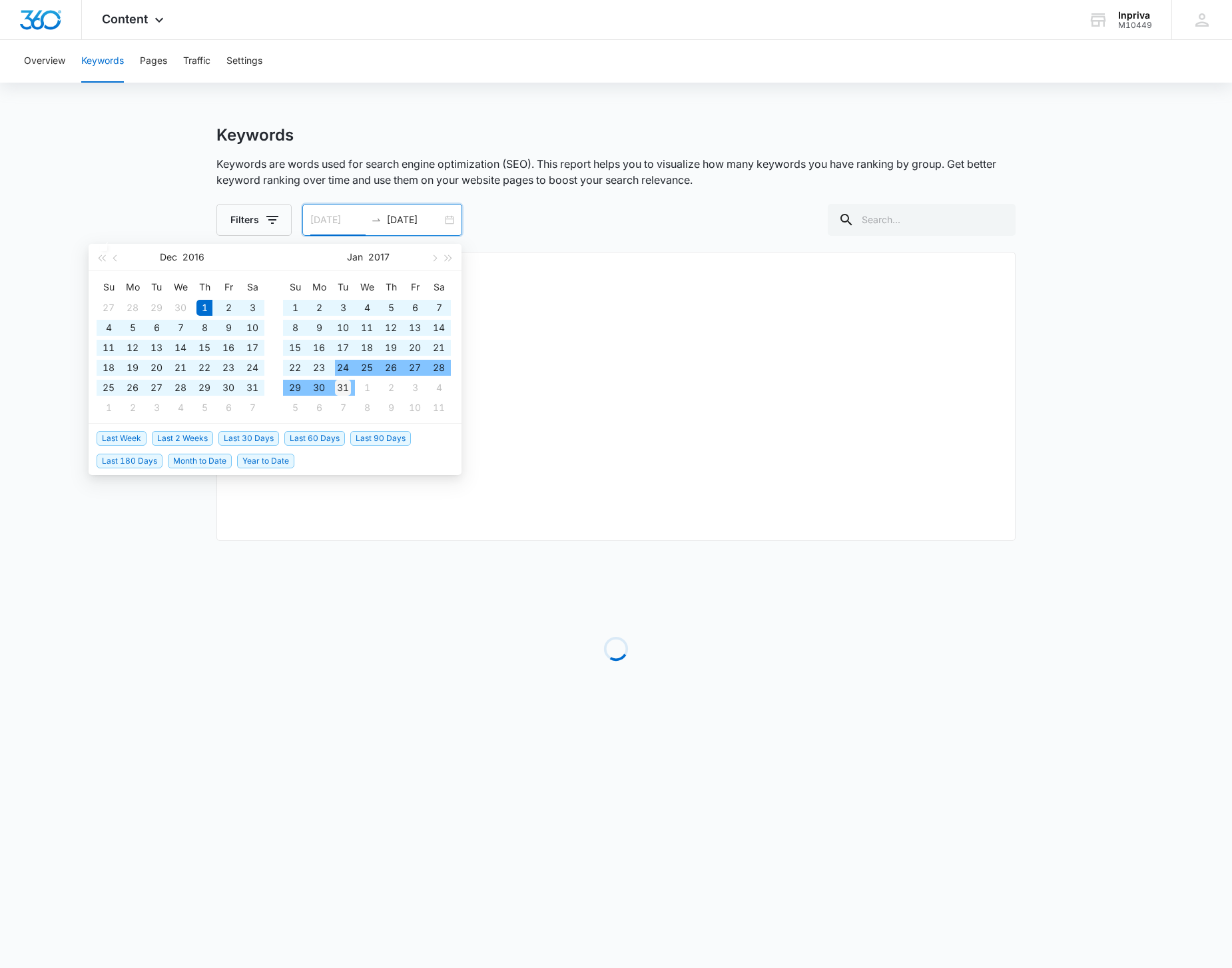
type input "12/01/2016"
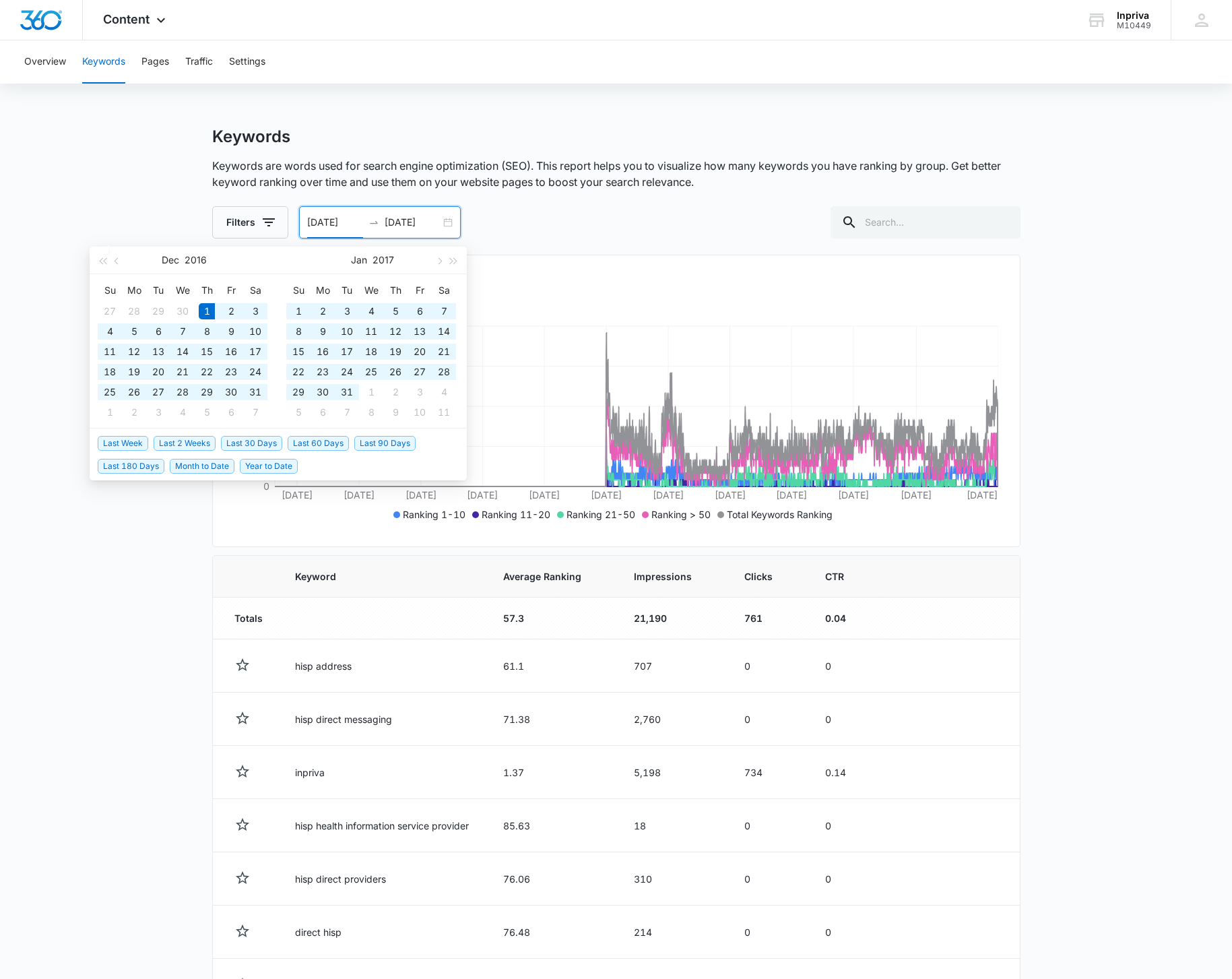
click at [122, 556] on main "Keywords Keywords are words used for search engine optimization (SEO). This rep…" at bounding box center [616, 686] width 1232 height 1119
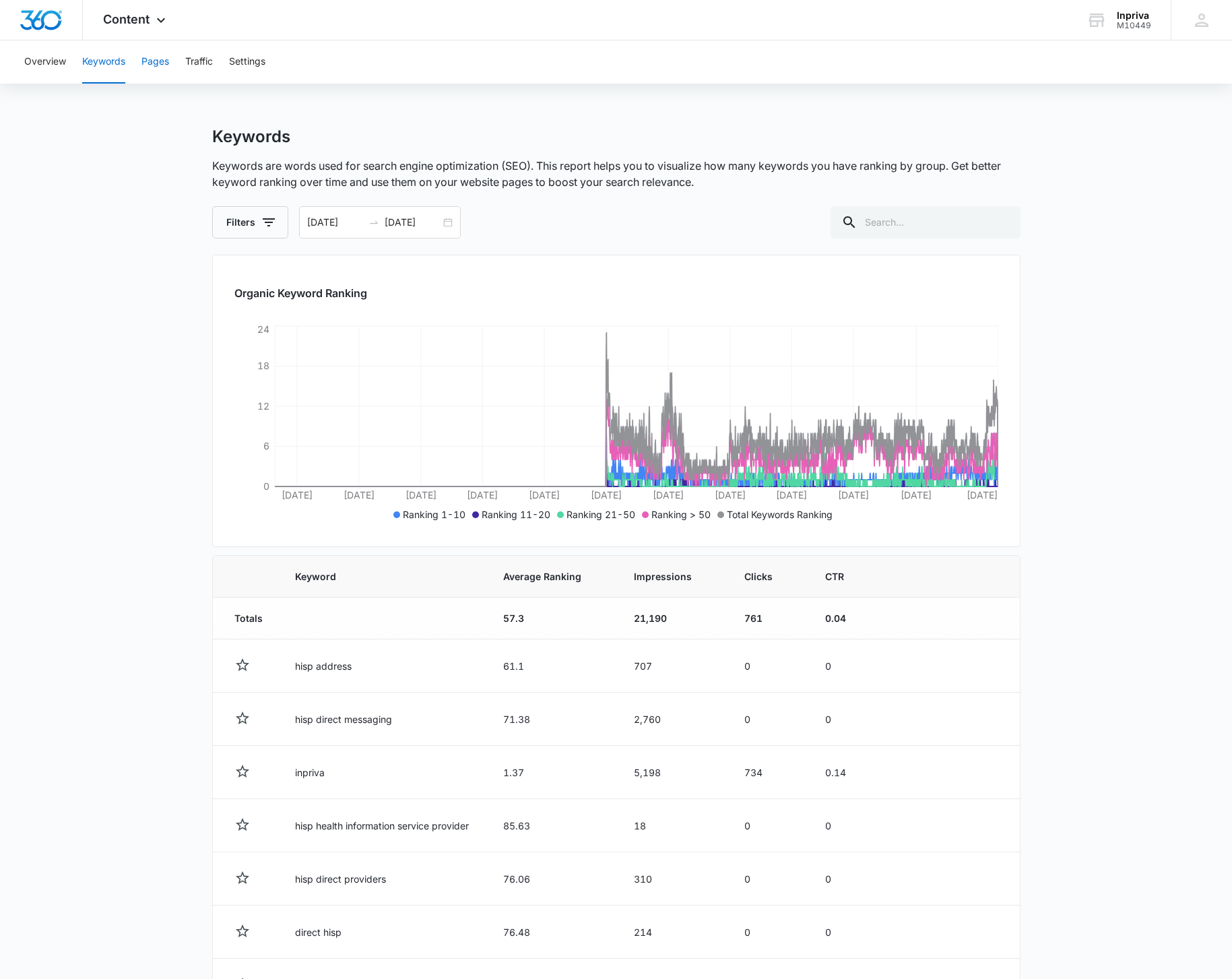
click at [152, 62] on button "Pages" at bounding box center [155, 61] width 28 height 43
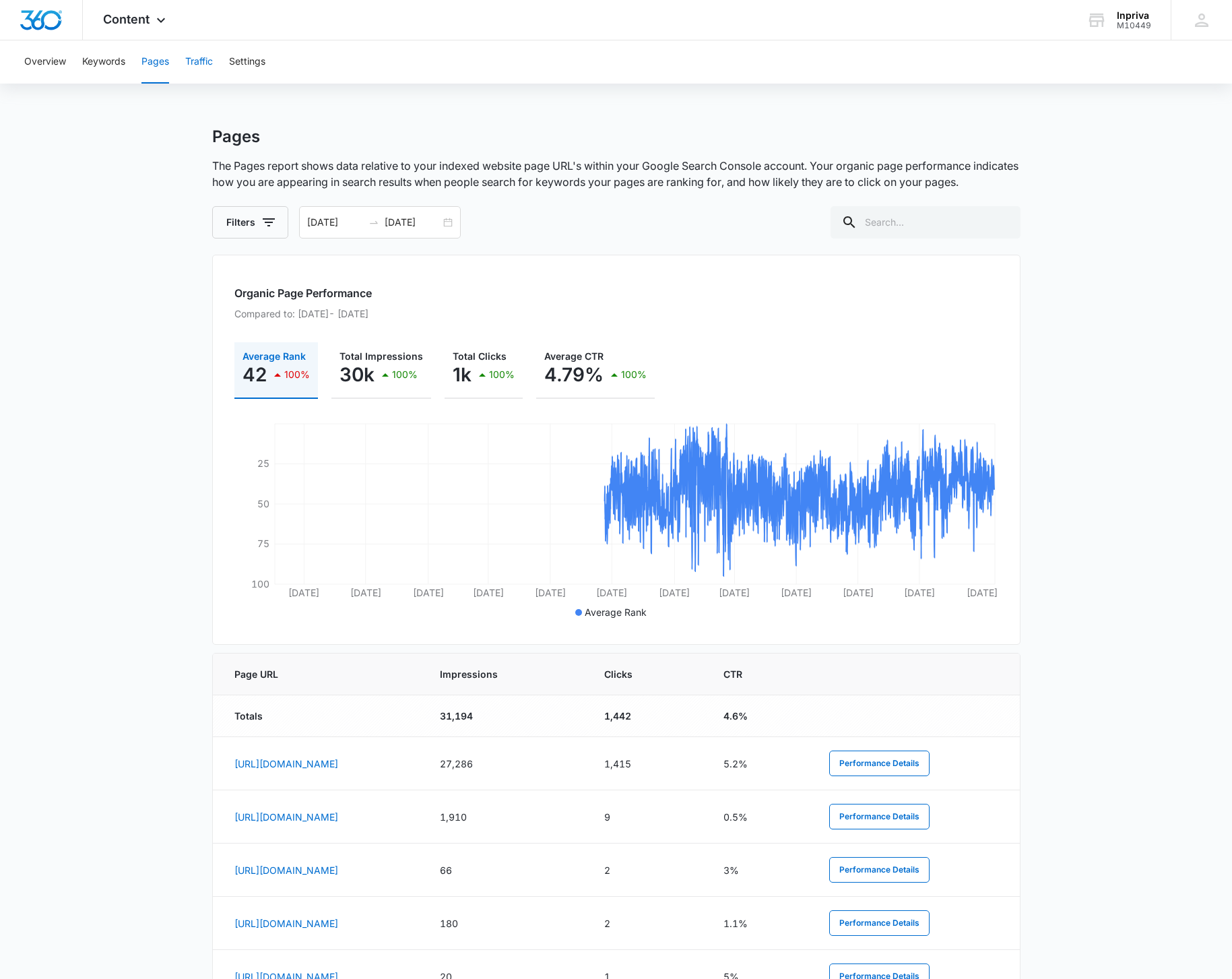
click at [200, 62] on button "Traffic" at bounding box center [198, 61] width 28 height 43
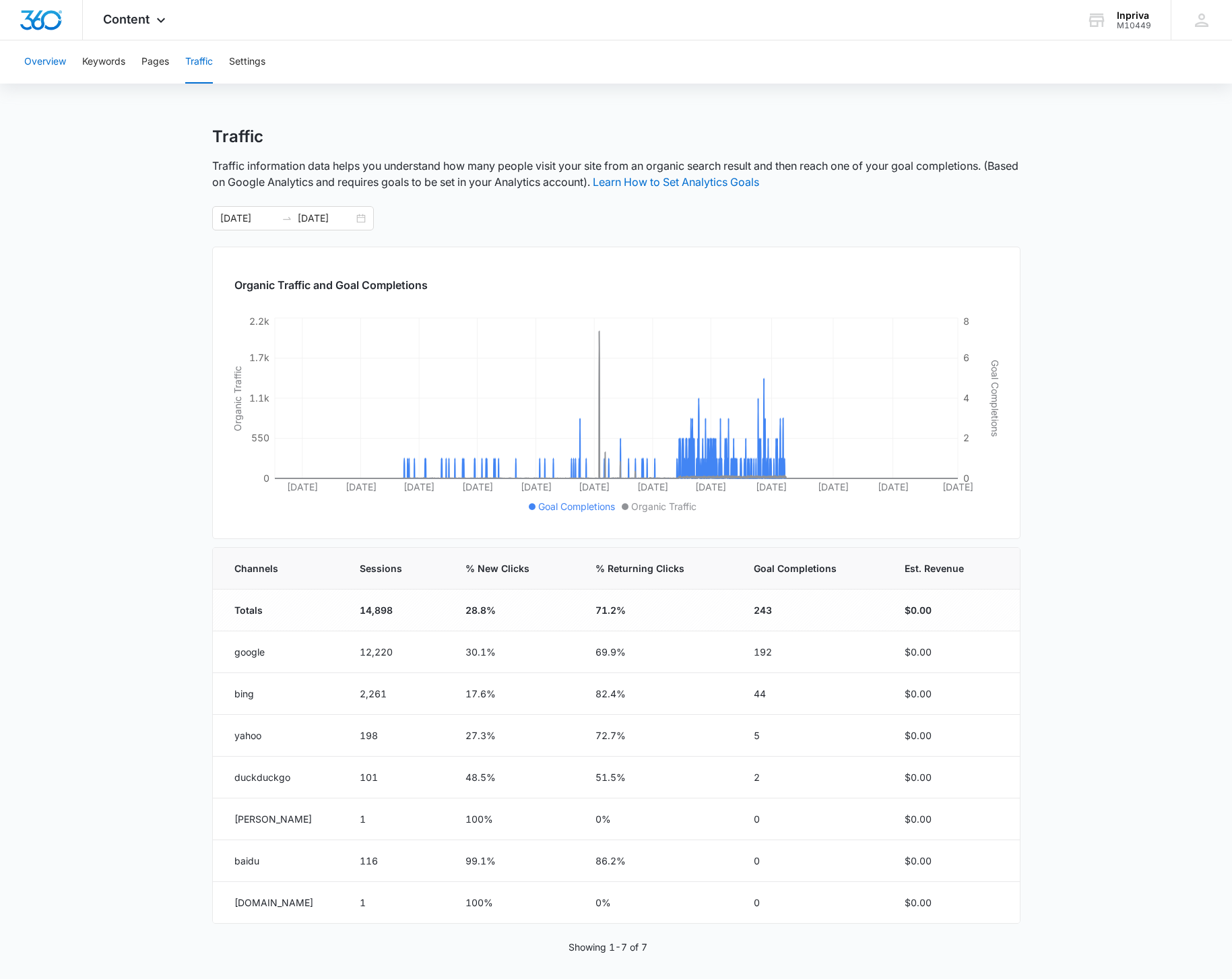
click at [51, 62] on button "Overview" at bounding box center [45, 61] width 42 height 43
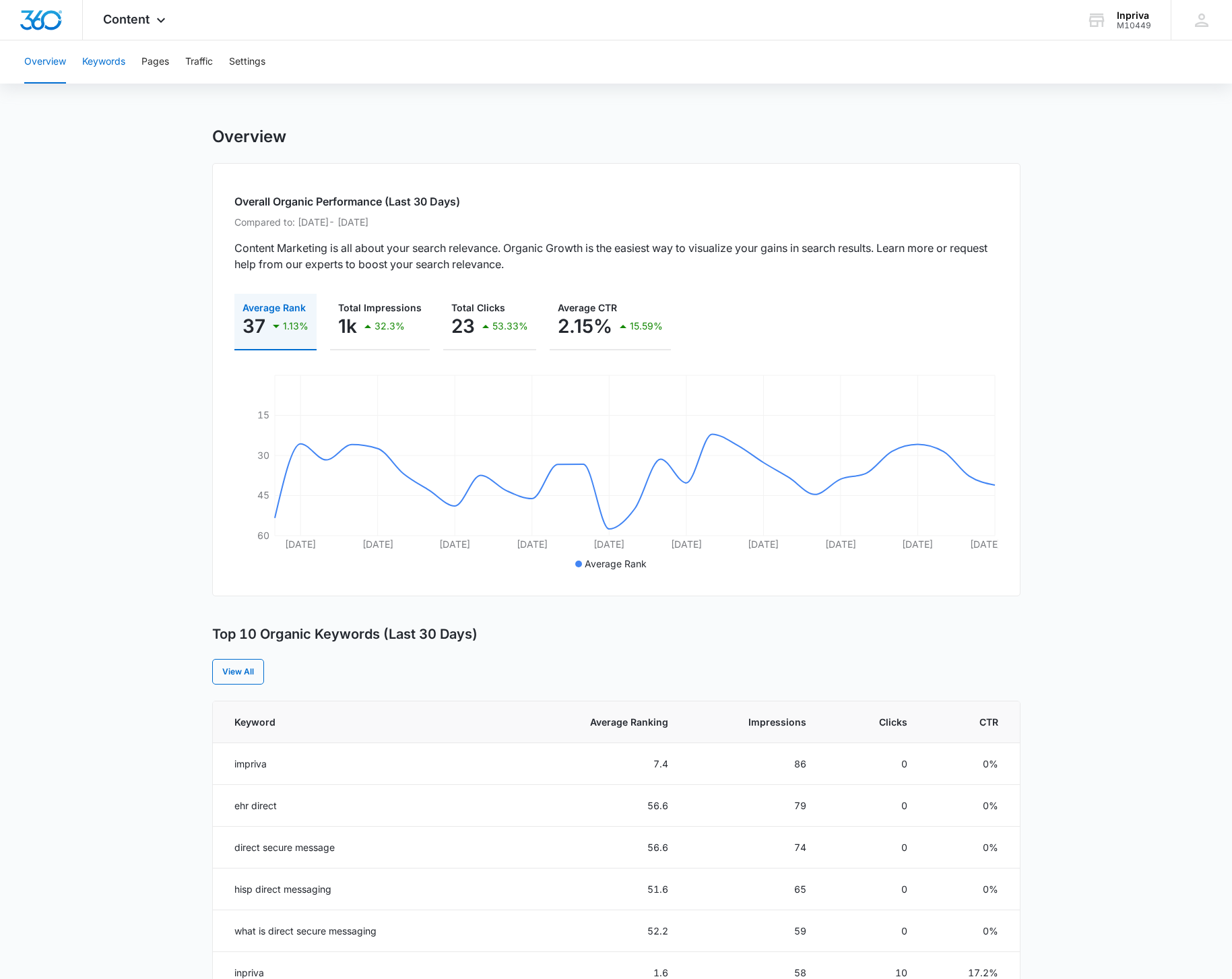
click at [104, 62] on button "Keywords" at bounding box center [104, 61] width 43 height 43
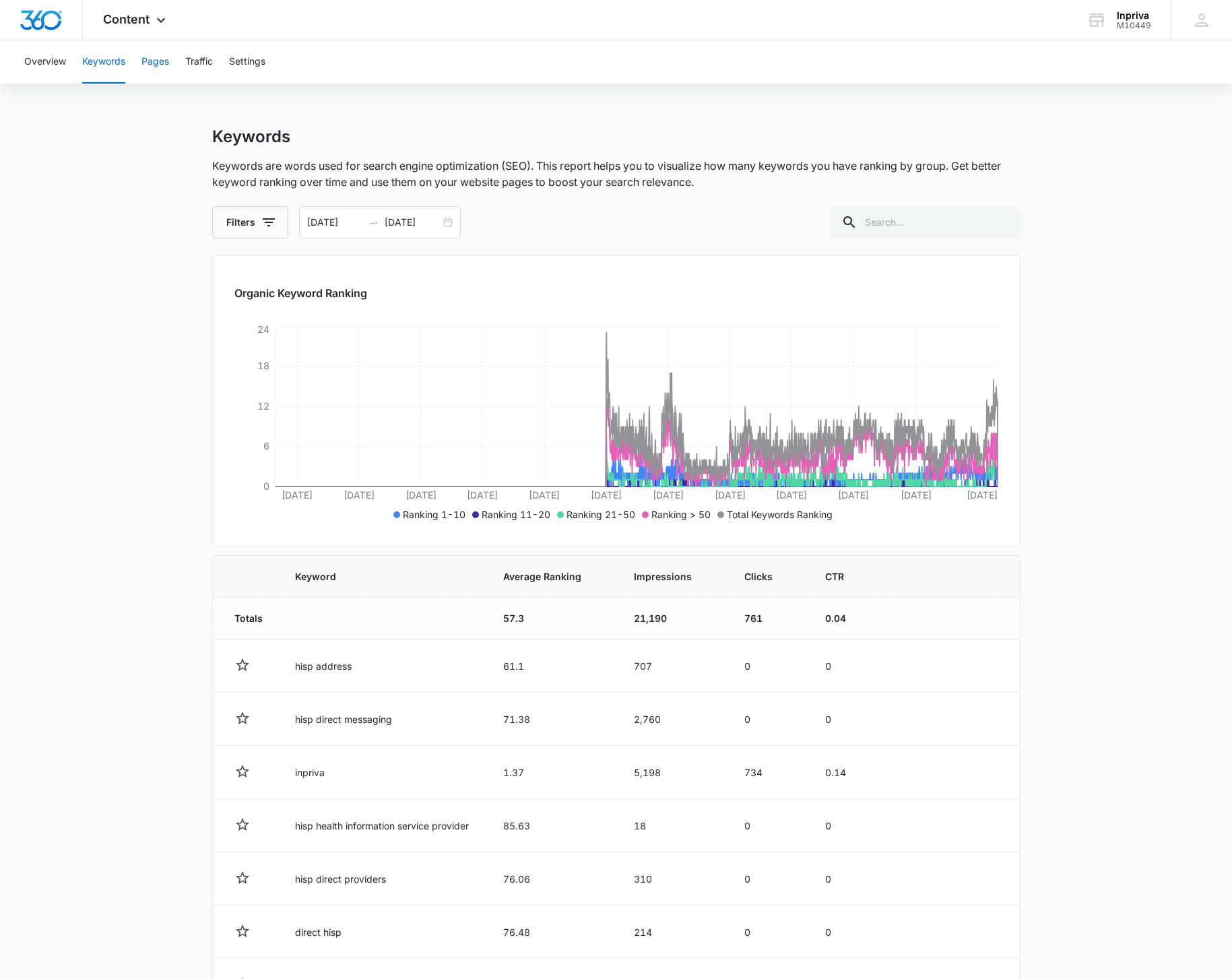
click at [155, 62] on button "Pages" at bounding box center [155, 61] width 28 height 43
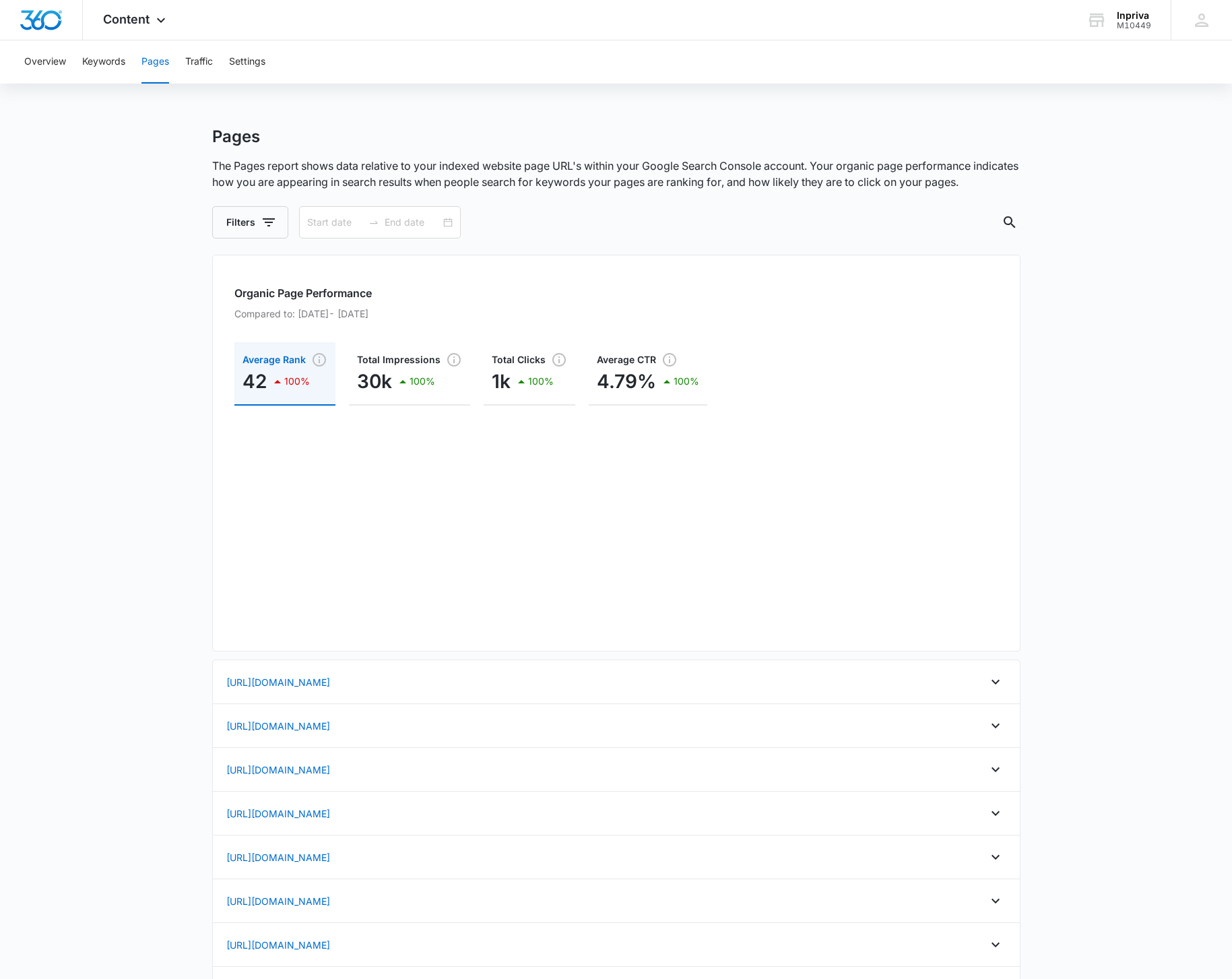
type input "12/01/2016"
type input "09/10/2025"
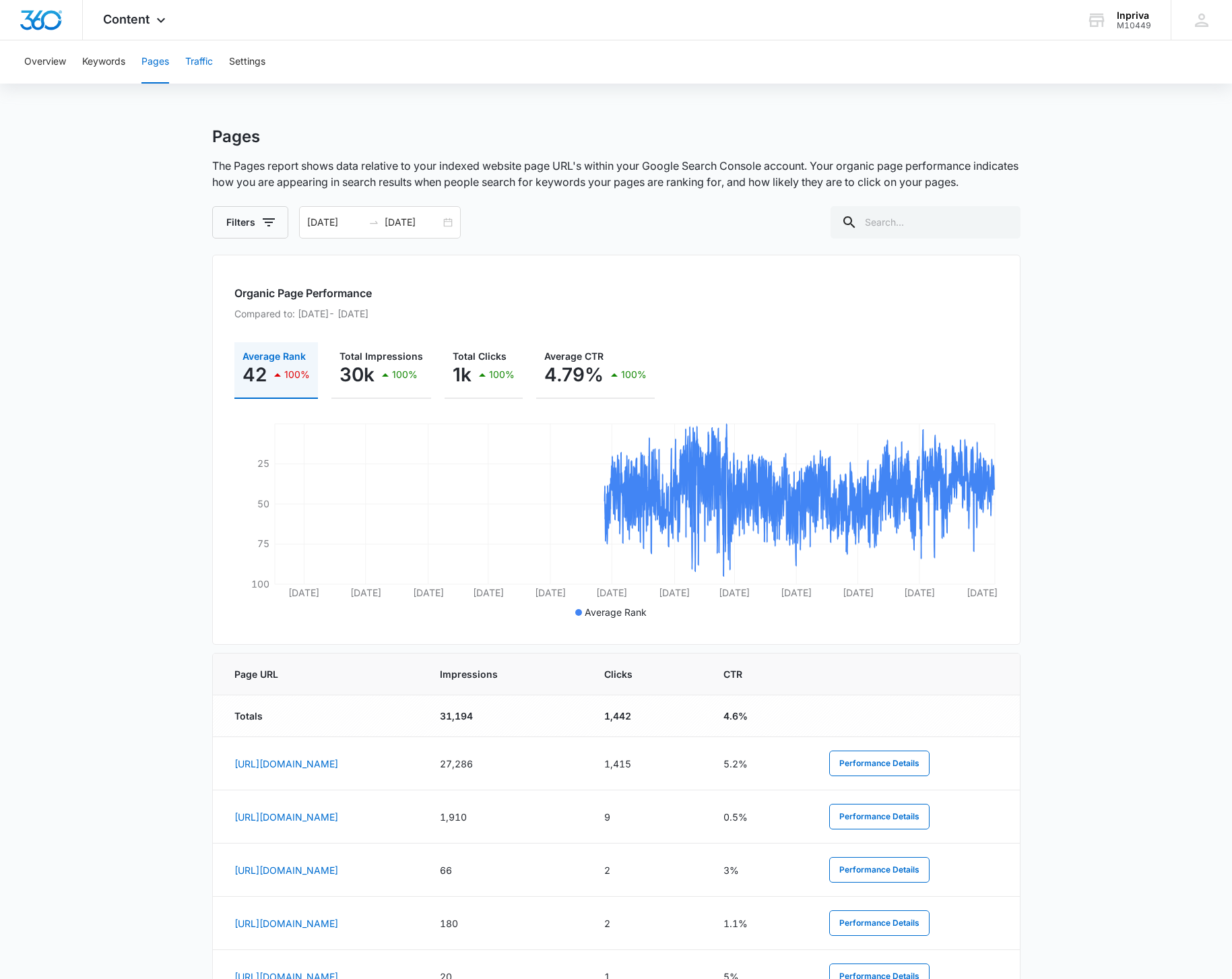
click at [196, 66] on button "Traffic" at bounding box center [198, 61] width 28 height 43
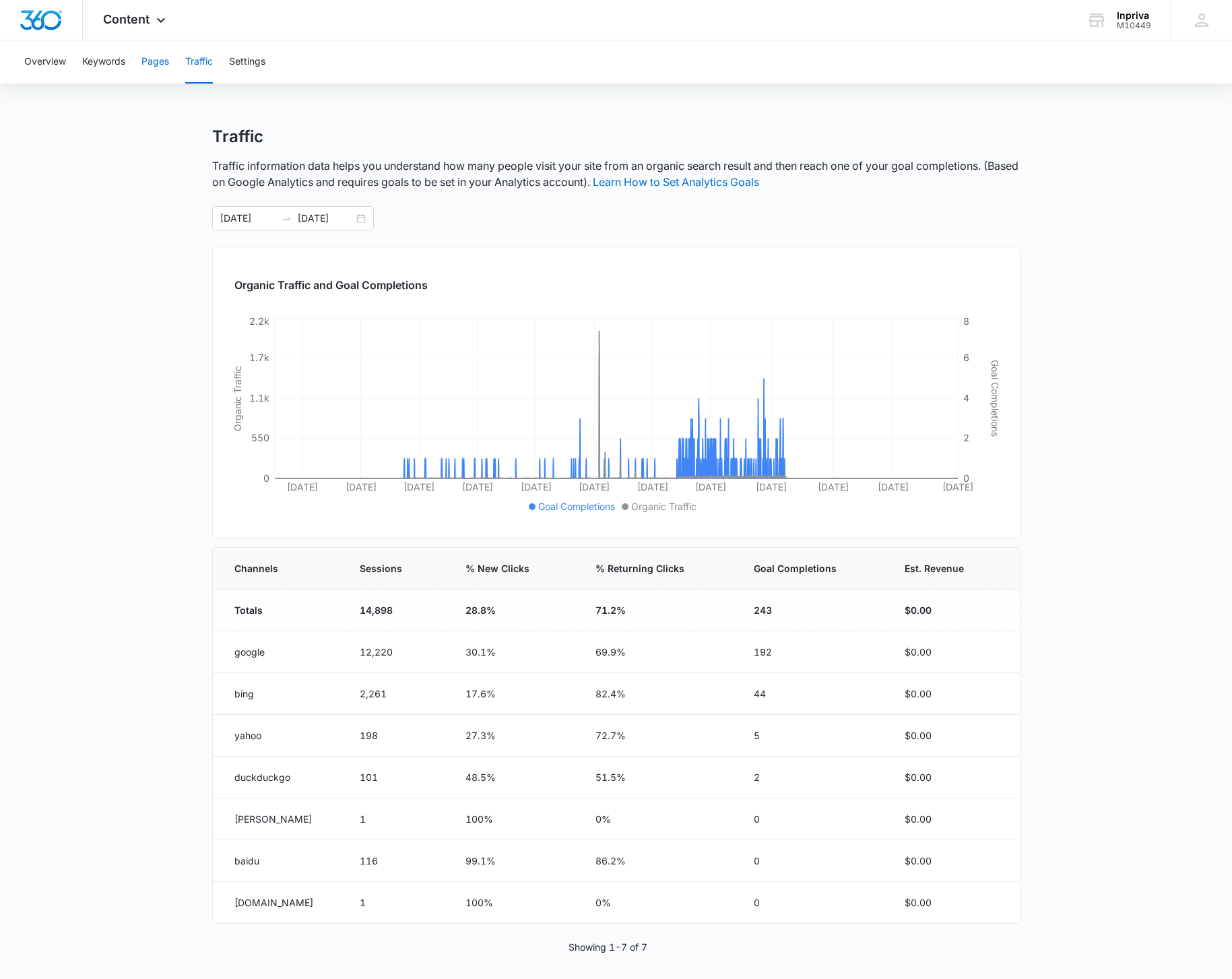
click at [162, 60] on button "Pages" at bounding box center [155, 61] width 28 height 43
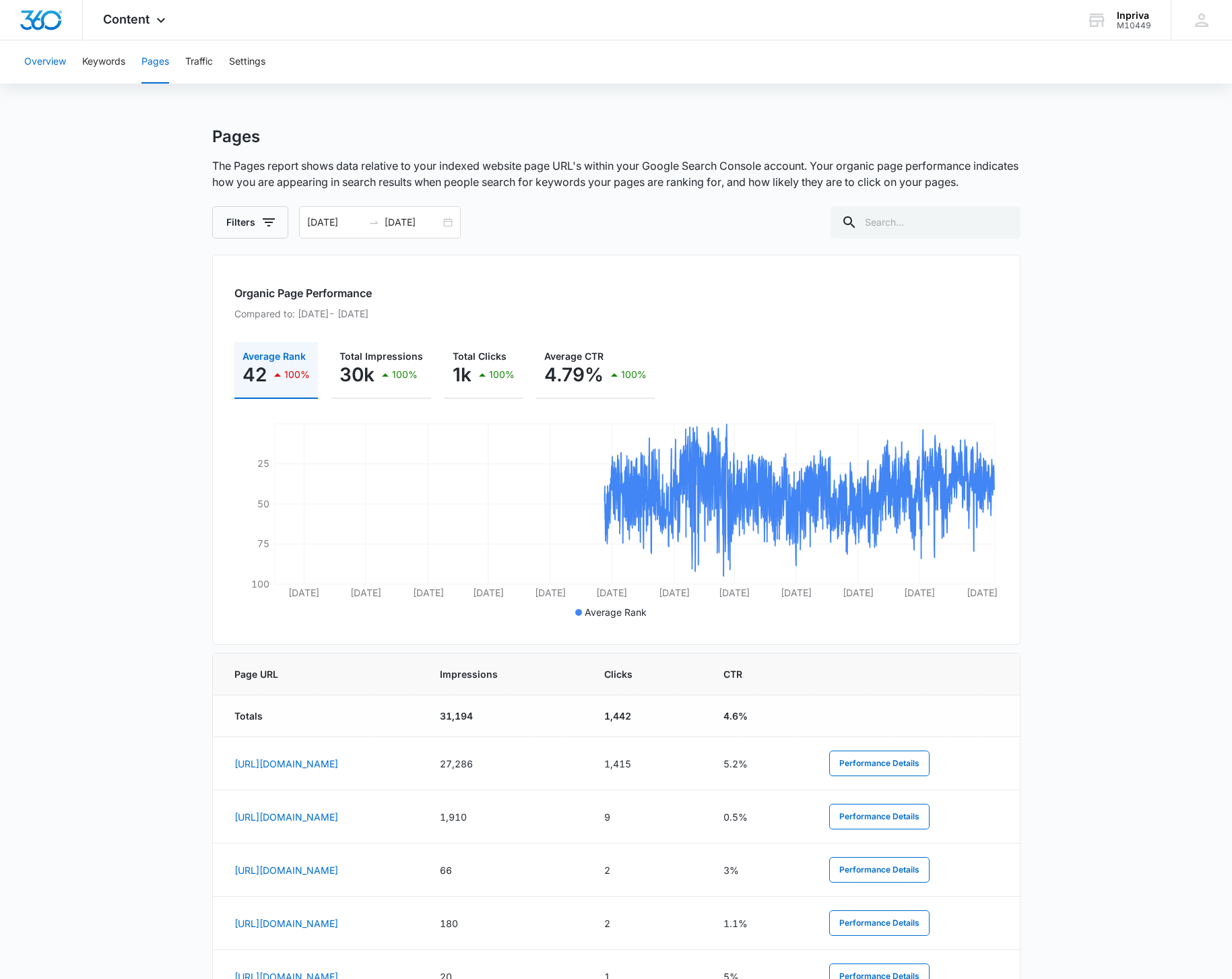
click at [56, 62] on button "Overview" at bounding box center [45, 61] width 42 height 43
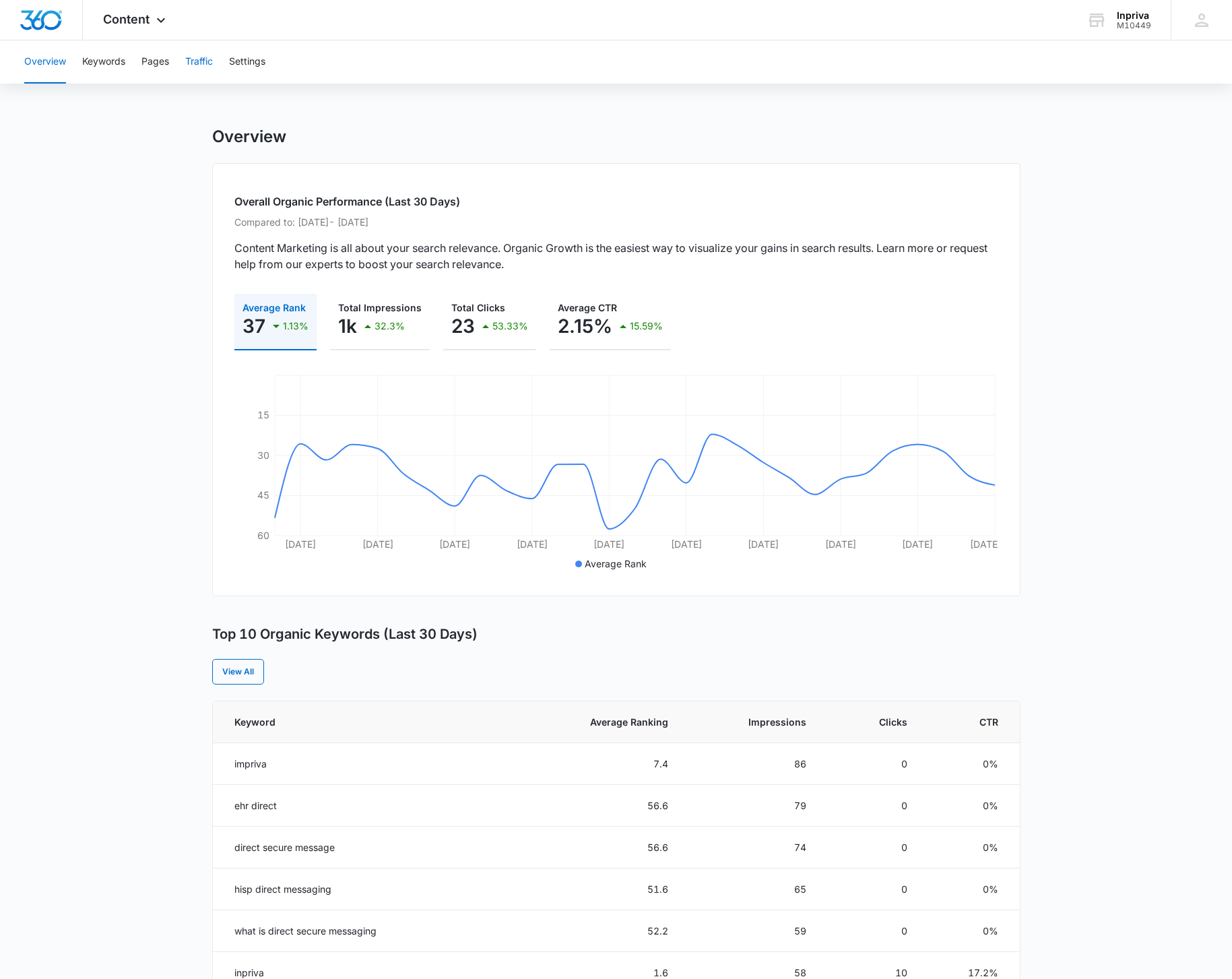
click at [198, 59] on button "Traffic" at bounding box center [198, 61] width 28 height 43
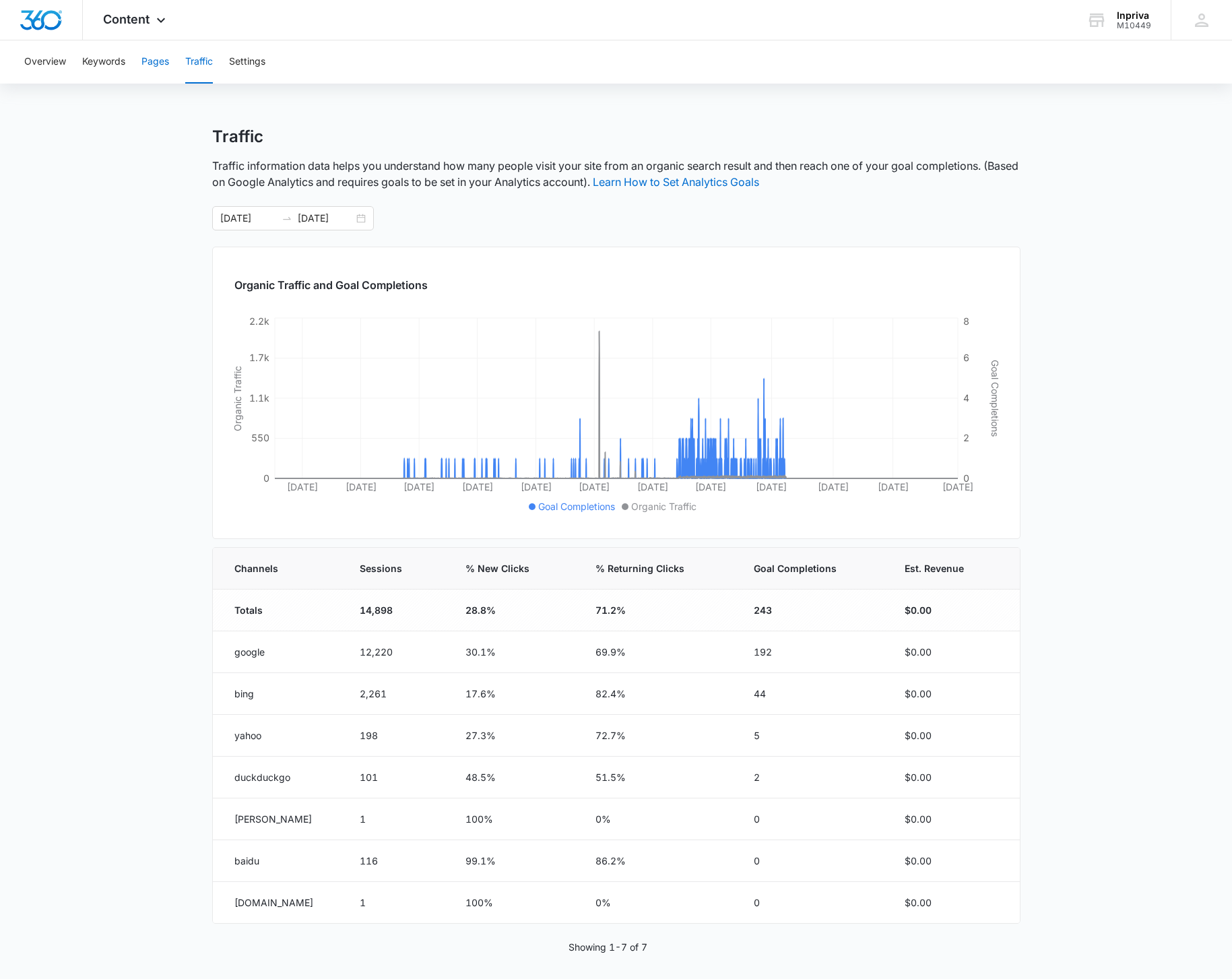
click at [162, 62] on button "Pages" at bounding box center [155, 61] width 28 height 43
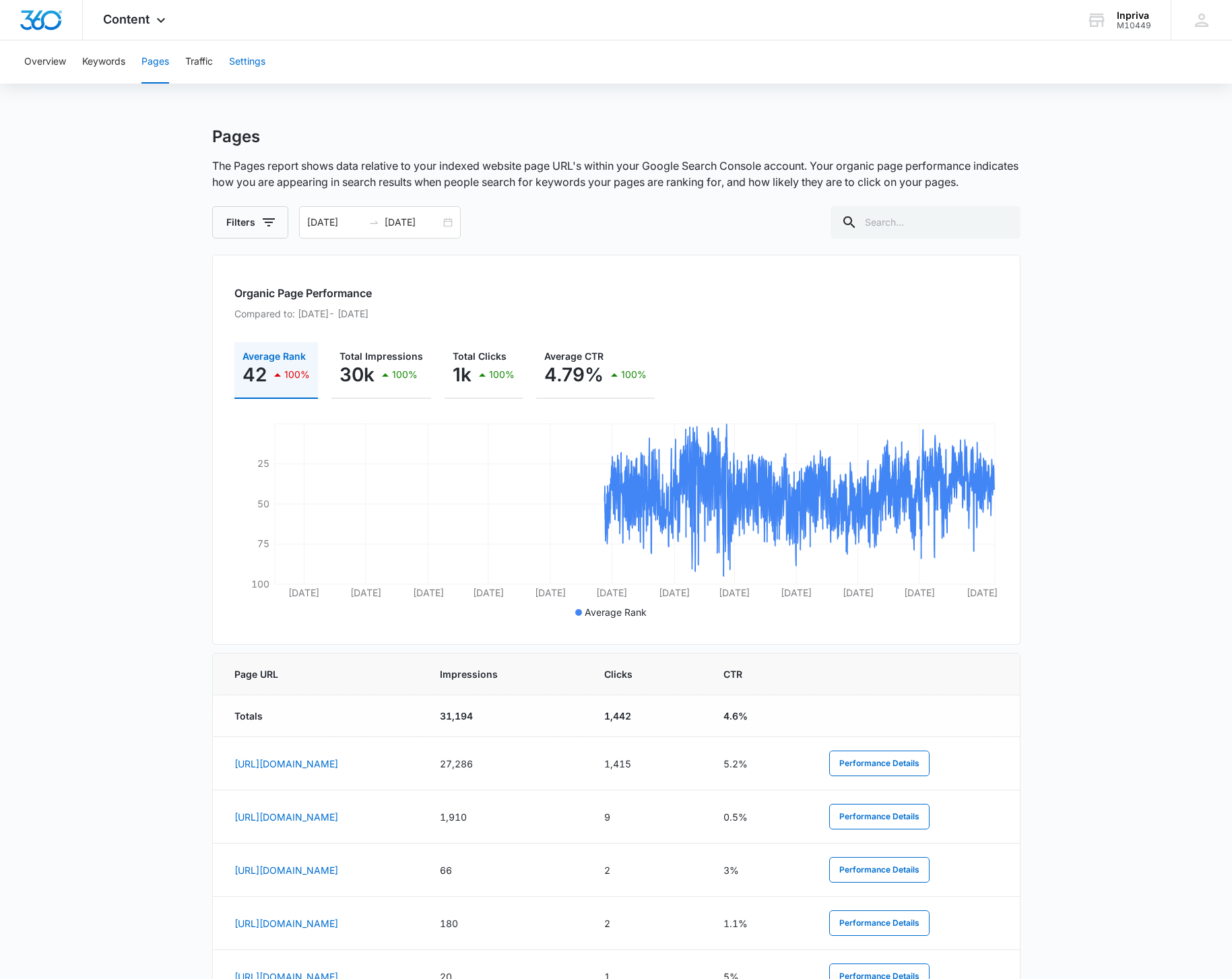
click at [242, 60] on button "Settings" at bounding box center [247, 61] width 36 height 43
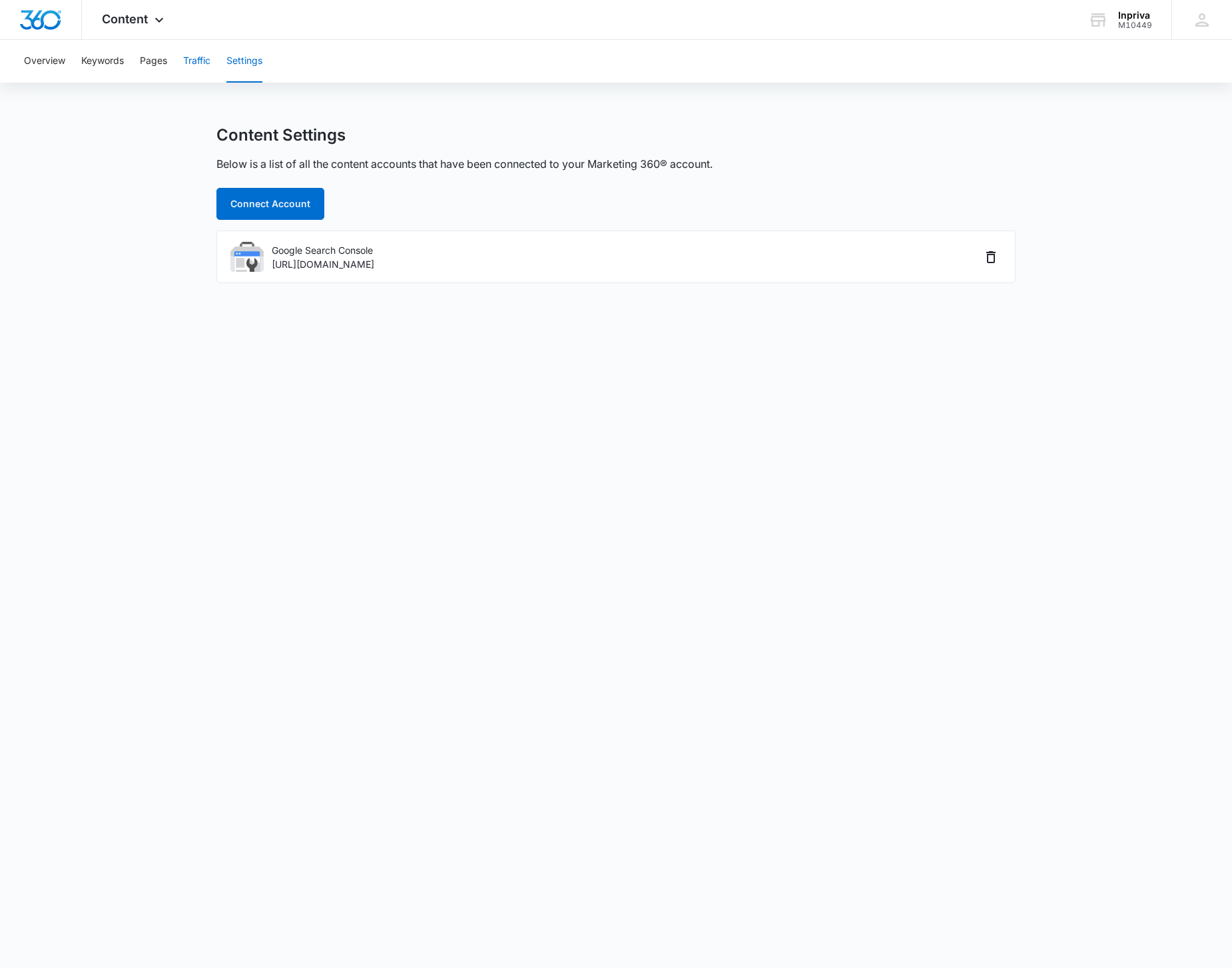
click at [190, 64] on button "Traffic" at bounding box center [196, 61] width 27 height 43
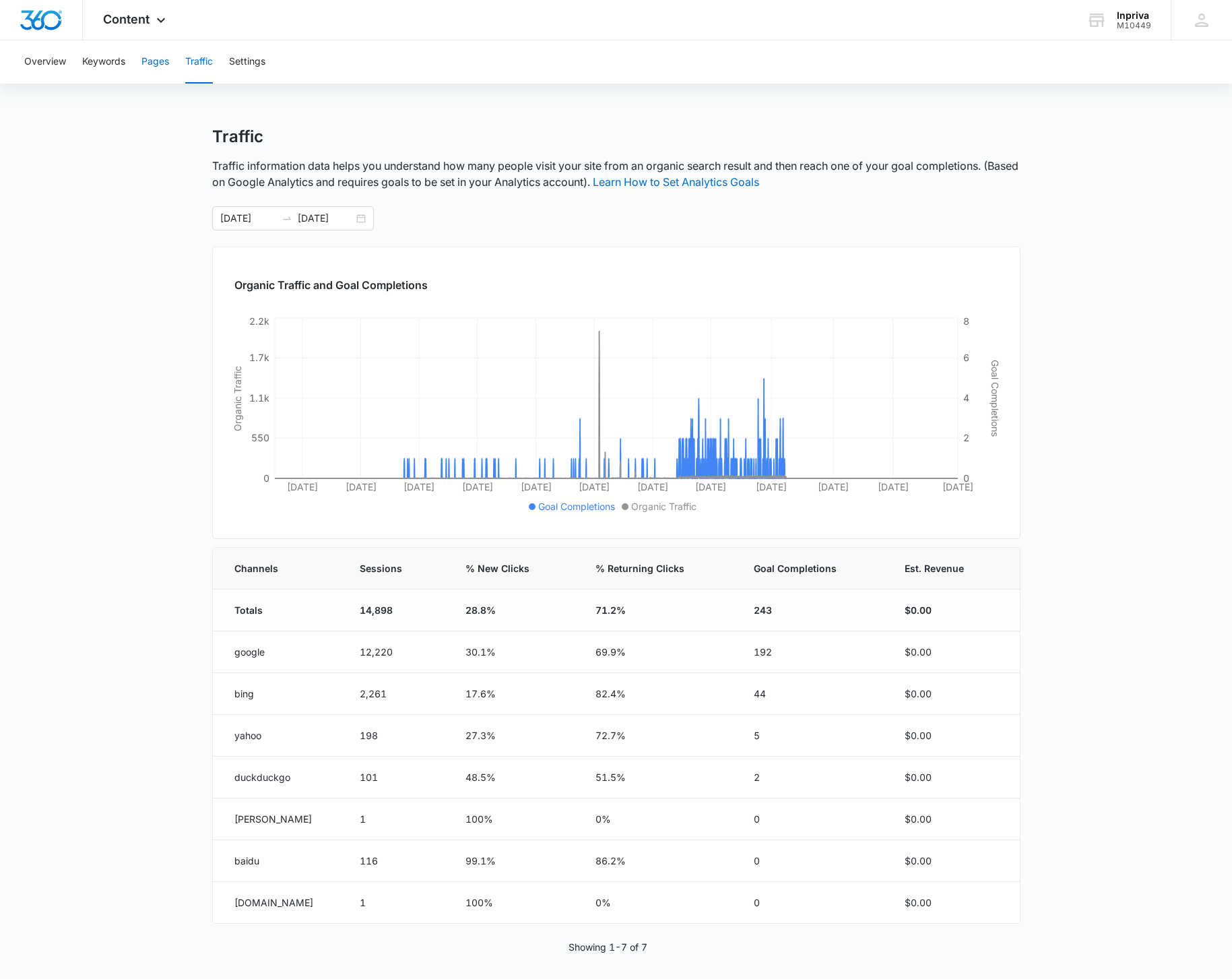
click at [160, 67] on button "Pages" at bounding box center [155, 61] width 28 height 43
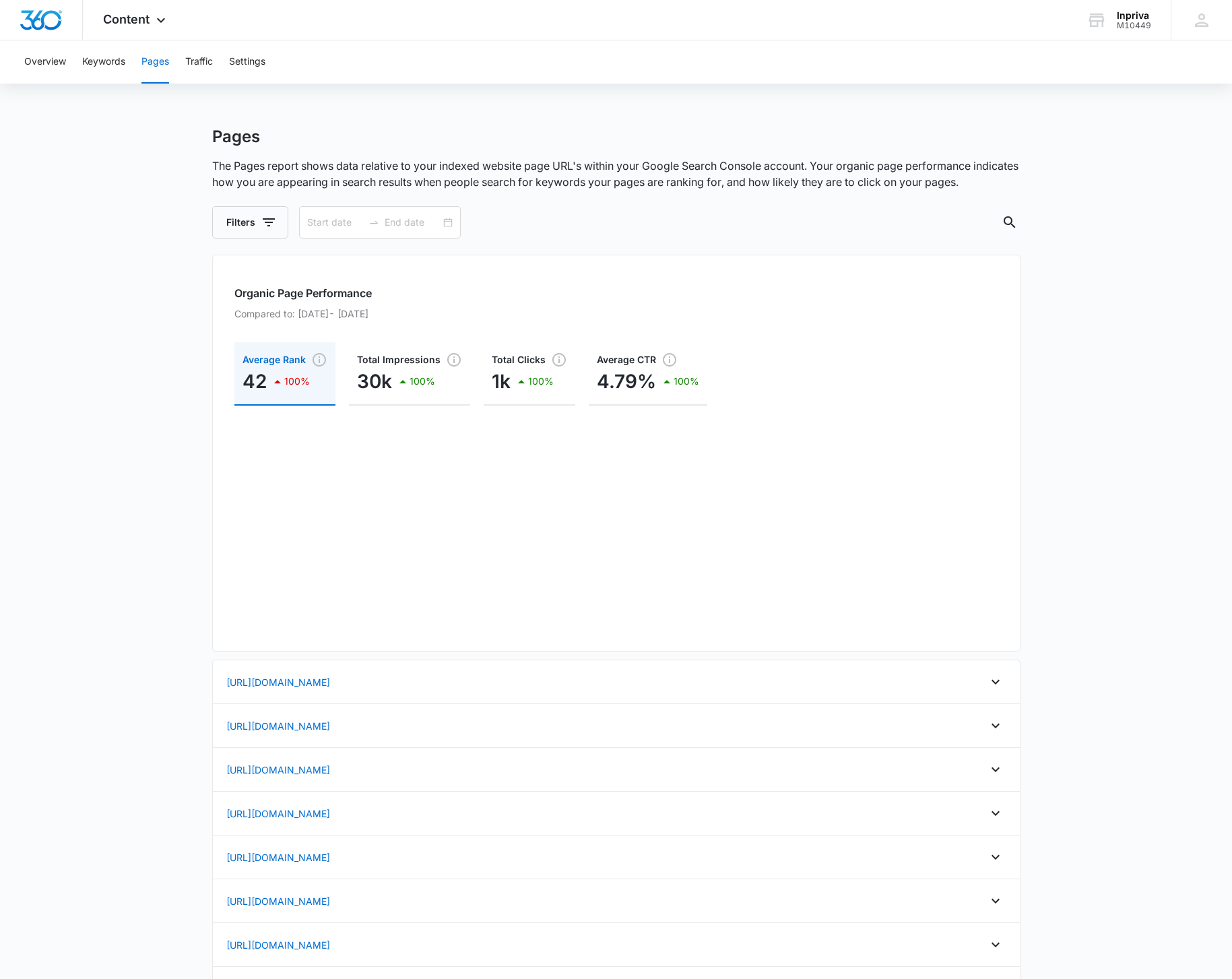
type input "12/01/2016"
type input "09/10/2025"
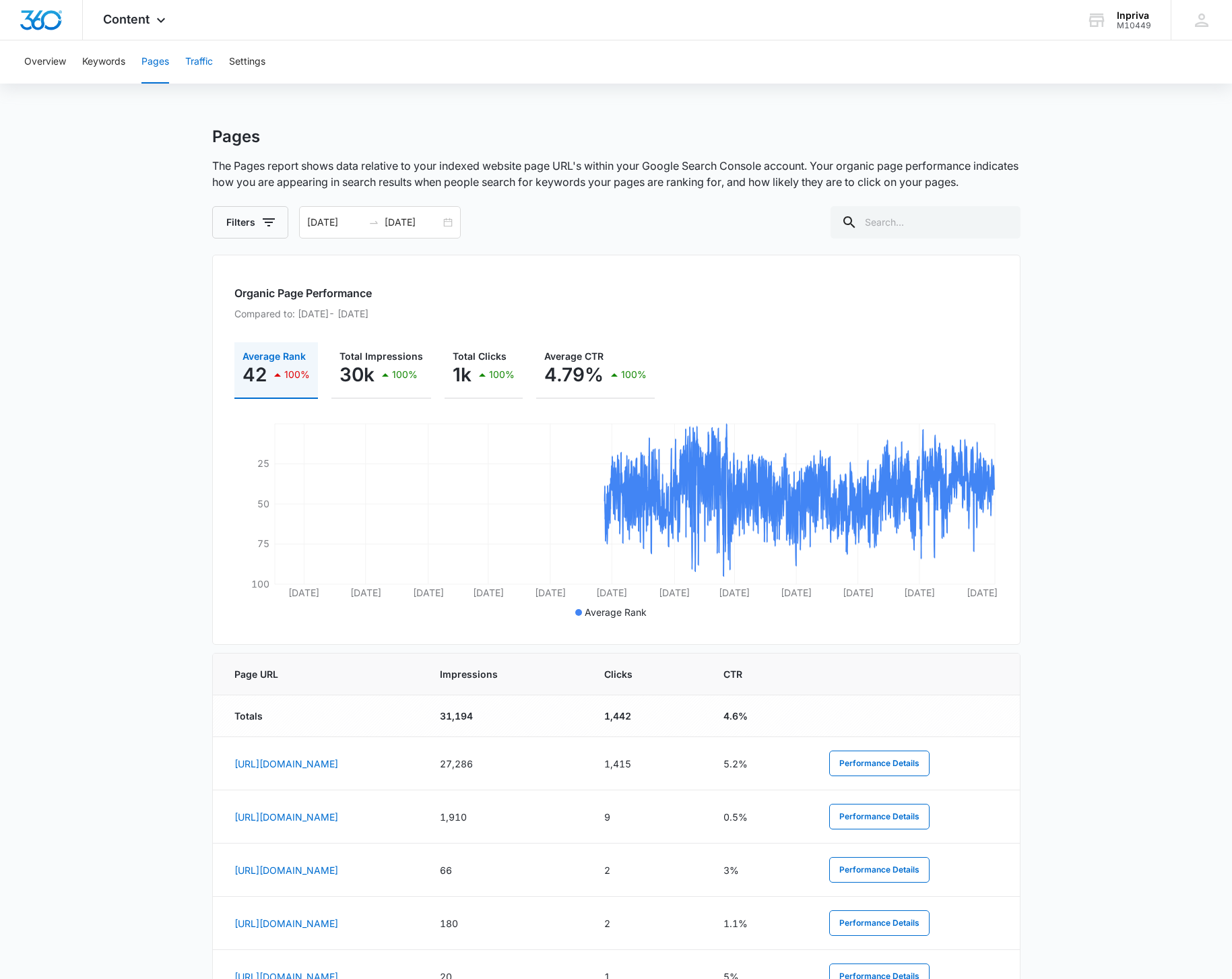
click at [198, 64] on button "Traffic" at bounding box center [198, 61] width 28 height 43
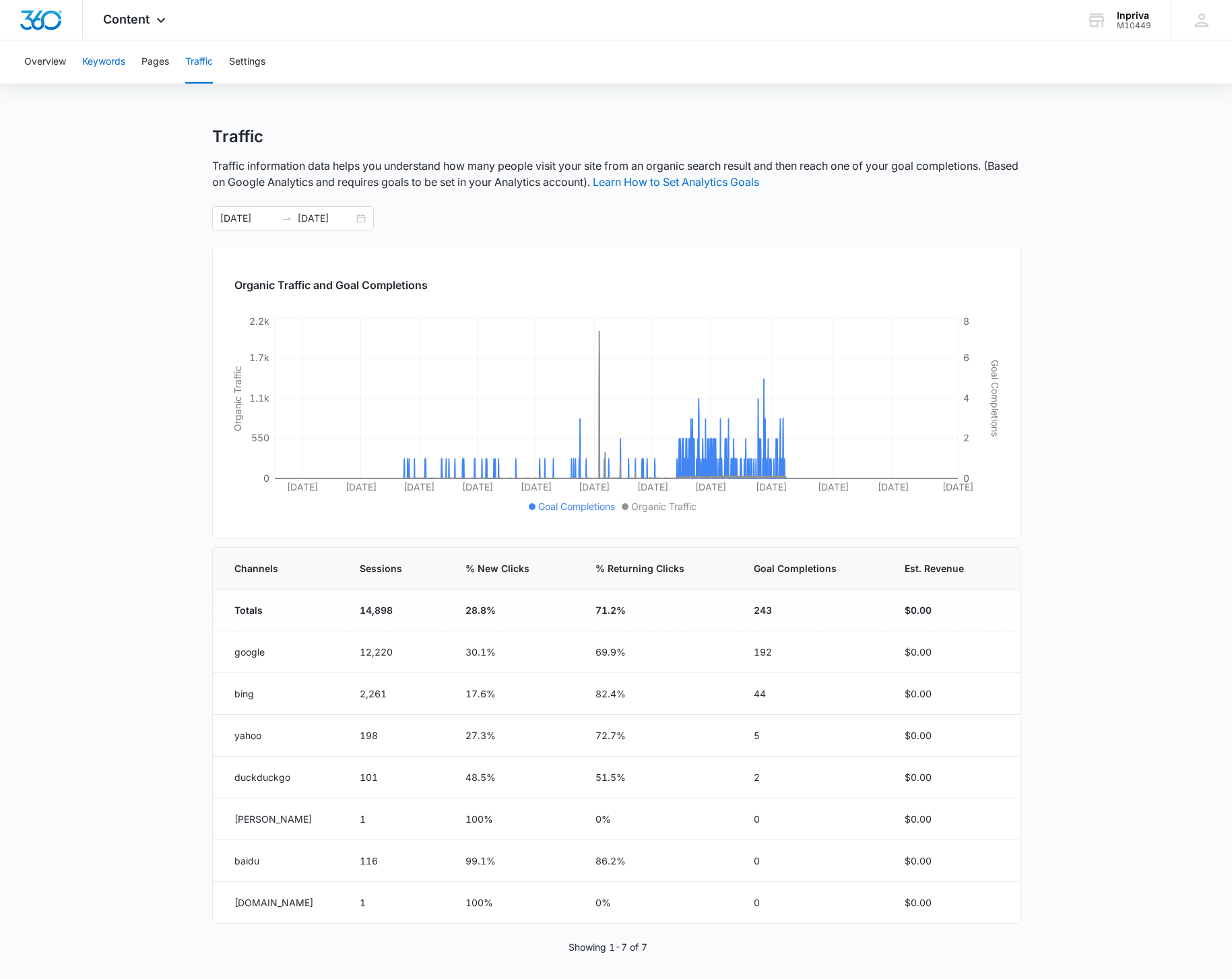
click at [105, 64] on button "Keywords" at bounding box center [104, 61] width 43 height 43
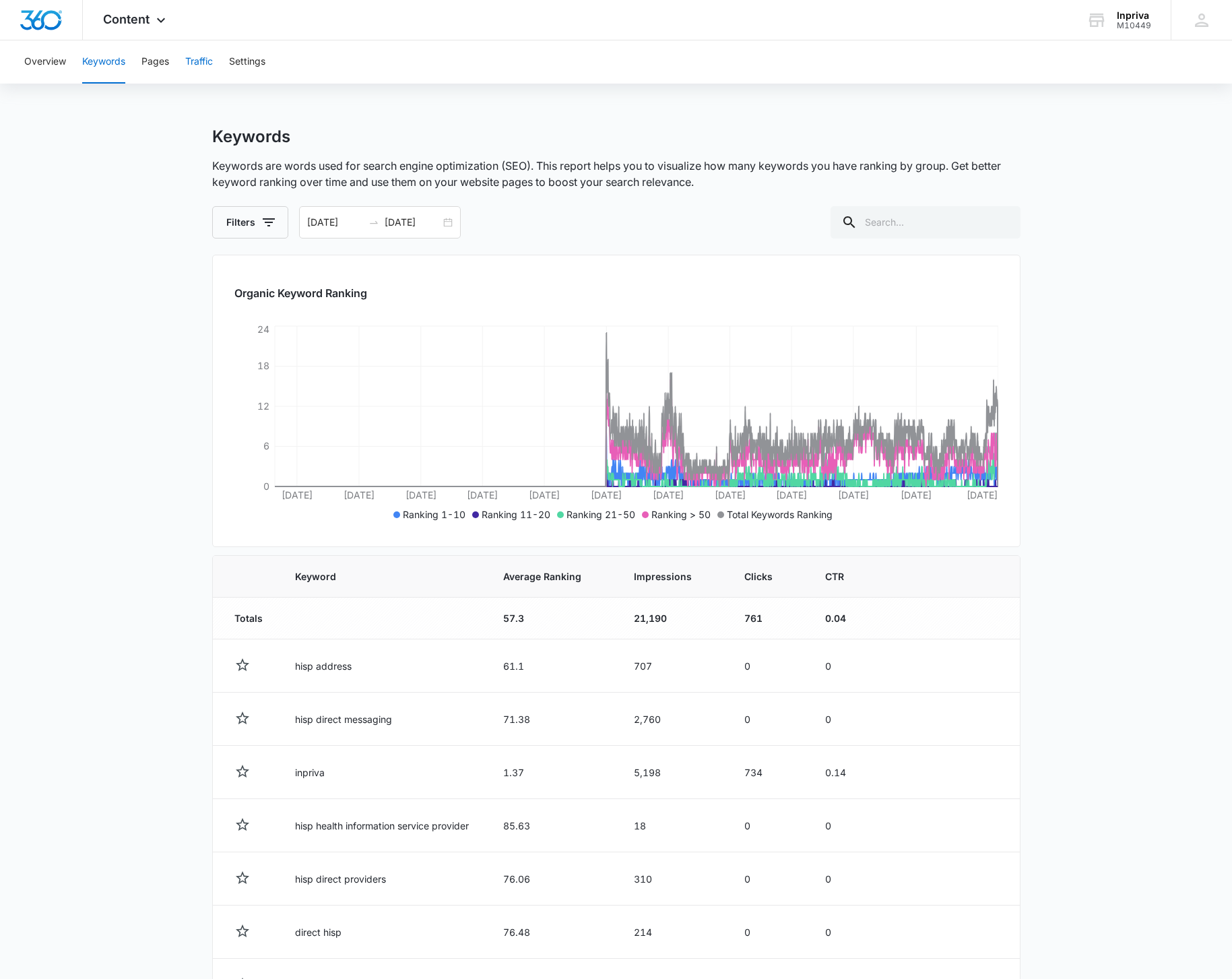
click at [203, 65] on button "Traffic" at bounding box center [198, 61] width 28 height 43
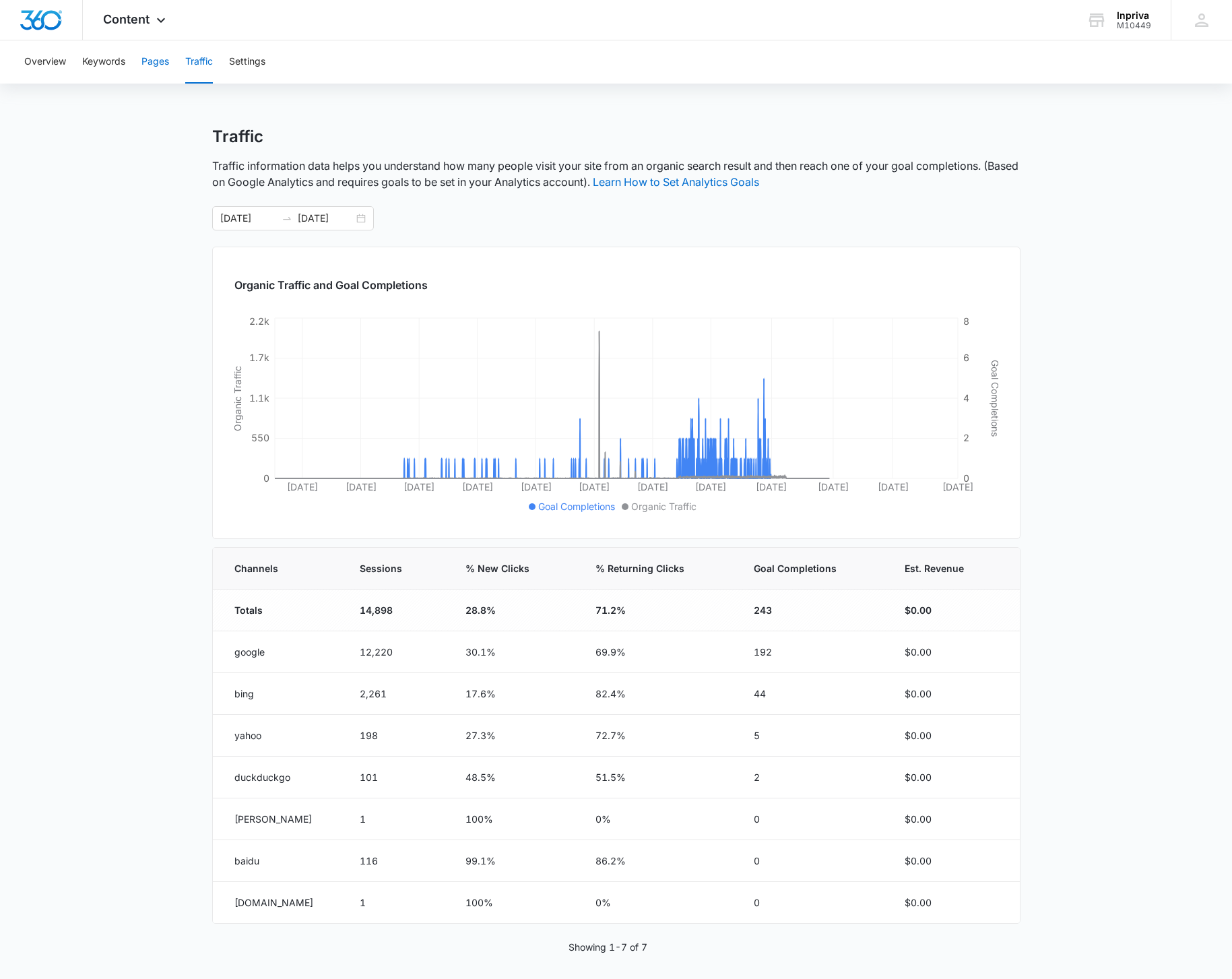
click at [155, 64] on button "Pages" at bounding box center [155, 61] width 28 height 43
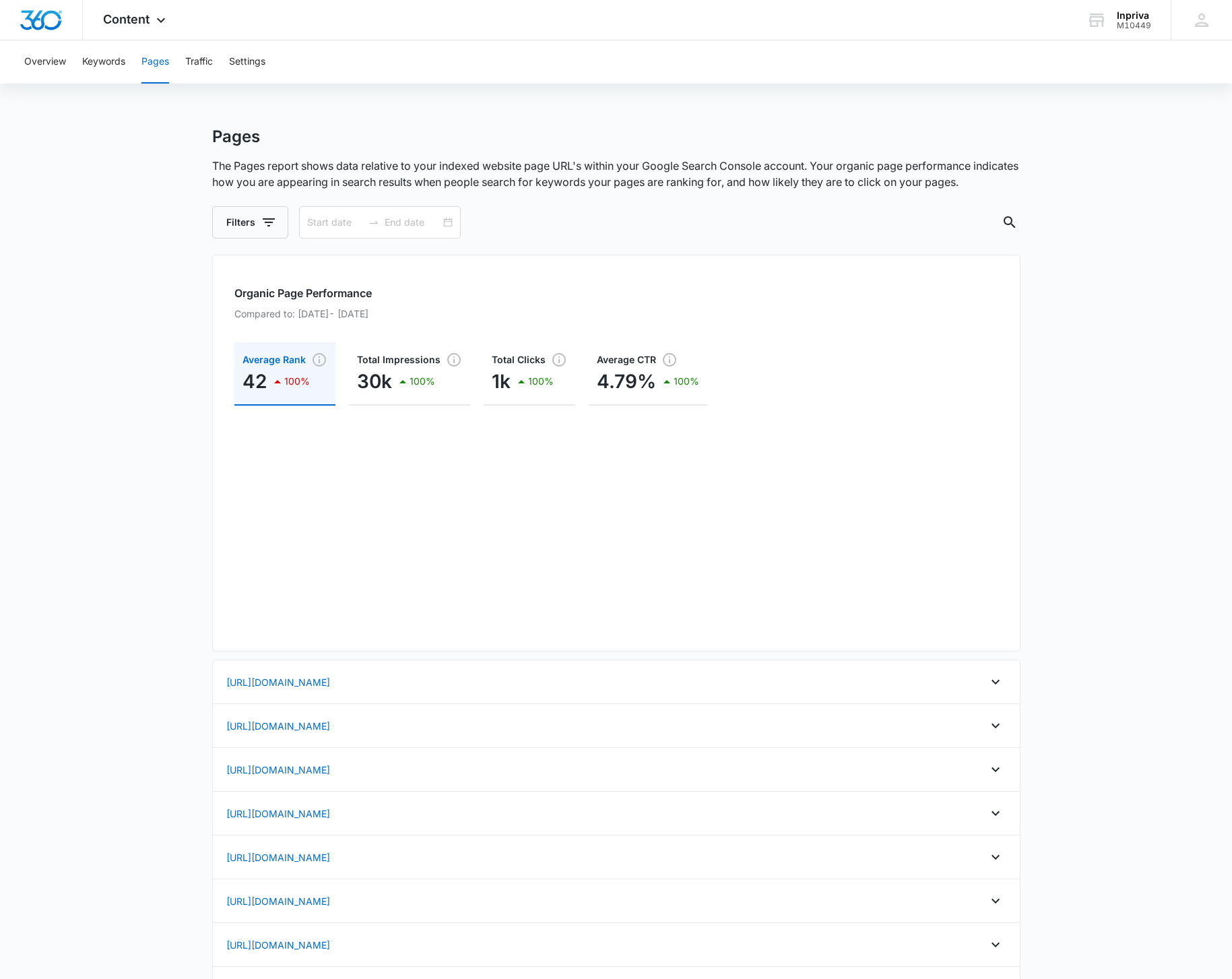
type input "12/01/2016"
type input "09/10/2025"
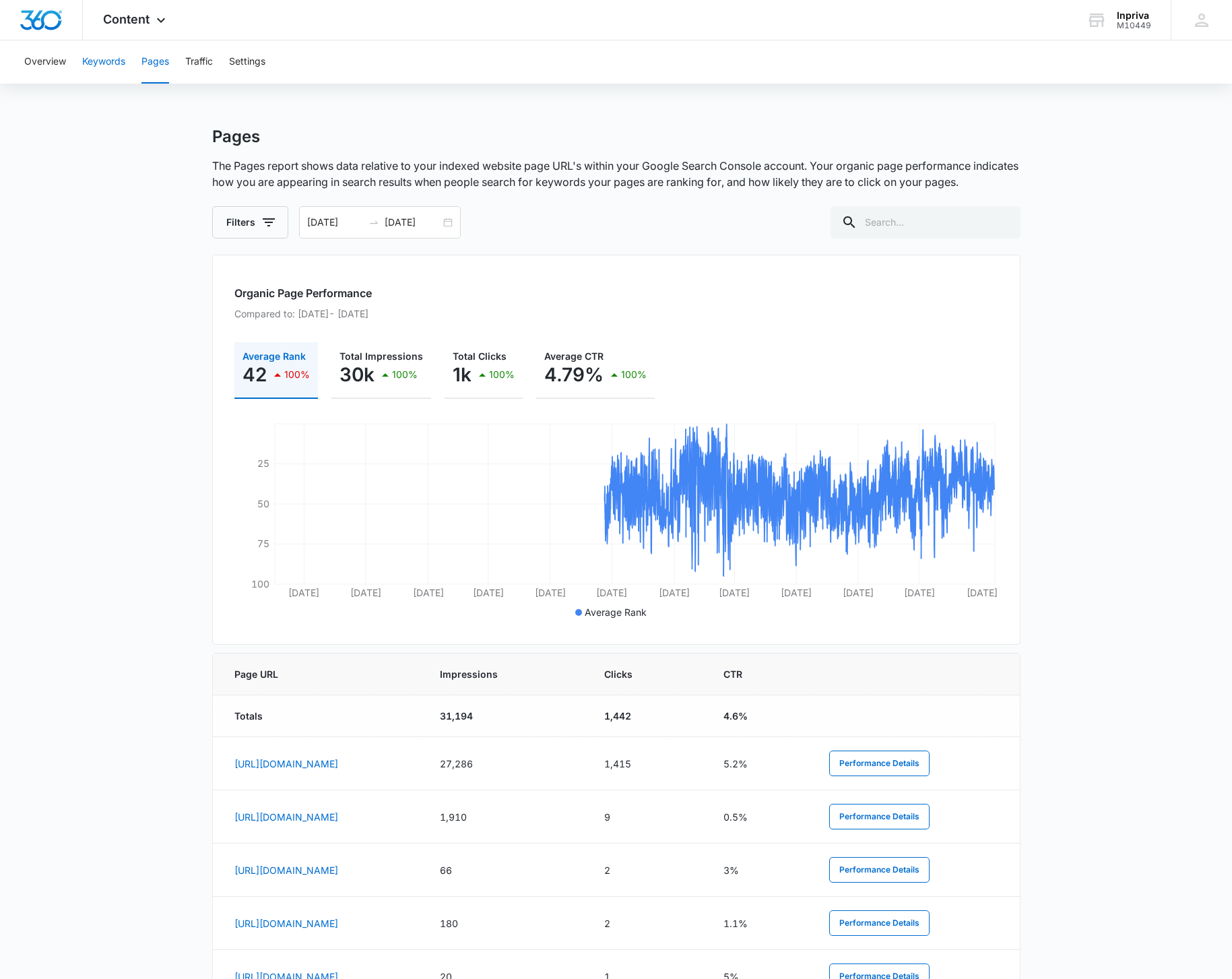
click at [119, 64] on button "Keywords" at bounding box center [104, 61] width 43 height 43
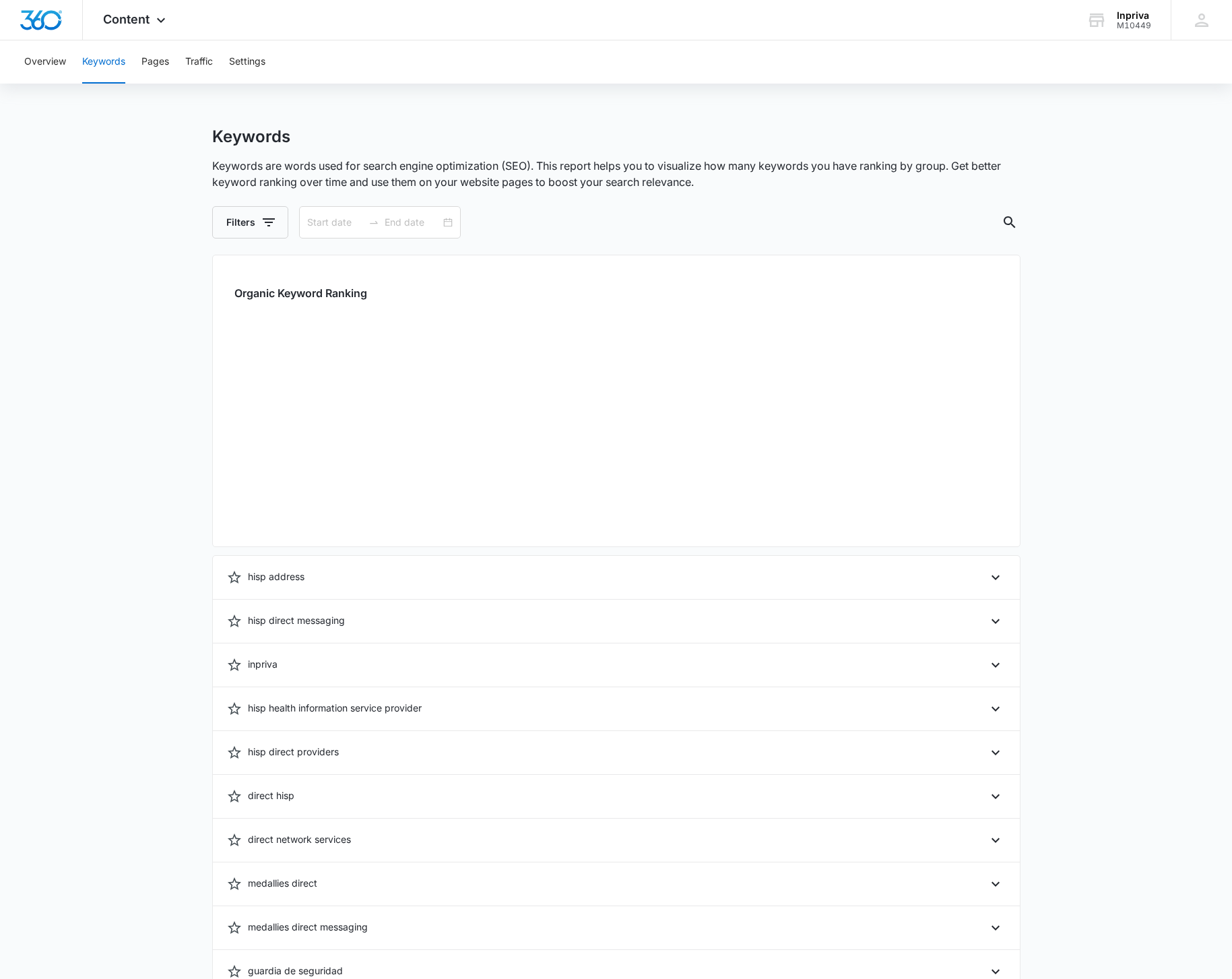
type input "12/01/2016"
type input "09/10/2025"
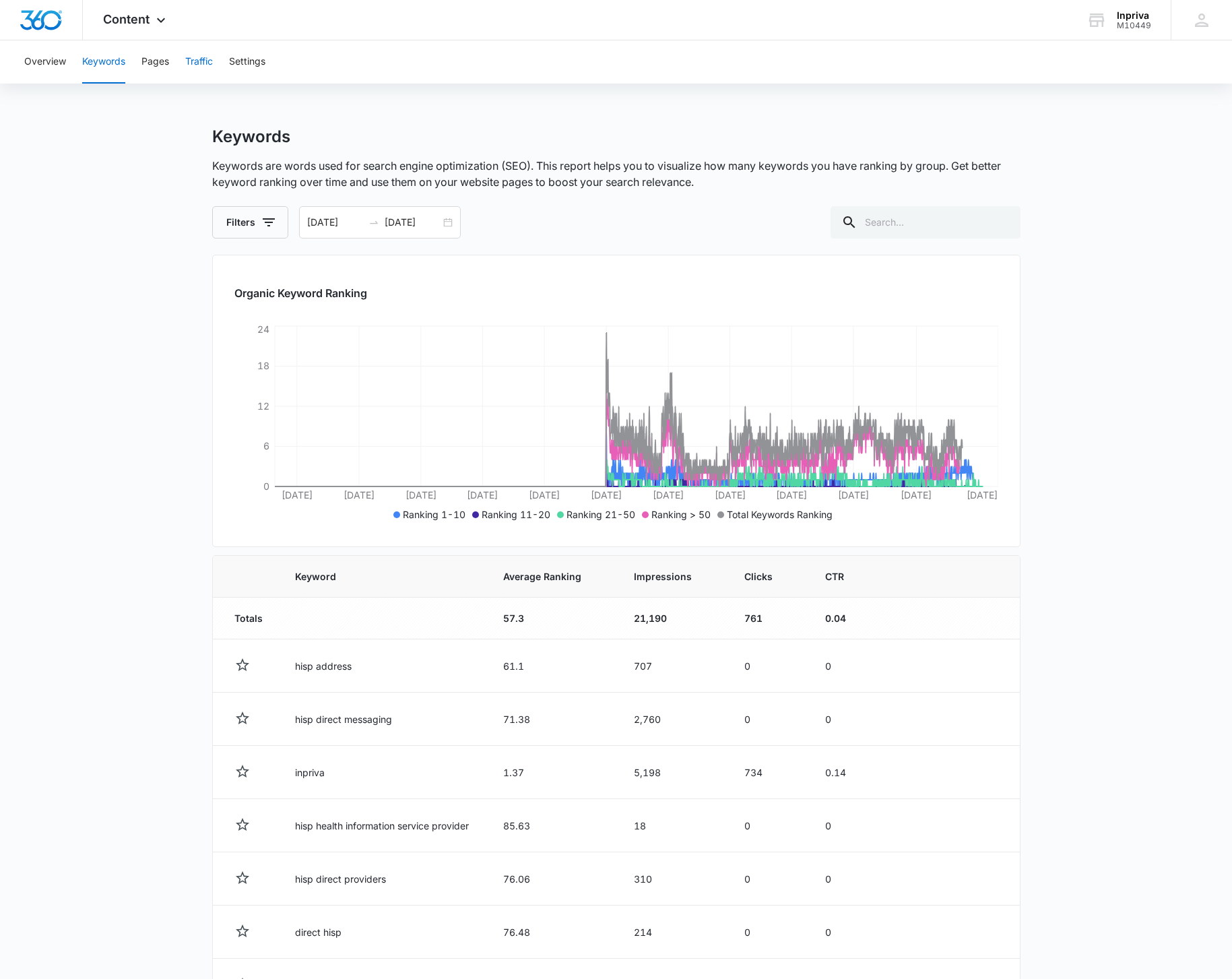
click at [195, 67] on button "Traffic" at bounding box center [198, 61] width 28 height 43
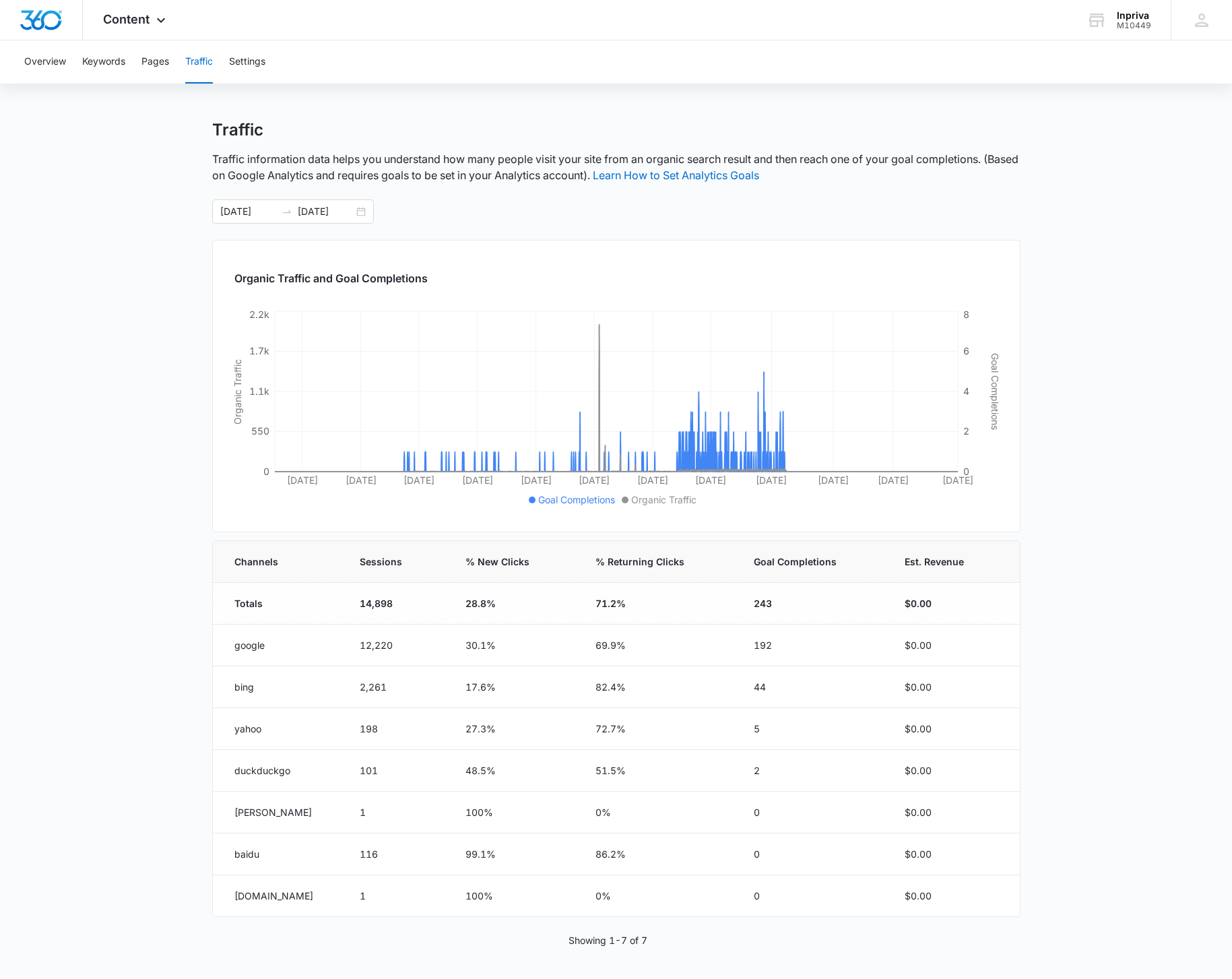
scroll to position [8, 0]
click at [148, 58] on button "Pages" at bounding box center [155, 61] width 28 height 43
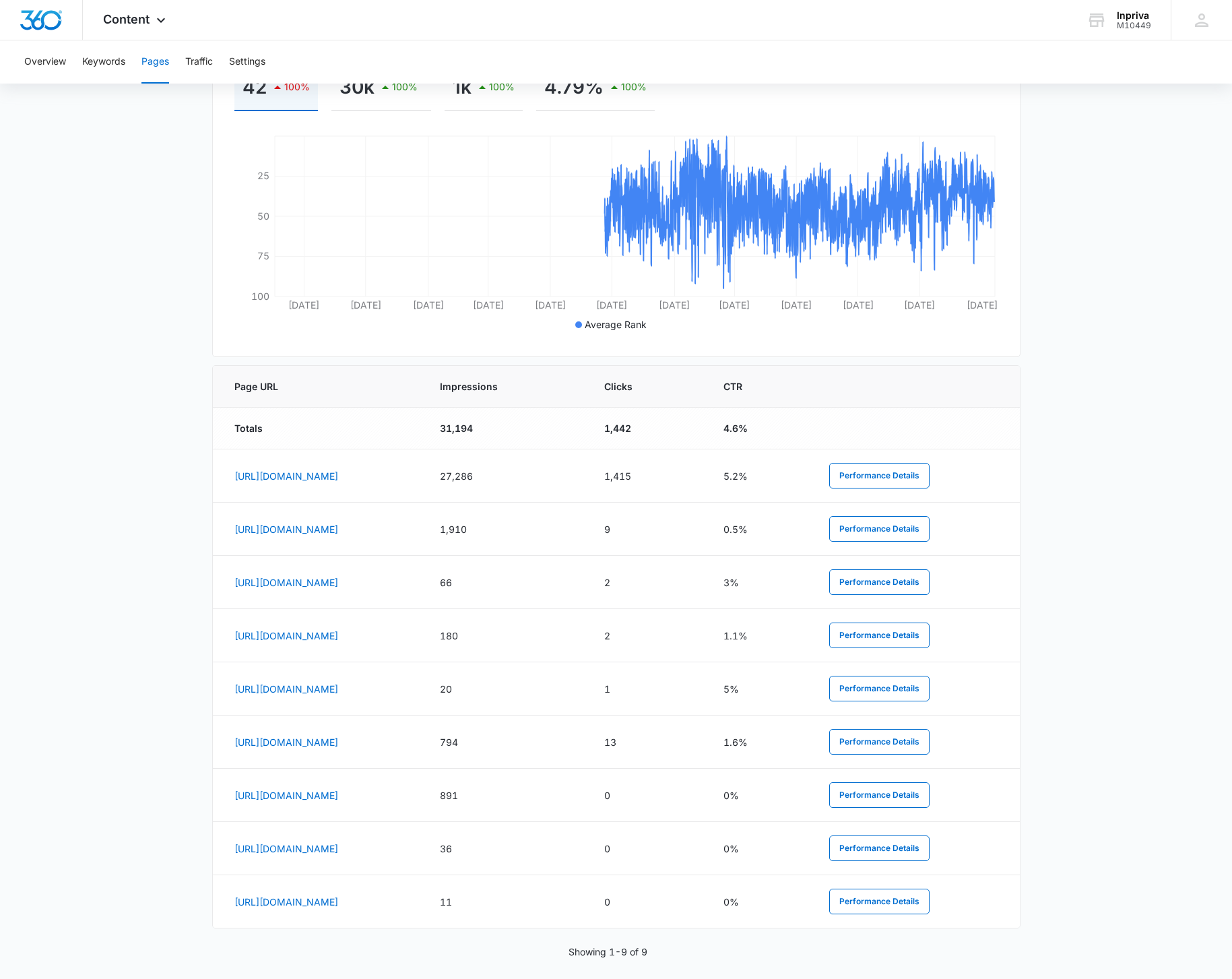
scroll to position [303, 0]
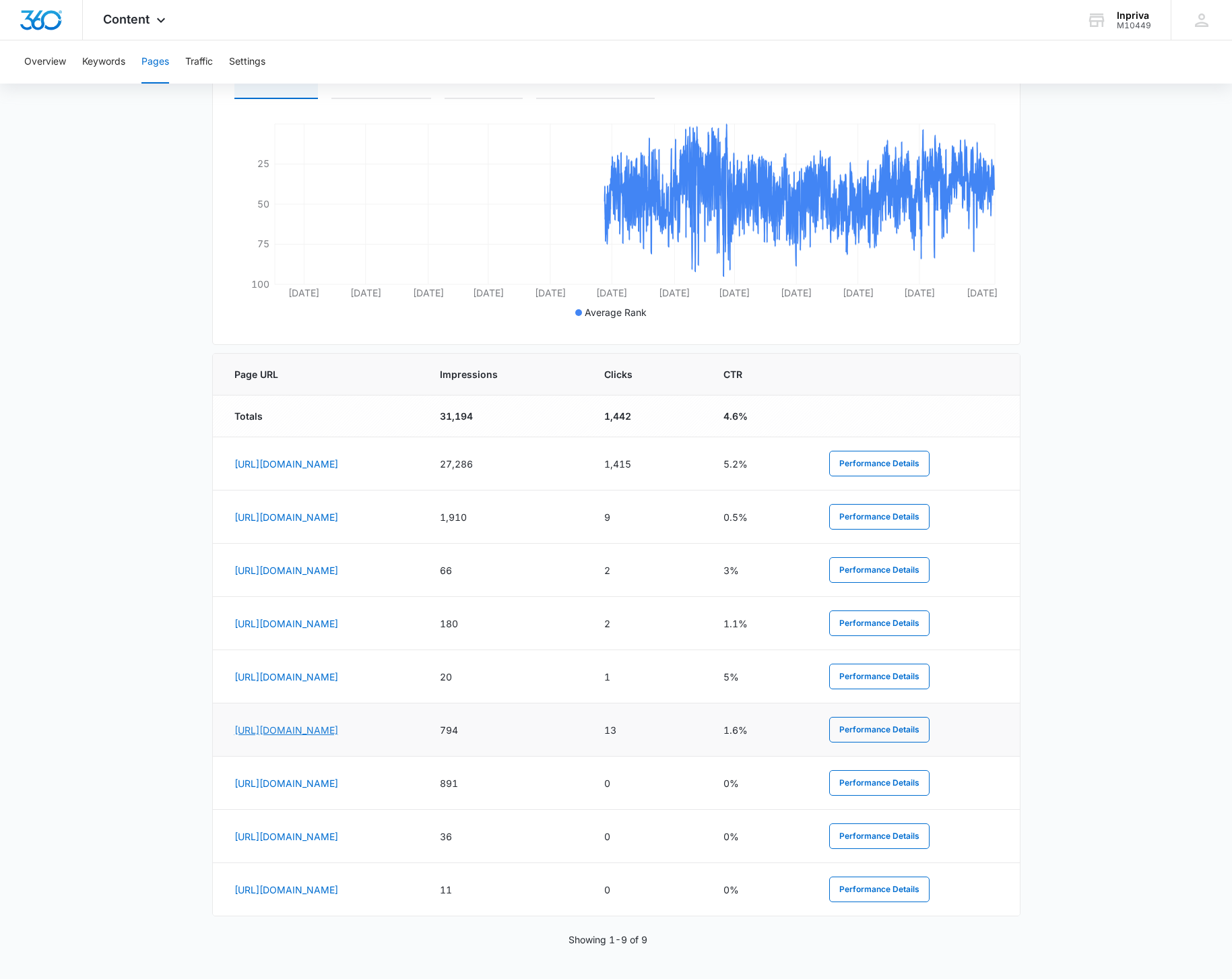
click at [338, 728] on link "https://hdirect.inpriva.com/enterprise-inpriva-accounts/" at bounding box center [287, 730] width 104 height 12
click at [338, 568] on link "https://hdirect.inpriva.com/the-benefits-of-our-hdirectmail-plans/" at bounding box center [287, 571] width 104 height 12
click at [338, 516] on link "https://hdirect.inpriva.com/contact-us/" at bounding box center [287, 517] width 104 height 12
click at [330, 892] on link "https://hdirect.inpriva.com/blog/" at bounding box center [287, 890] width 104 height 12
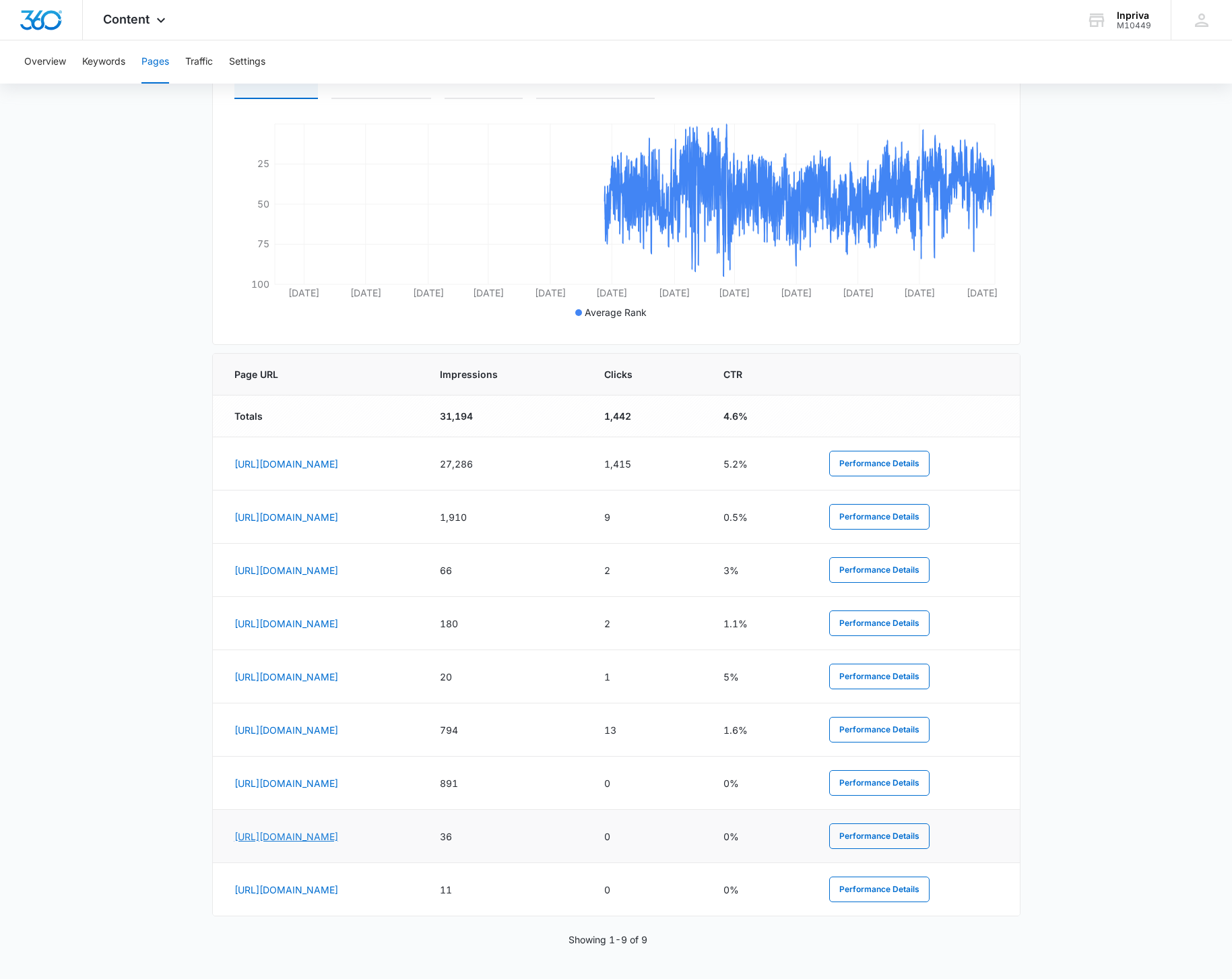
click at [338, 838] on link "https://hdirect.inpriva.com/improve-provider-patient-communication/" at bounding box center [287, 836] width 104 height 12
click at [338, 726] on link "https://hdirect.inpriva.com/enterprise-inpriva-accounts/" at bounding box center [287, 730] width 104 height 12
click at [328, 674] on link "https://hdirect.inpriva.com/author/developer/" at bounding box center [287, 677] width 104 height 12
